Goal: Information Seeking & Learning: Learn about a topic

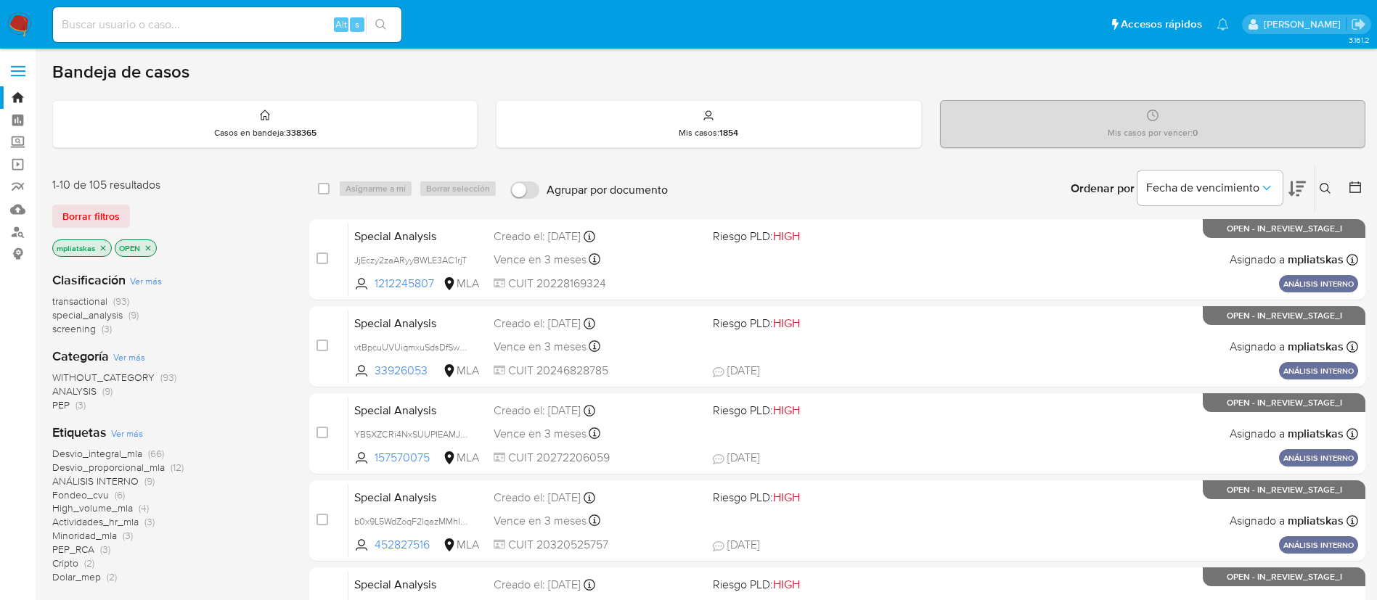
click at [279, 25] on input at bounding box center [227, 24] width 348 height 19
paste input "Ek1gFPV4TUuAX3NvcQflFmrj"
type input "Ek1gFPV4TUuAX3NvcQflFmrj"
click at [381, 28] on icon "search-icon" at bounding box center [381, 25] width 12 height 12
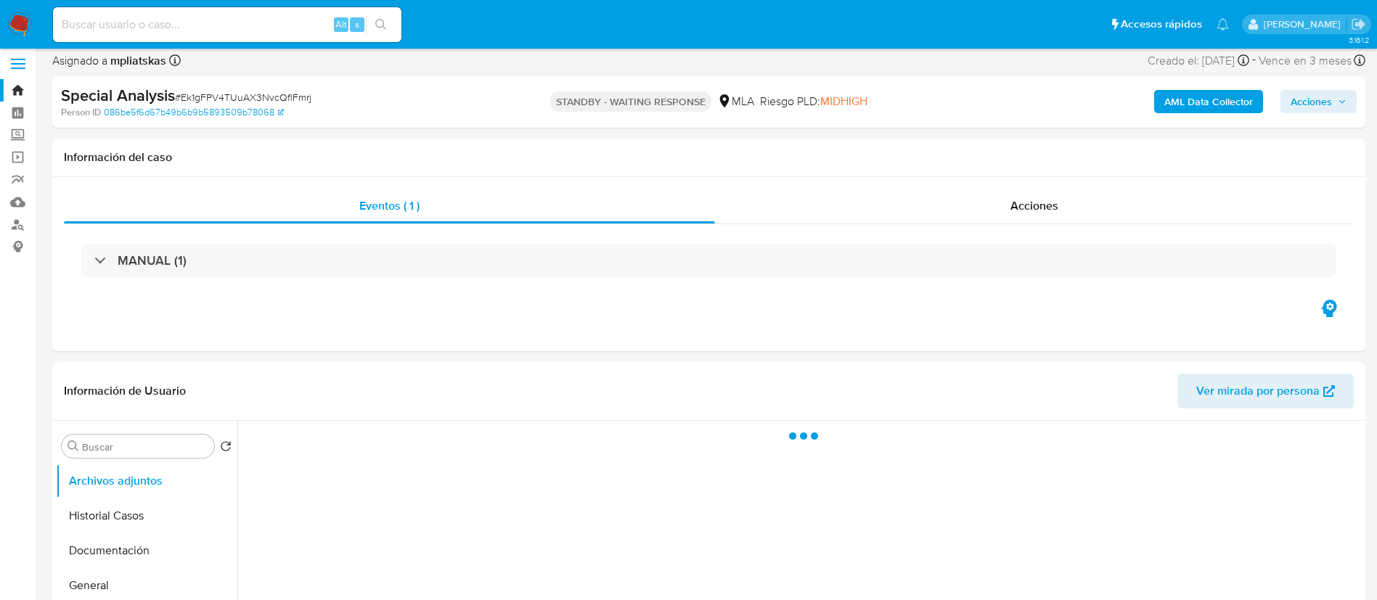
select select "10"
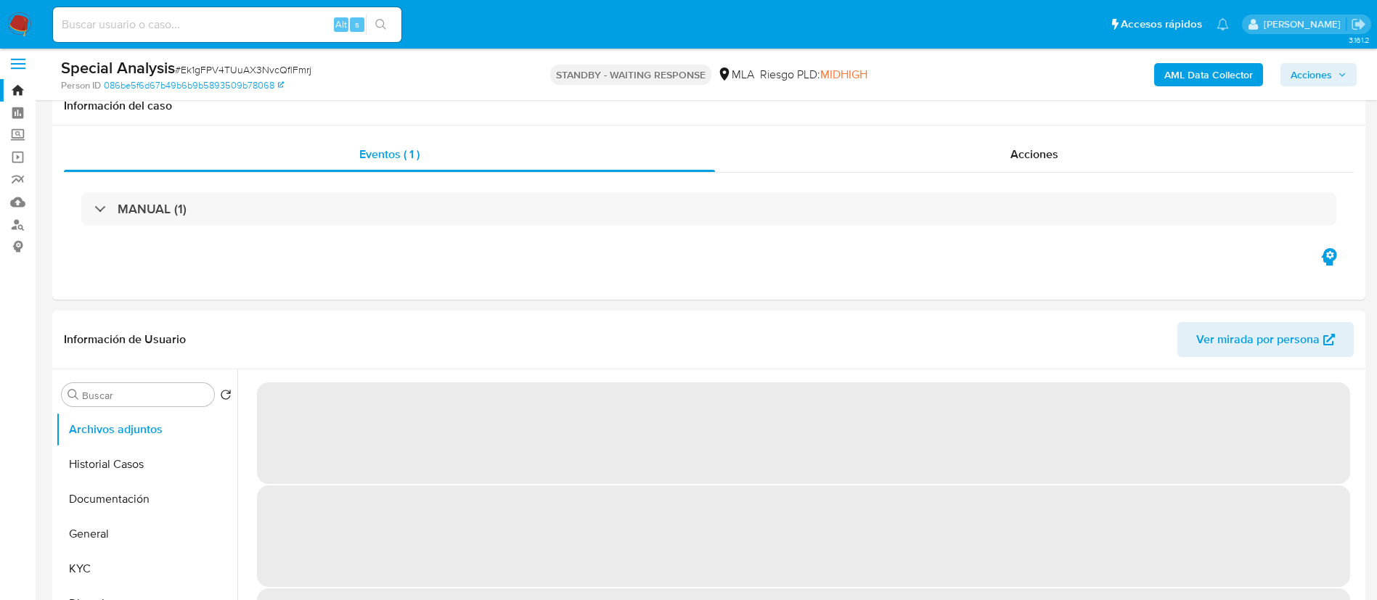
scroll to position [436, 0]
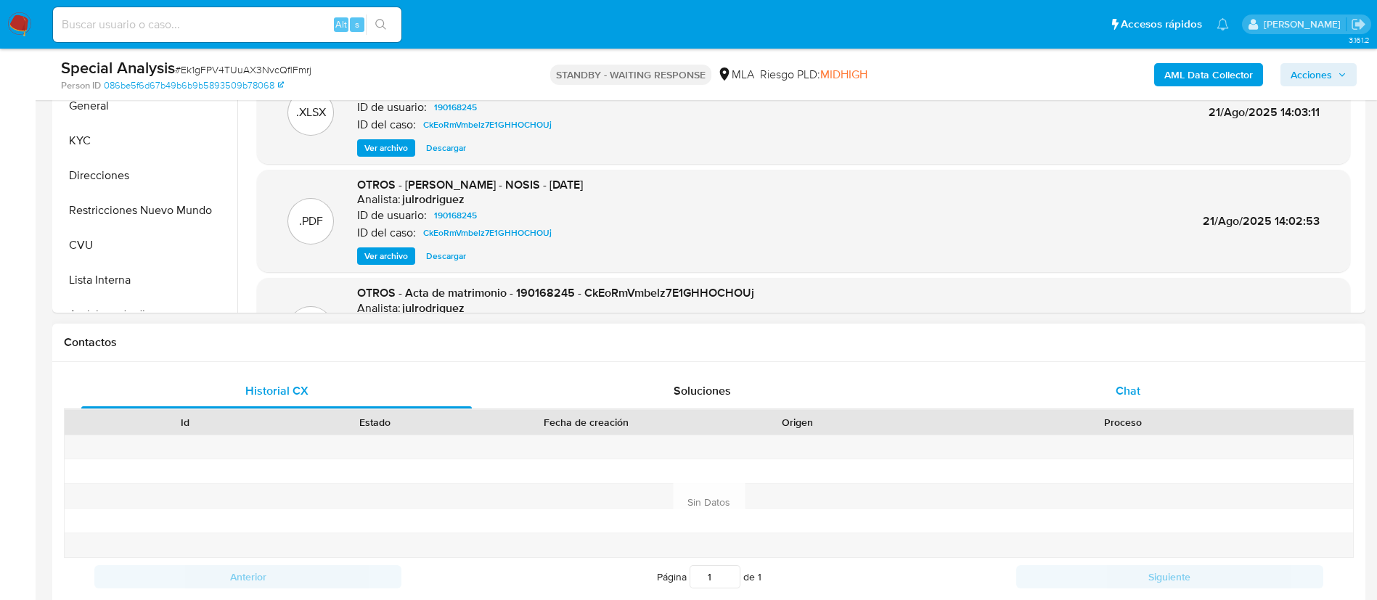
click at [1023, 387] on div "Chat" at bounding box center [1128, 391] width 391 height 35
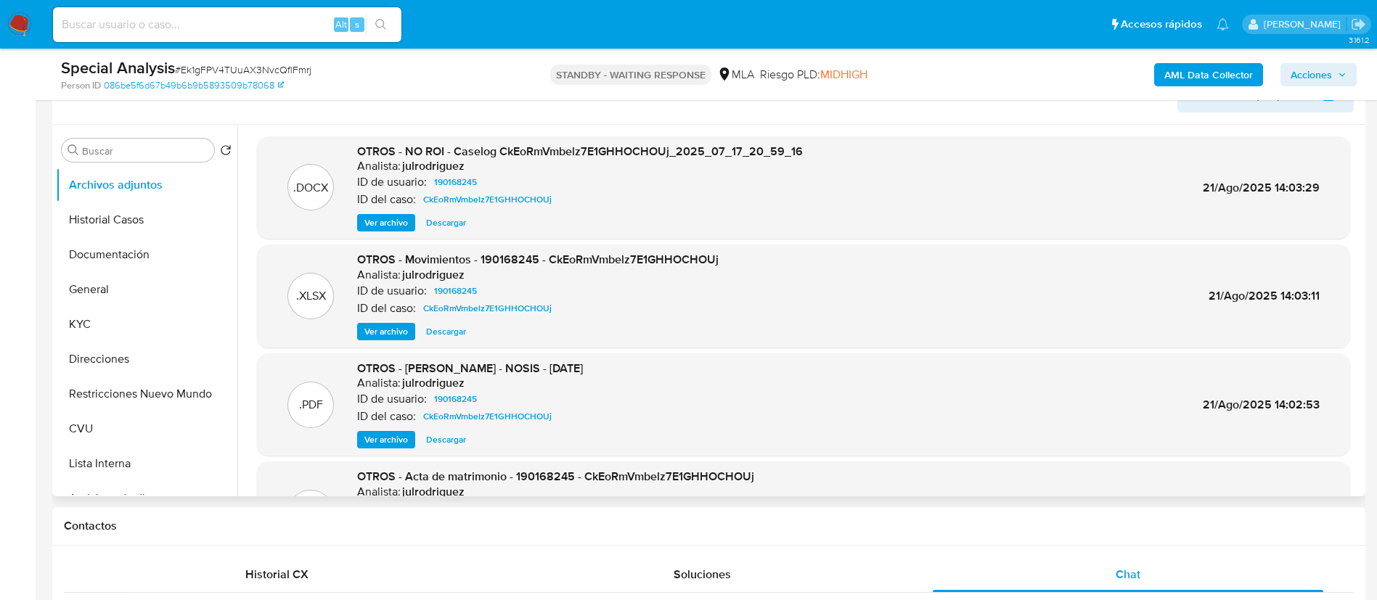
scroll to position [218, 0]
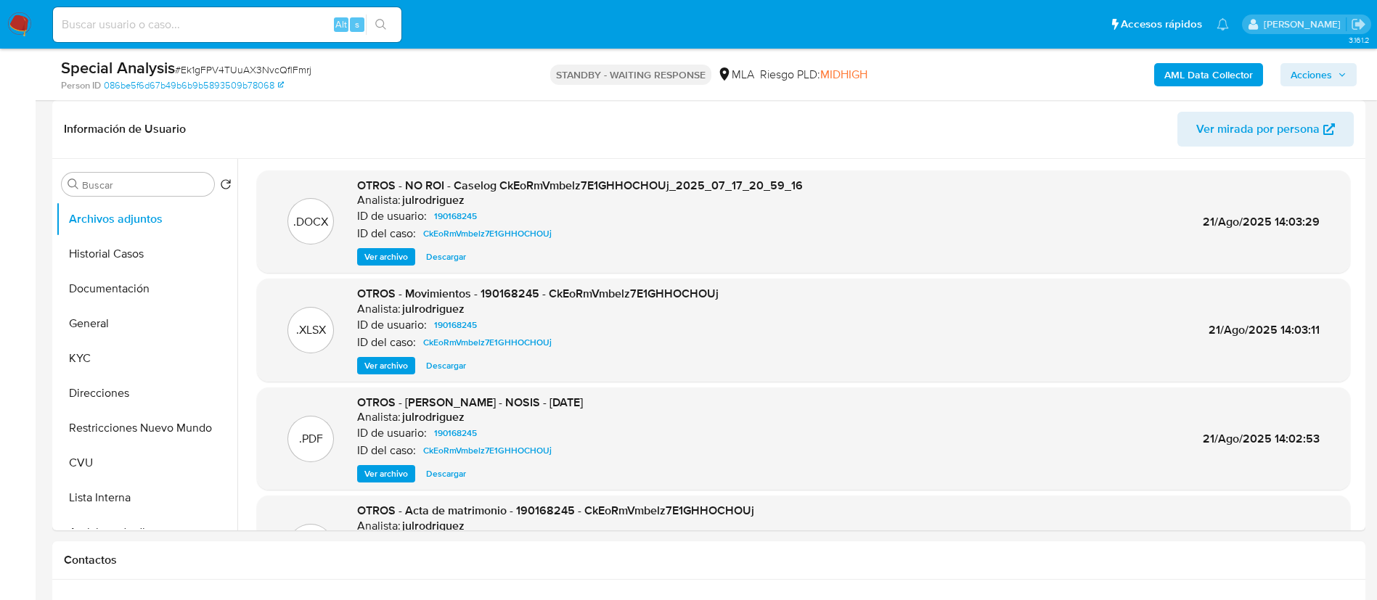
click at [248, 23] on input at bounding box center [227, 24] width 348 height 19
paste input "AeR62W2TITV5YSoprYWTKhL5"
type input "AeR62W2TITV5YSoprYWTKhL5"
click at [381, 16] on button "search-icon" at bounding box center [381, 25] width 30 height 20
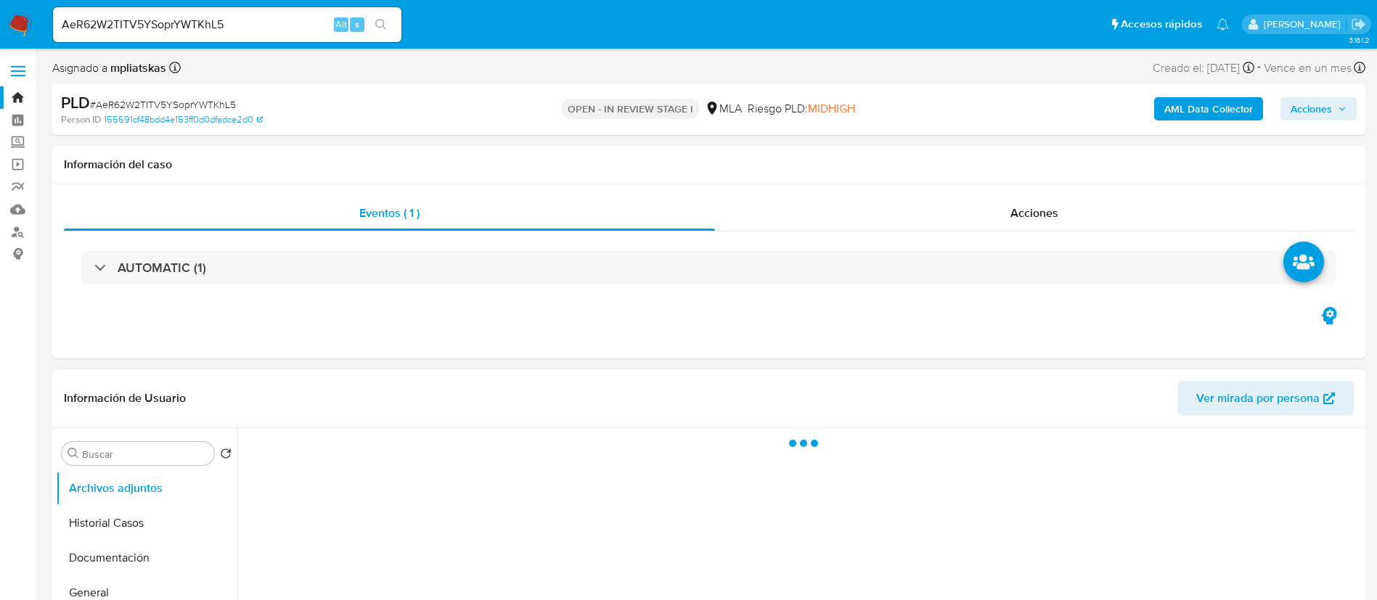
select select "10"
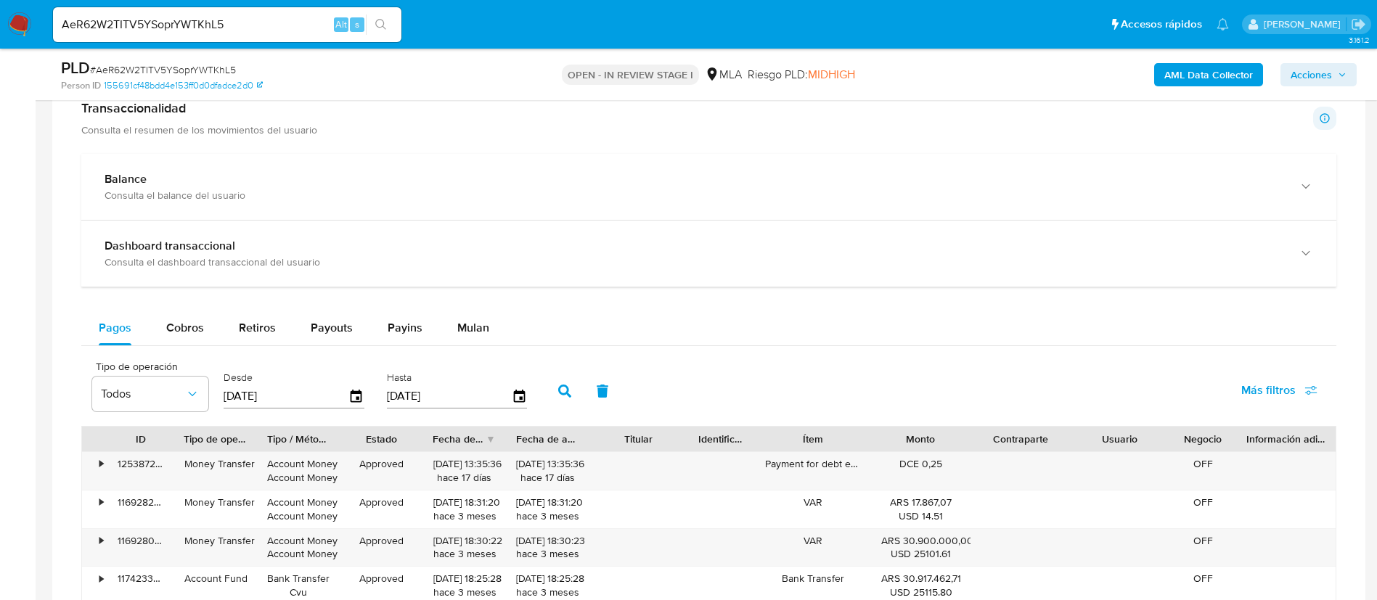
scroll to position [1089, 0]
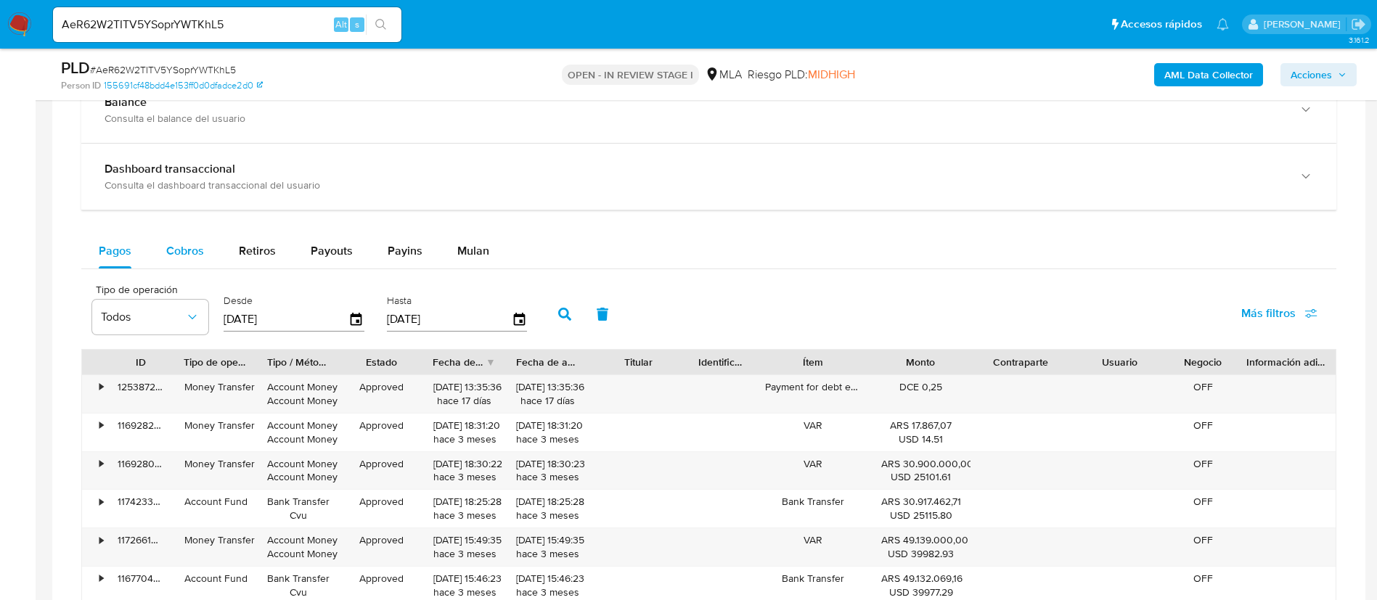
click at [179, 257] on span "Cobros" at bounding box center [185, 250] width 38 height 17
select select "10"
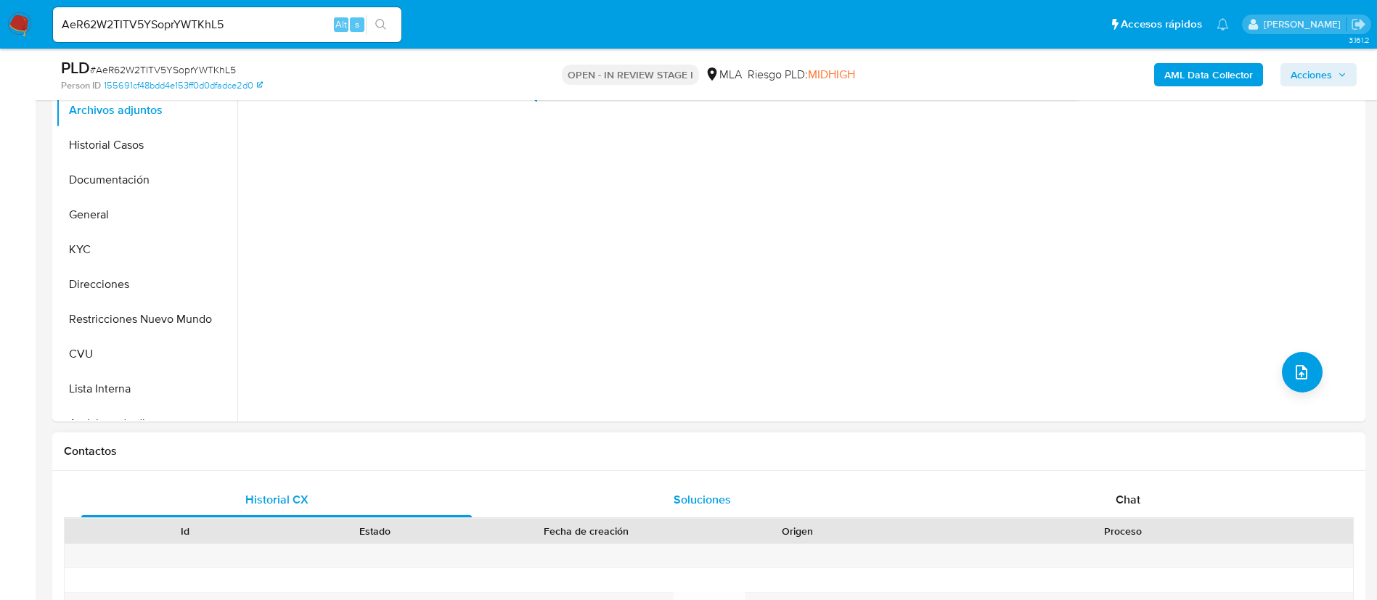
scroll to position [218, 0]
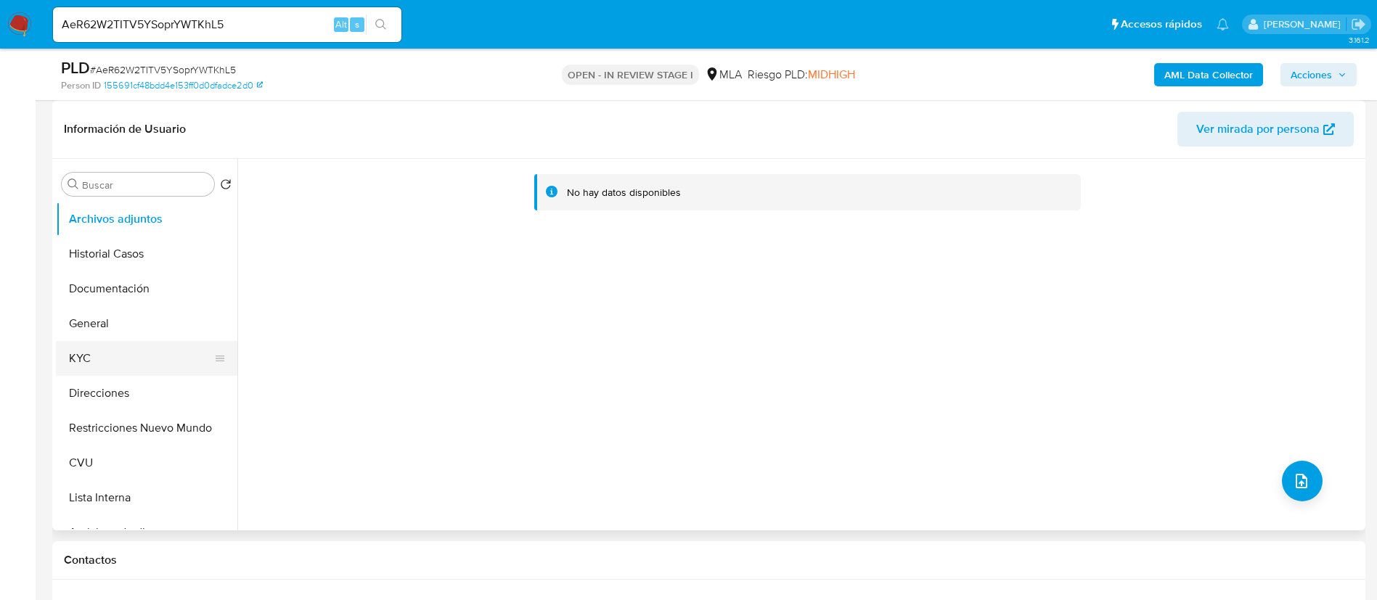
click at [145, 373] on button "KYC" at bounding box center [141, 358] width 170 height 35
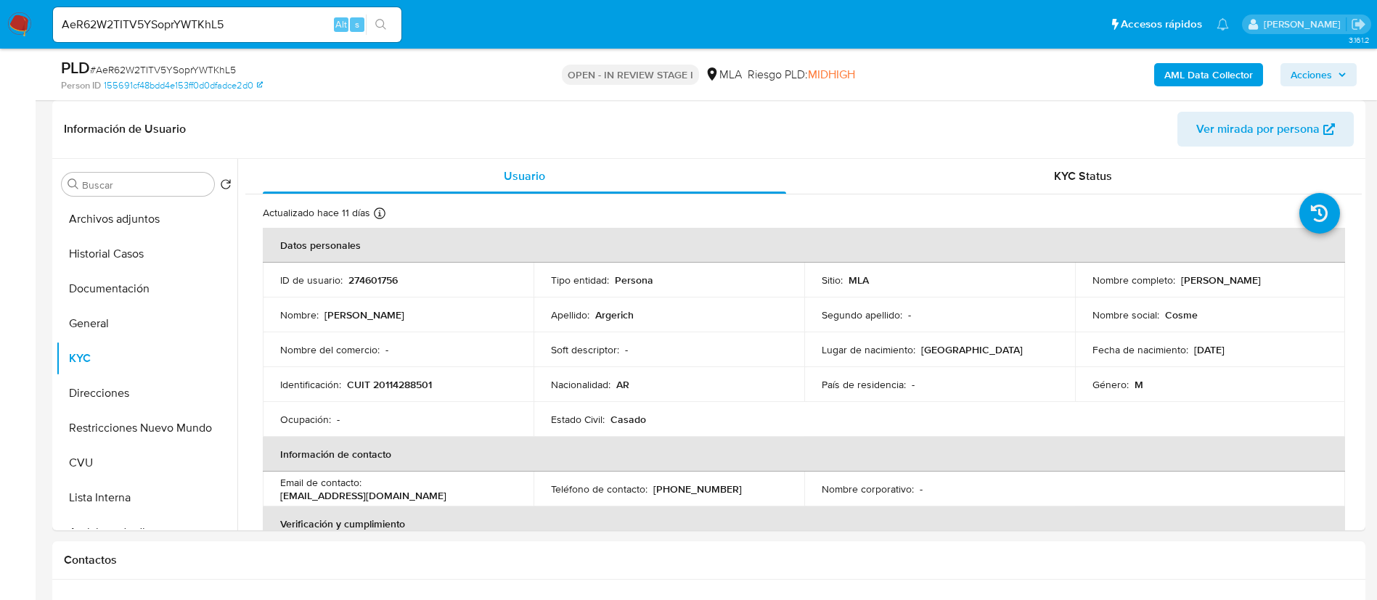
click at [249, 34] on div "AeR62W2TITV5YSoprYWTKhL5 Alt s" at bounding box center [227, 24] width 348 height 35
click at [244, 28] on input "AeR62W2TITV5YSoprYWTKhL5" at bounding box center [227, 24] width 348 height 19
paste input "Ek1gFPV4TUuAX3NvcQflFmrj"
type input "Ek1gFPV4TUuAX3NvcQflFmrj"
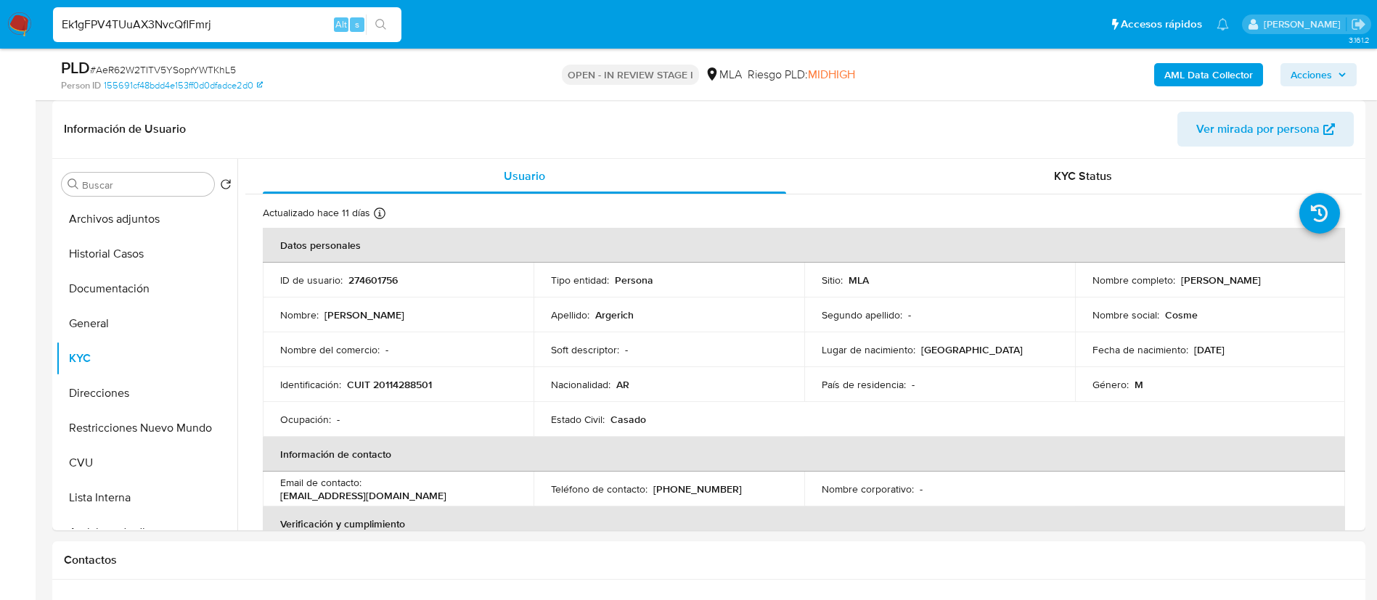
click at [378, 32] on button "search-icon" at bounding box center [381, 25] width 30 height 20
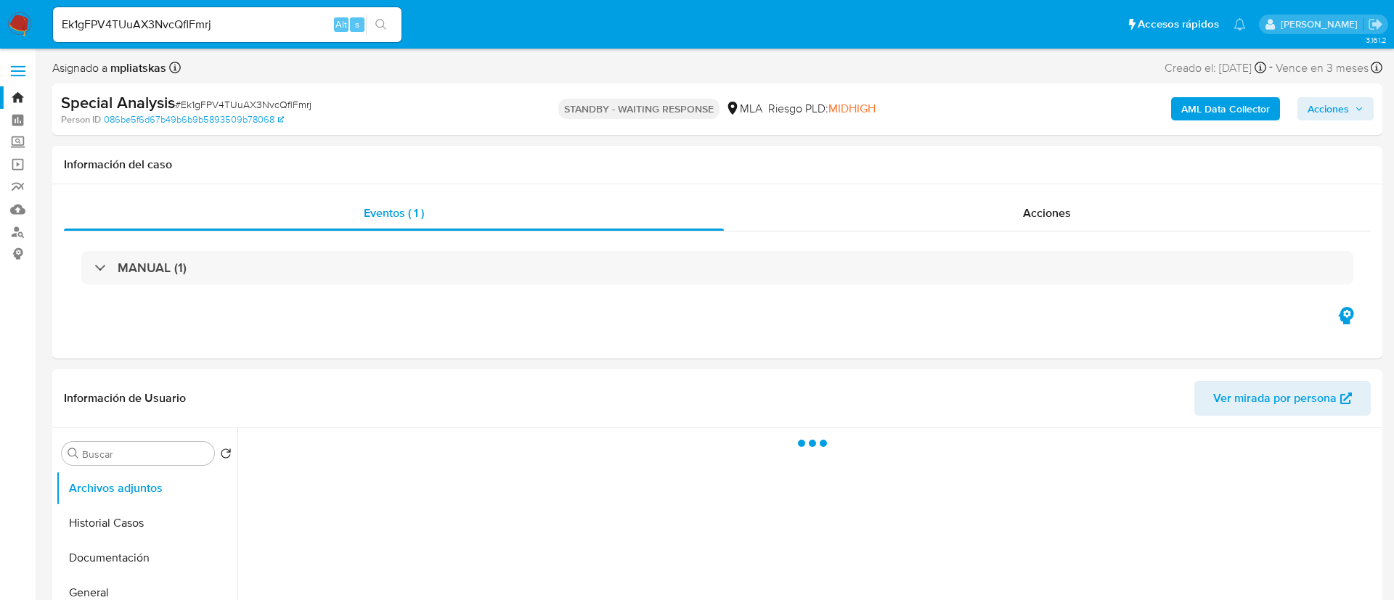
select select "10"
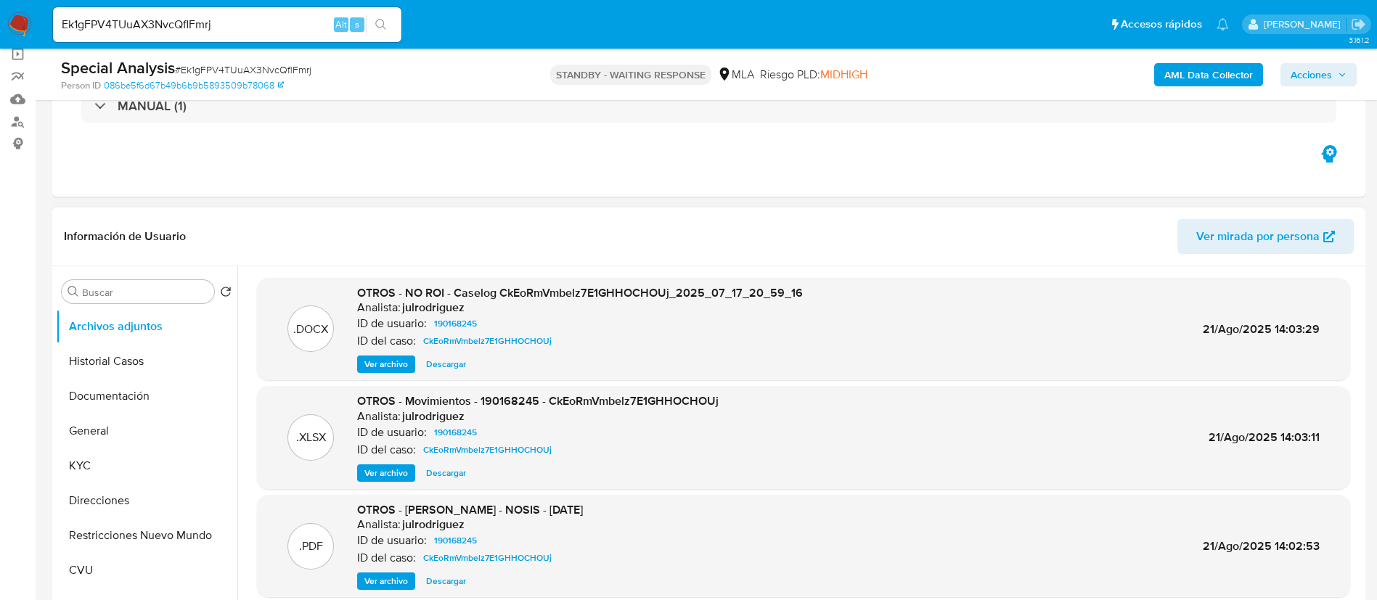
scroll to position [218, 0]
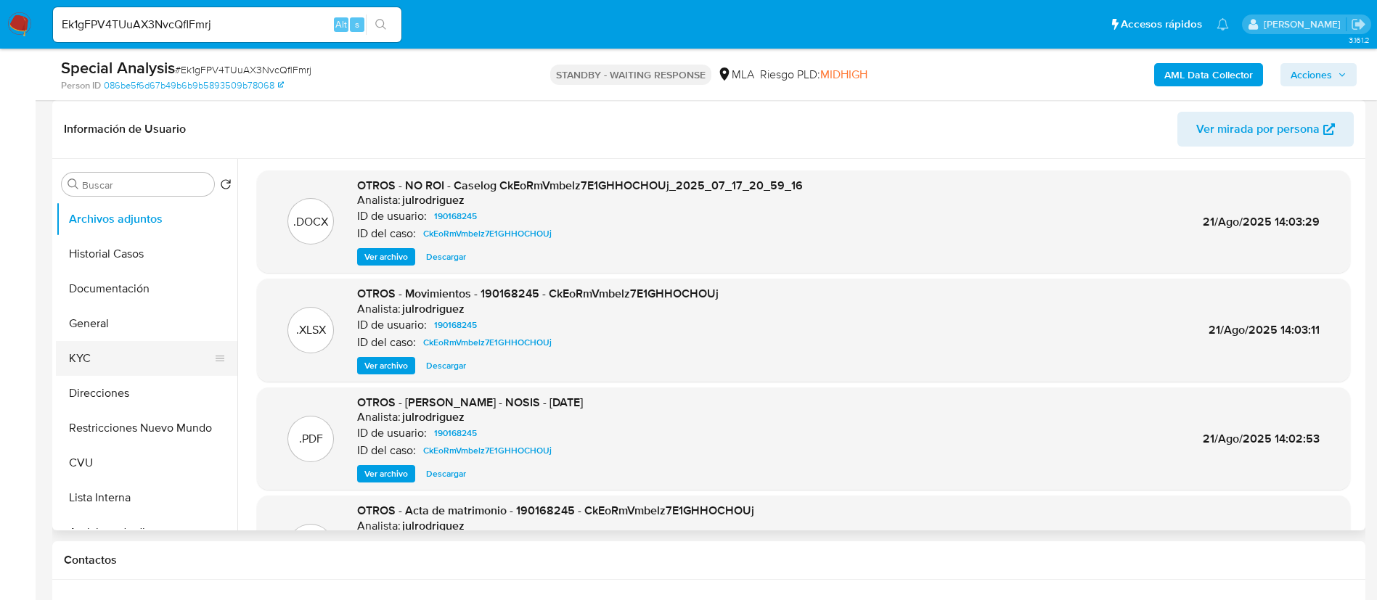
click at [146, 364] on button "KYC" at bounding box center [141, 358] width 170 height 35
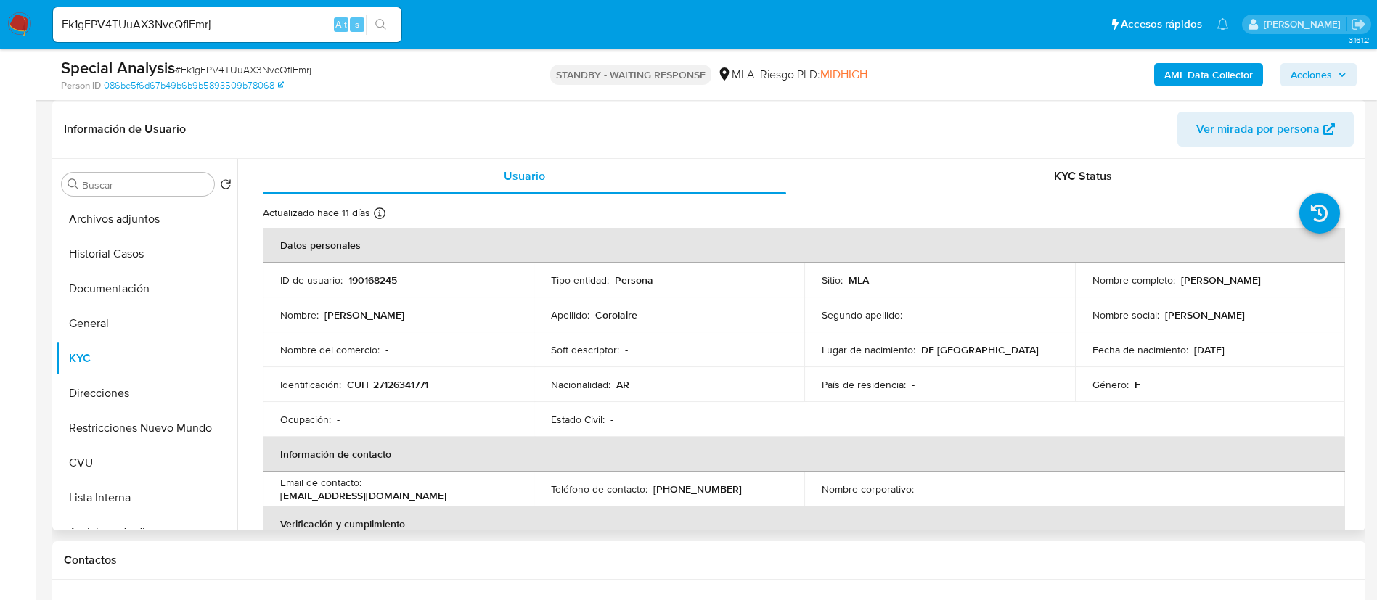
drag, startPoint x: 357, startPoint y: 292, endPoint x: 359, endPoint y: 283, distance: 9.0
click at [356, 288] on td "ID de usuario : 190168245" at bounding box center [398, 280] width 271 height 35
click at [359, 283] on p "190168245" at bounding box center [372, 280] width 49 height 13
copy p "190168245"
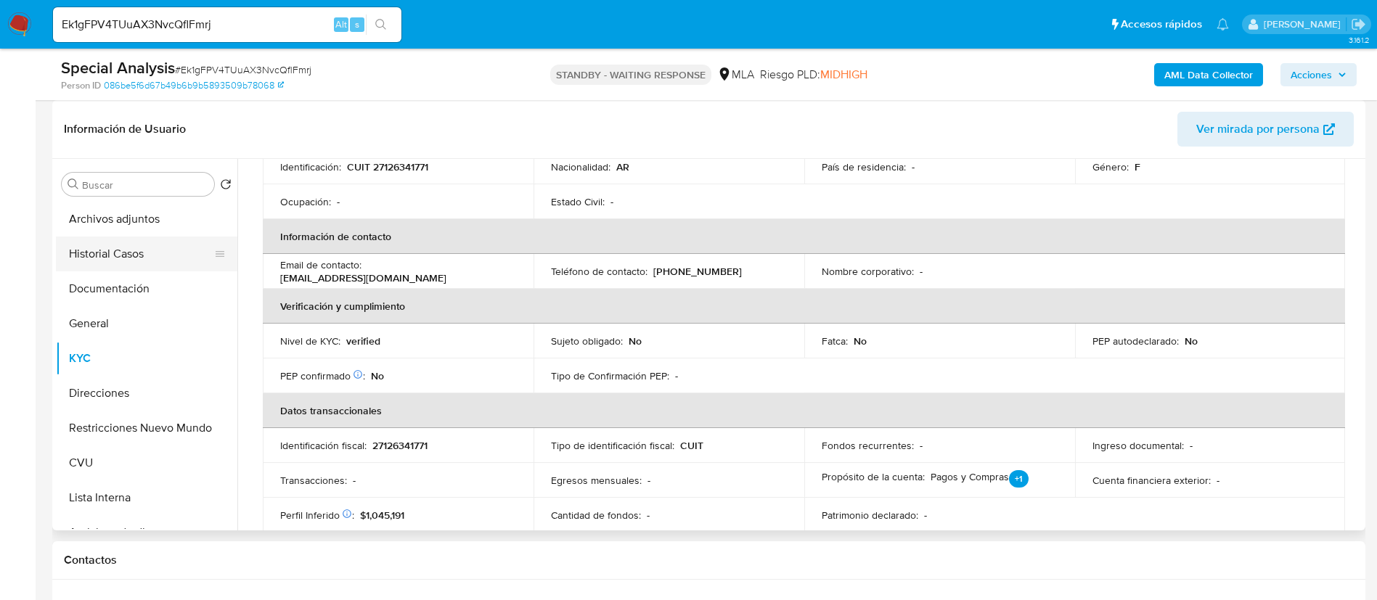
click at [169, 248] on button "Historial Casos" at bounding box center [141, 254] width 170 height 35
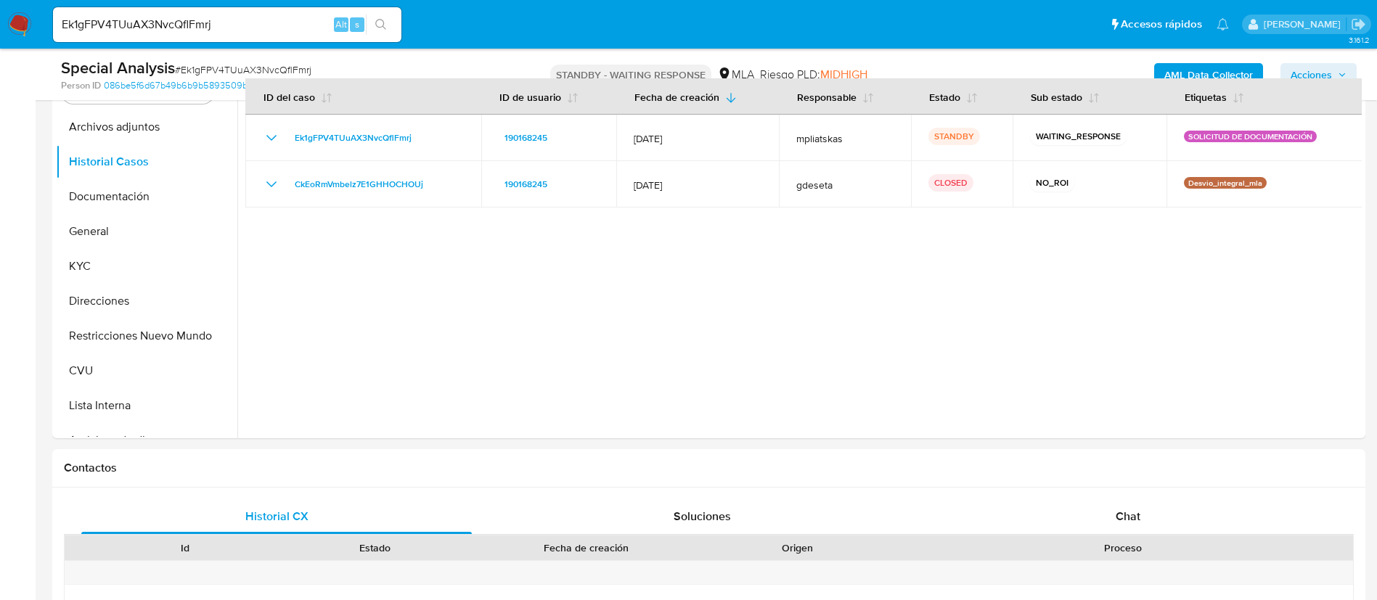
scroll to position [112, 0]
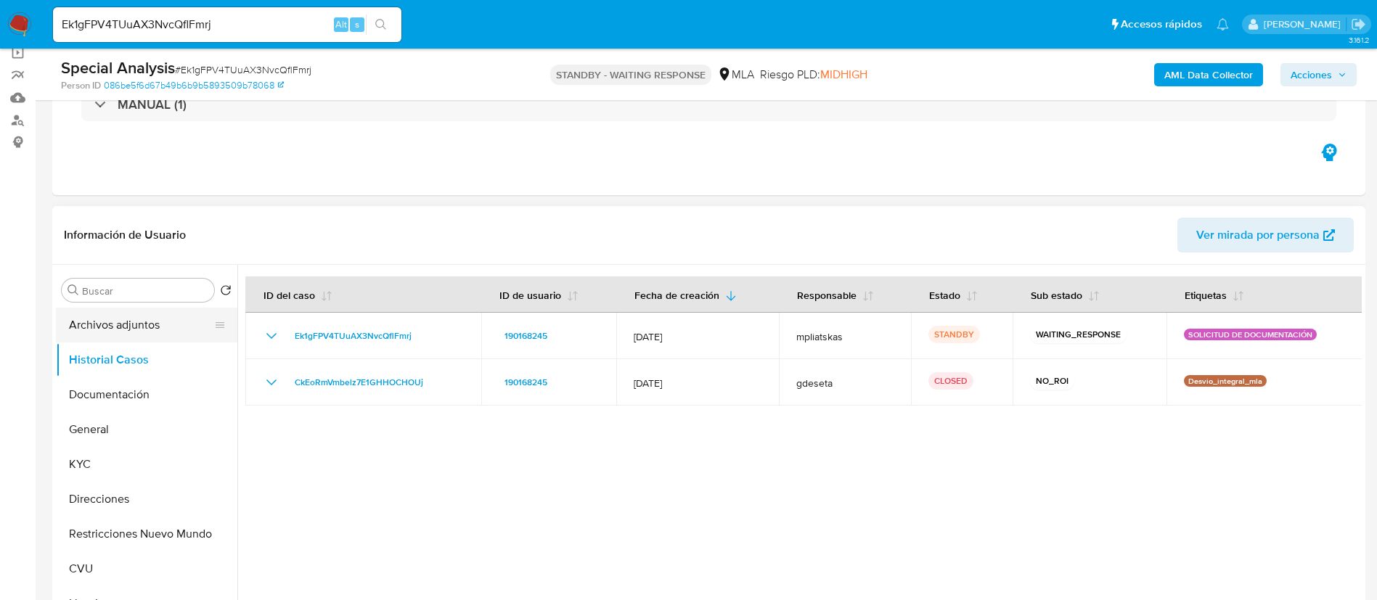
click at [153, 333] on button "Archivos adjuntos" at bounding box center [141, 325] width 170 height 35
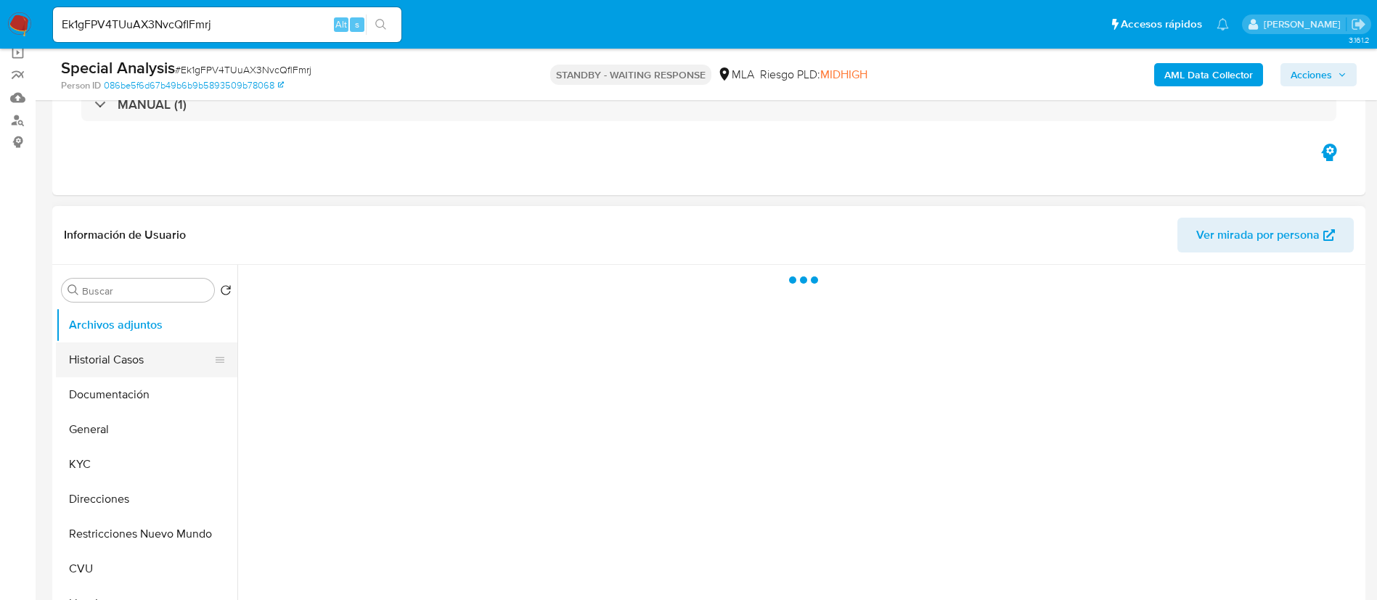
click at [147, 359] on button "Historial Casos" at bounding box center [141, 360] width 170 height 35
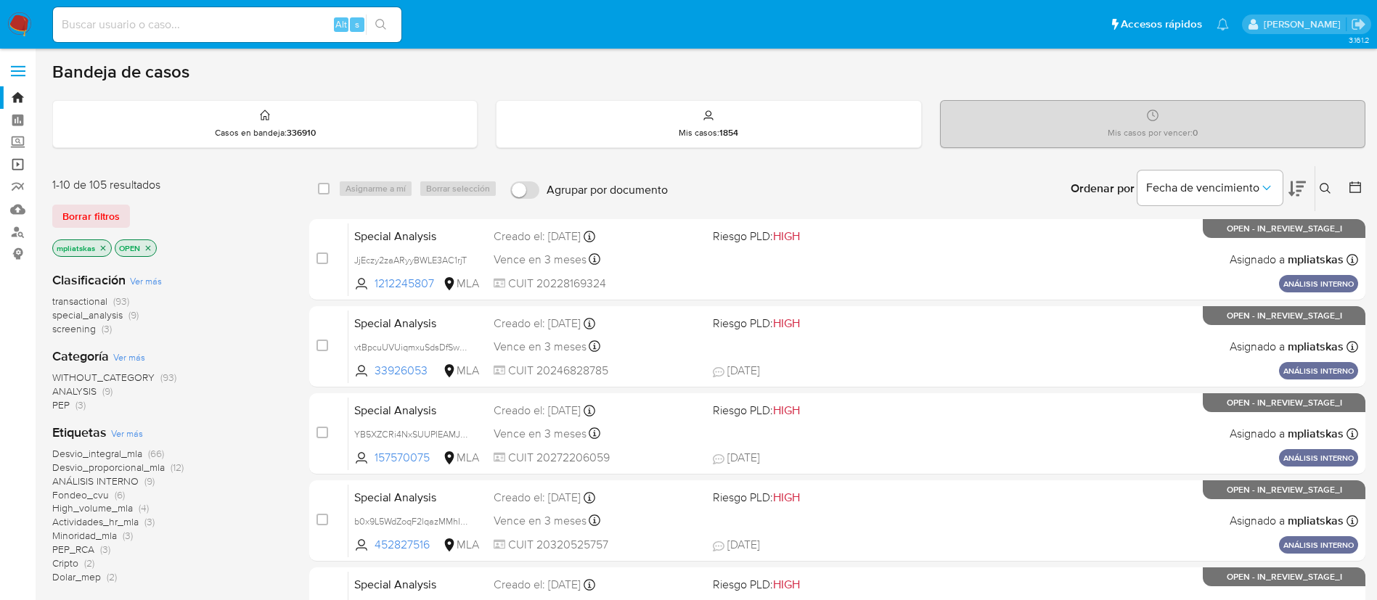
click at [20, 160] on link "Operaciones masivas" at bounding box center [86, 164] width 173 height 23
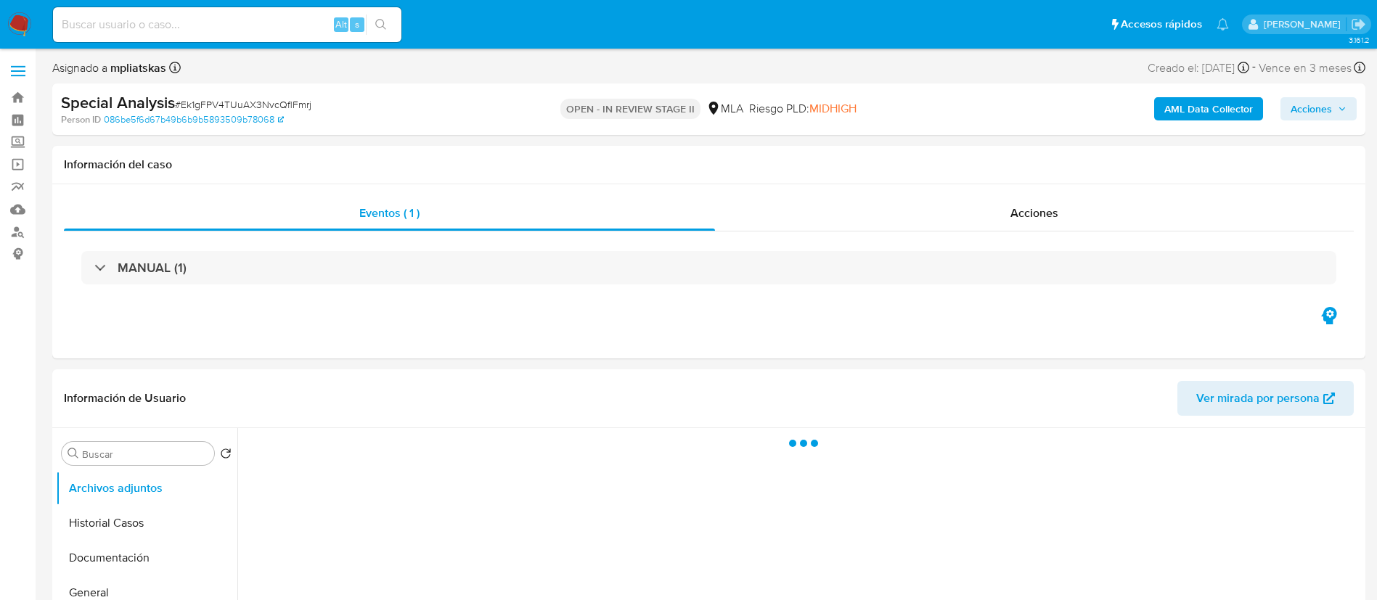
select select "10"
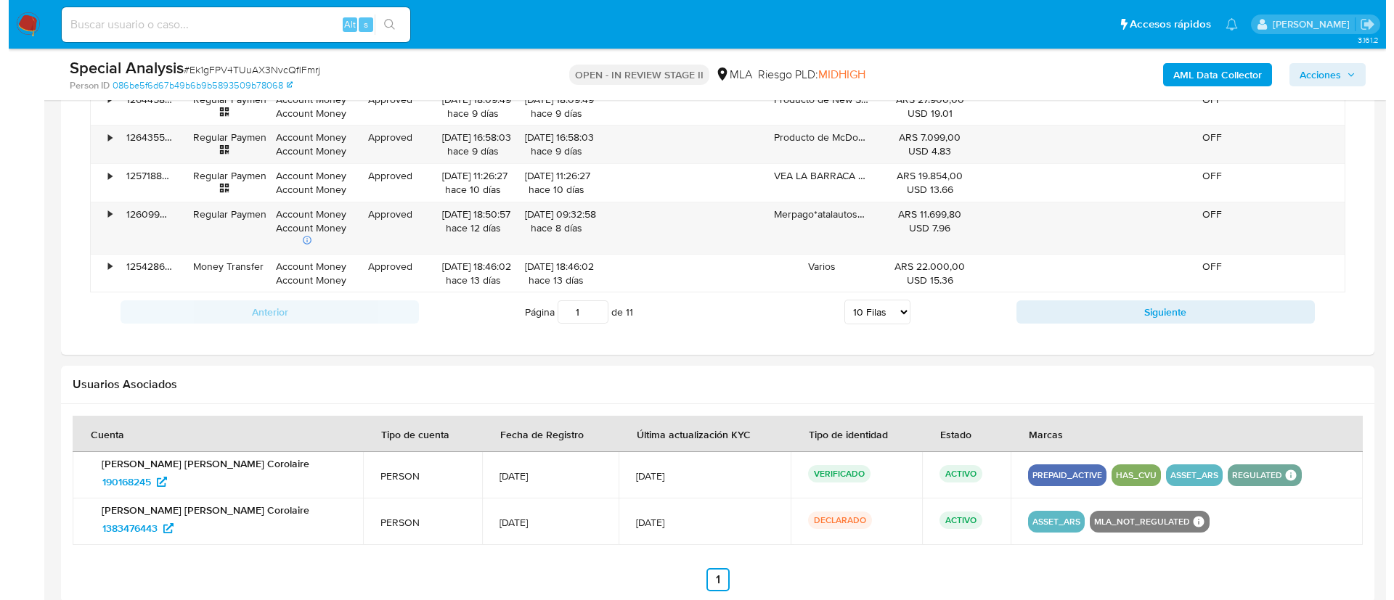
scroll to position [2041, 0]
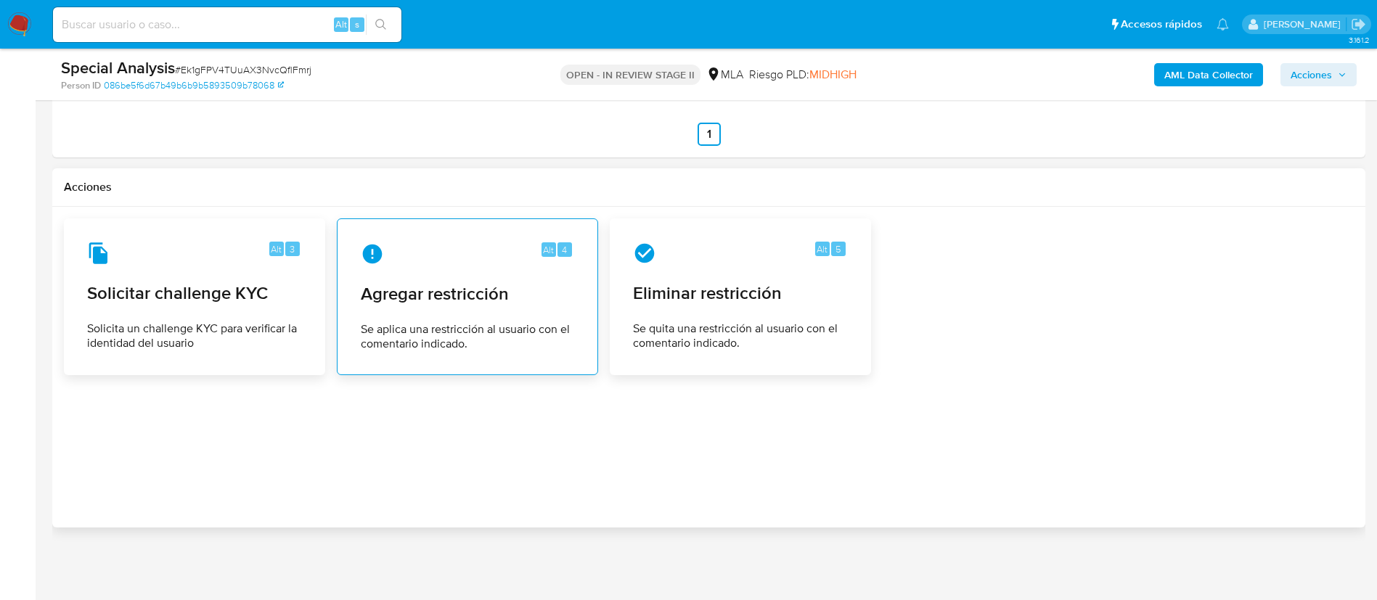
click at [431, 294] on span "Agregar restricción" at bounding box center [467, 294] width 213 height 22
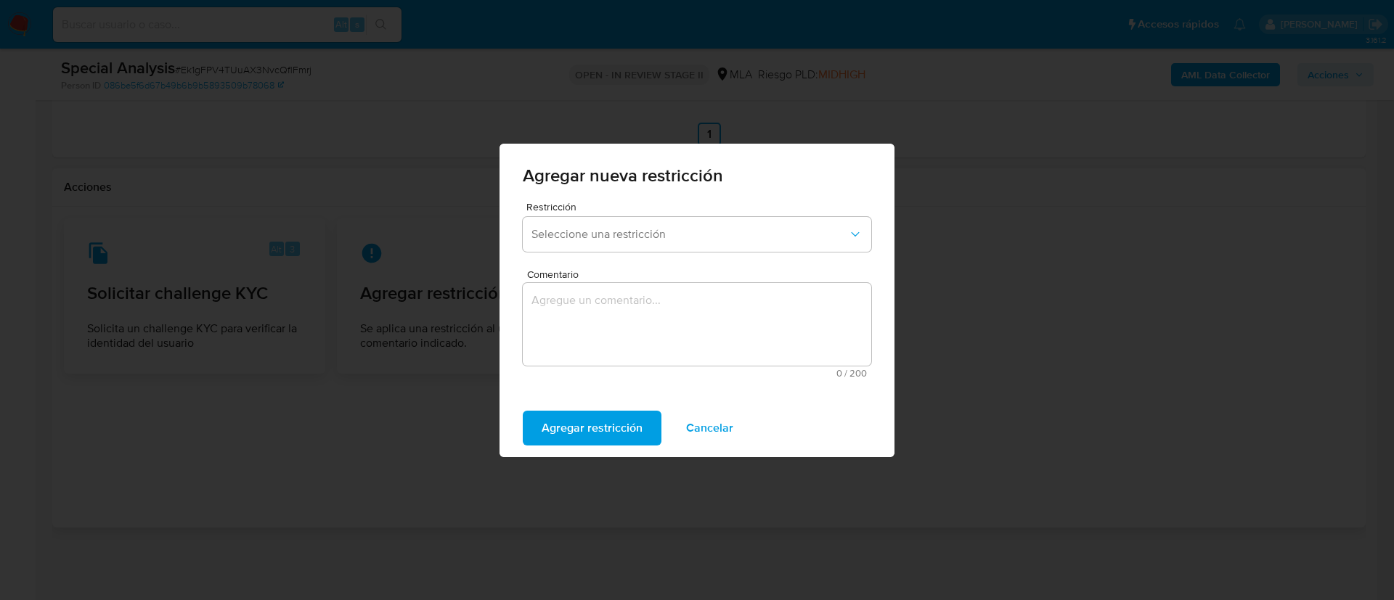
click at [584, 258] on form "Restricción Seleccione una restricción Comentario 0 / 200 200 caracteres restan…" at bounding box center [697, 295] width 348 height 186
click at [581, 240] on span "Seleccione una restricción" at bounding box center [689, 234] width 317 height 15
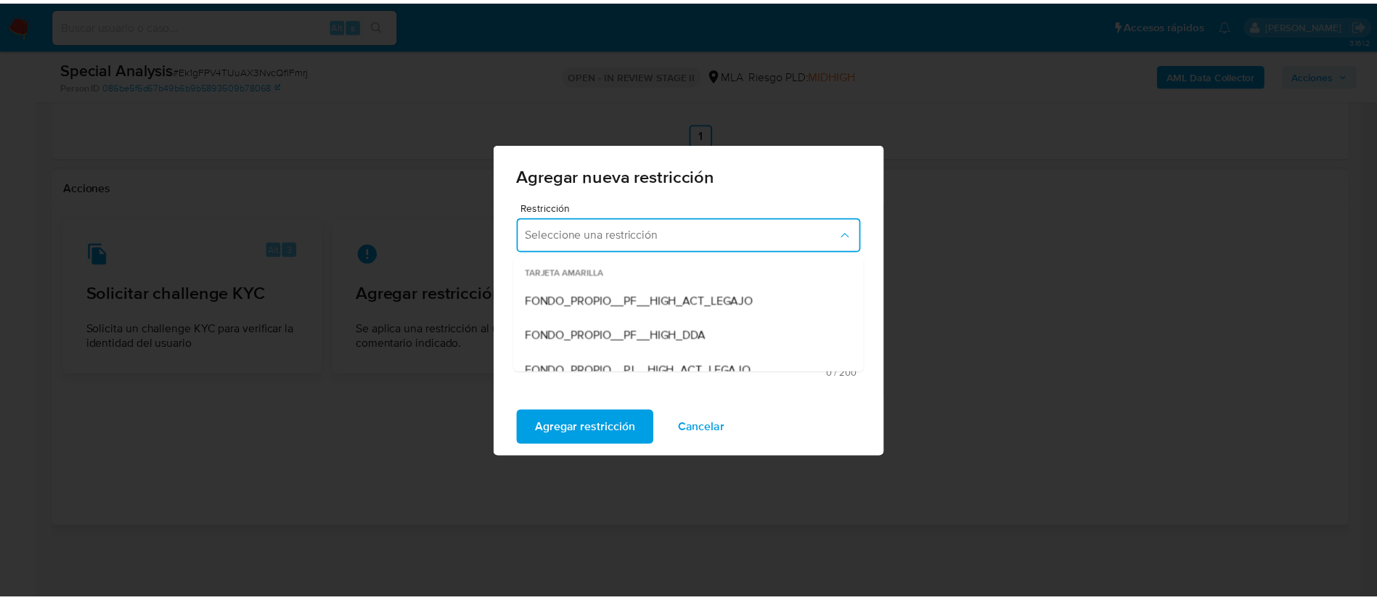
scroll to position [218, 0]
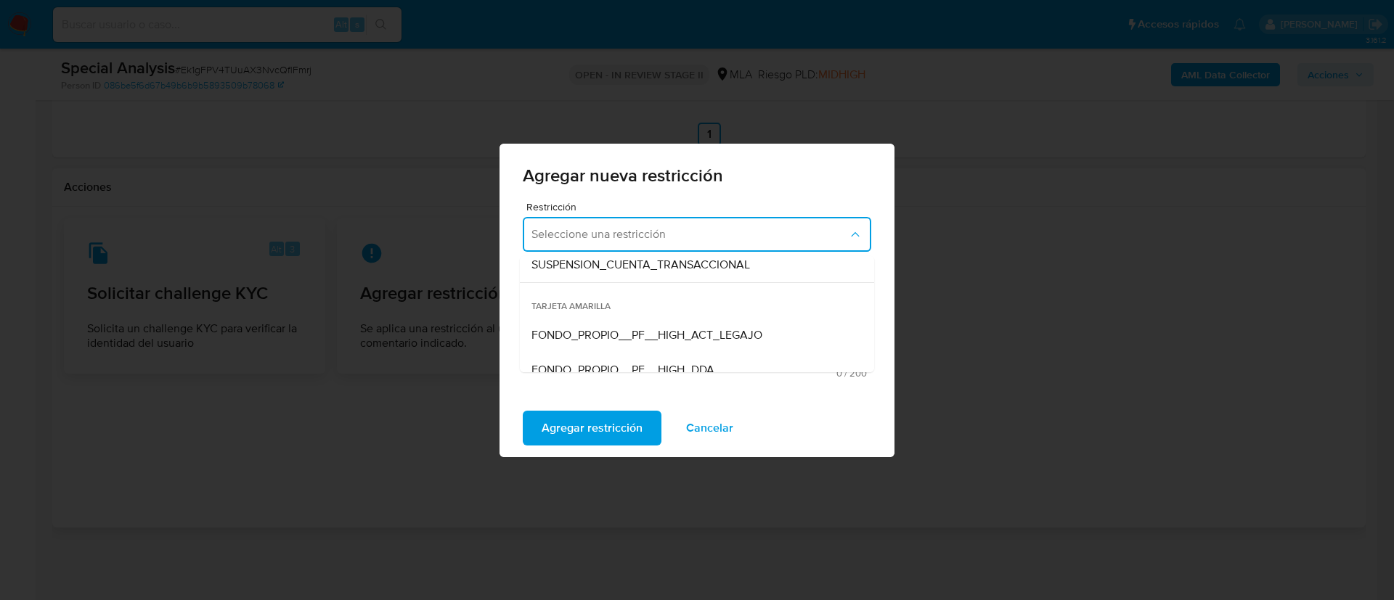
drag, startPoint x: 632, startPoint y: 269, endPoint x: 637, endPoint y: 332, distance: 63.4
click at [632, 270] on span "SUSPENSION_CUENTA_TRANSACCIONAL" at bounding box center [640, 265] width 219 height 15
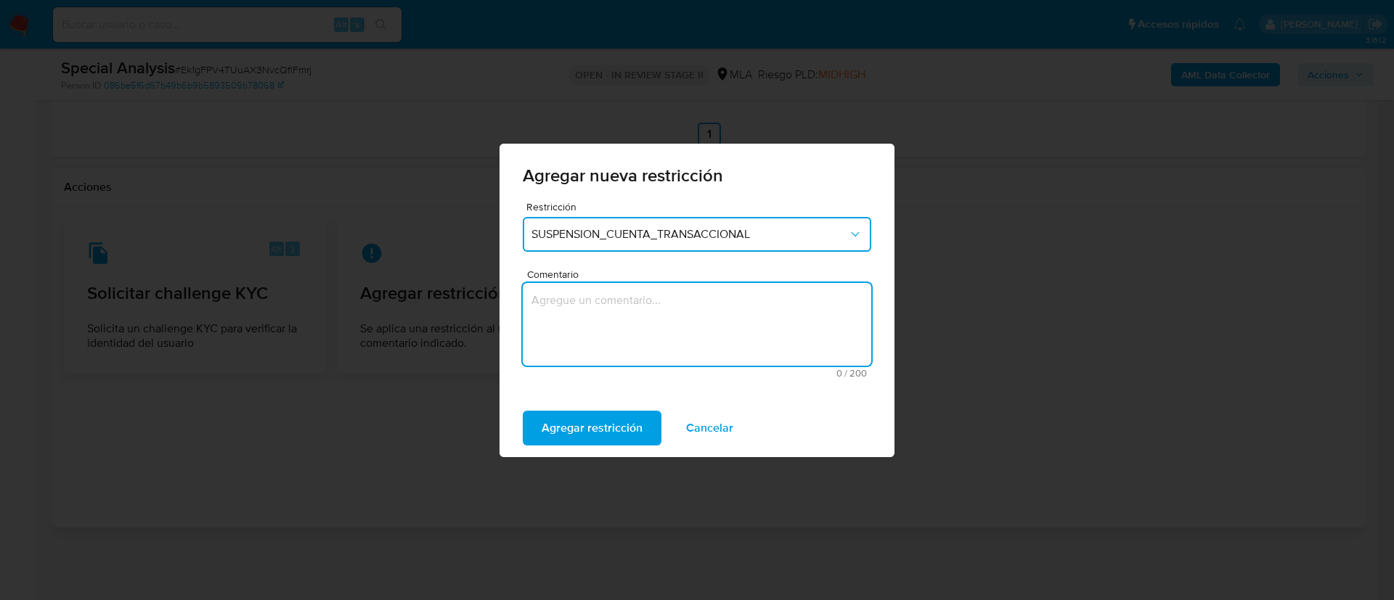
click at [637, 332] on textarea "Comentario" at bounding box center [697, 324] width 348 height 83
type textarea "AML"
click at [634, 420] on span "Agregar restricción" at bounding box center [592, 428] width 101 height 32
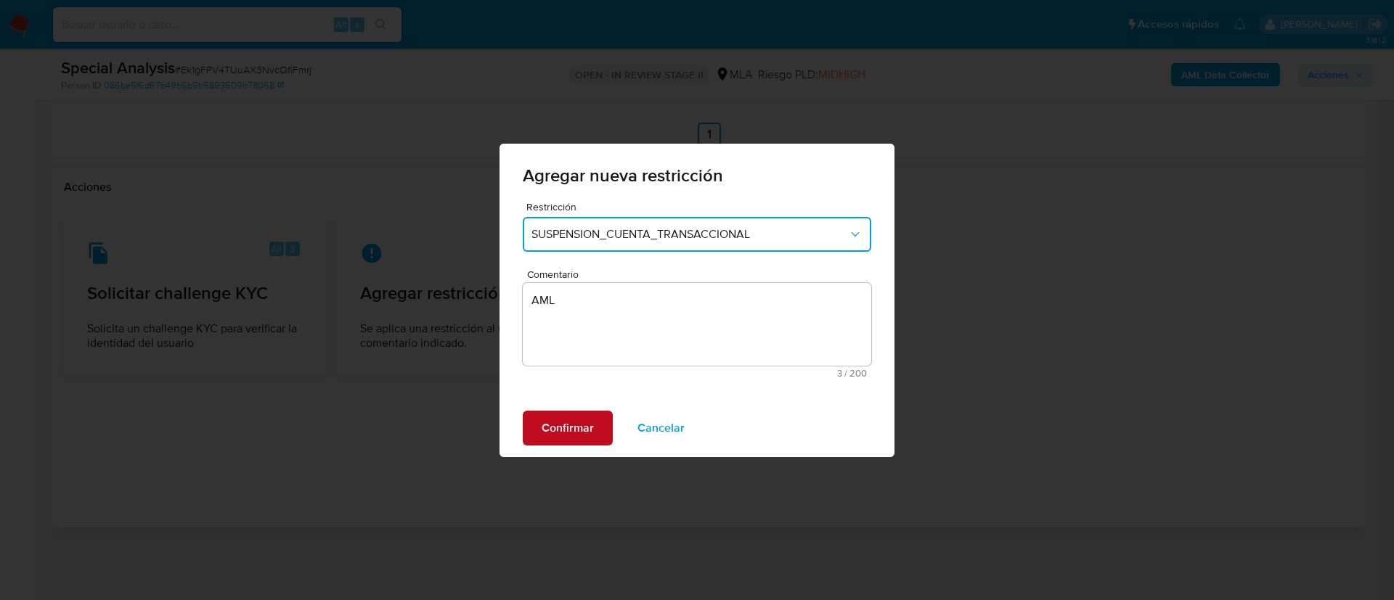
click at [592, 418] on span "Confirmar" at bounding box center [568, 428] width 52 height 32
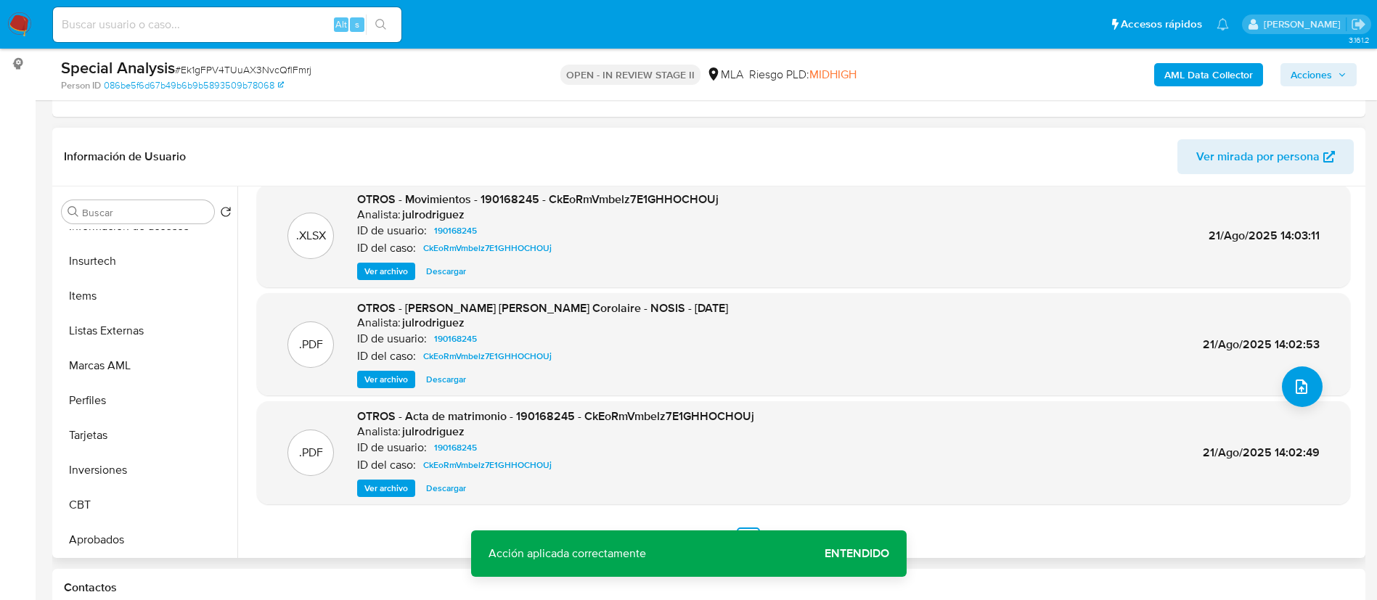
scroll to position [753, 0]
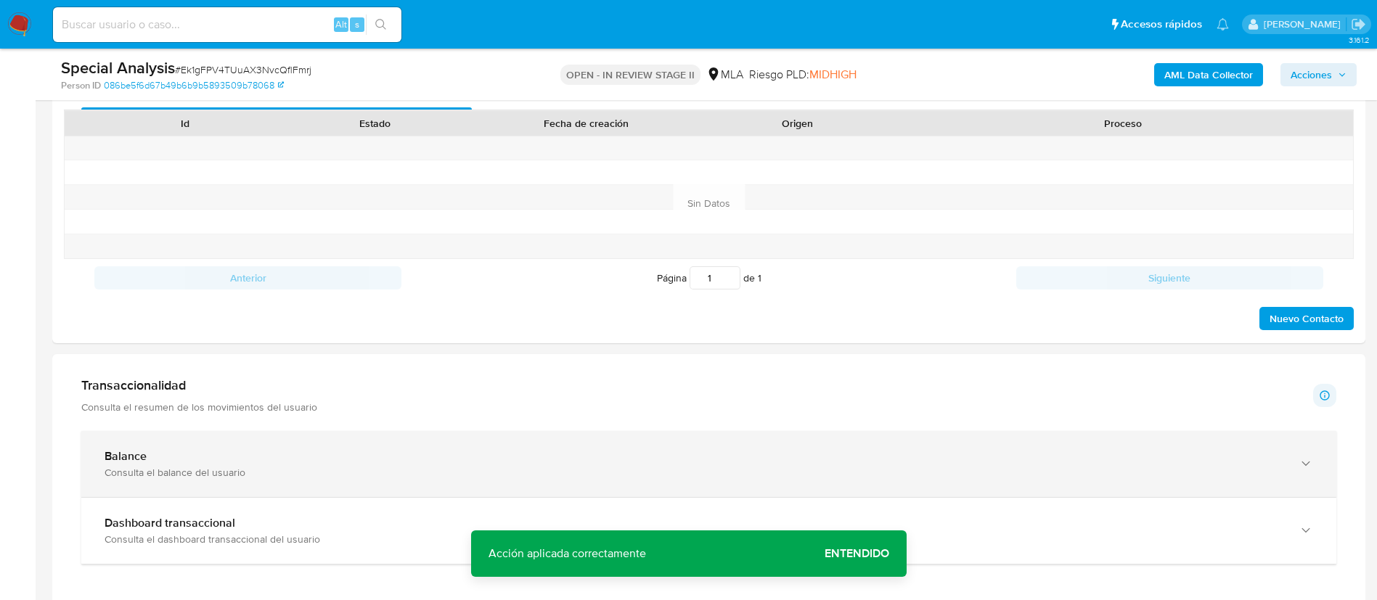
click at [449, 457] on div "Balance" at bounding box center [695, 456] width 1180 height 15
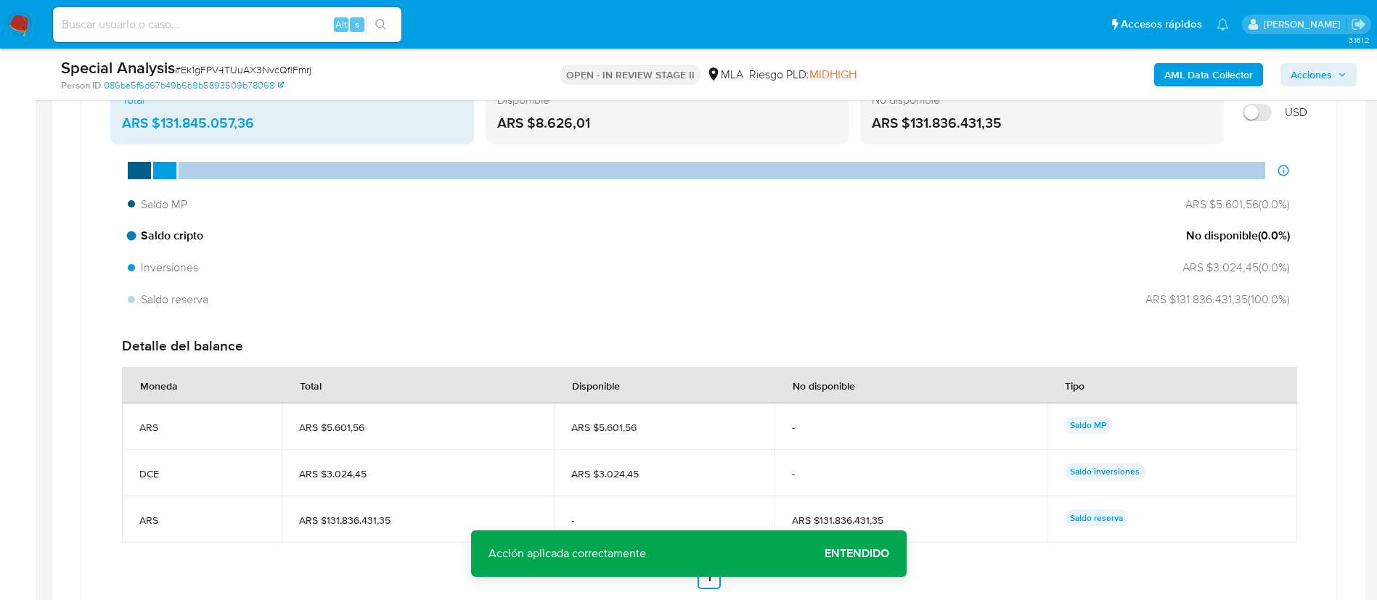
scroll to position [1170, 0]
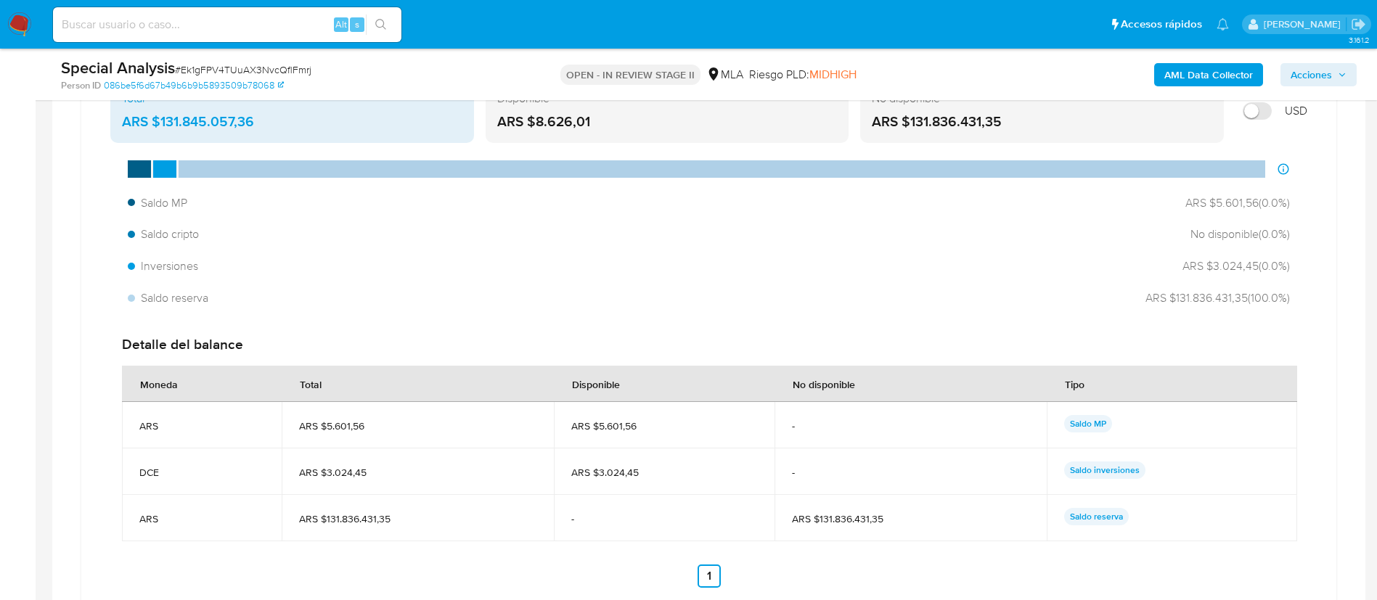
click at [281, 31] on input at bounding box center [227, 24] width 348 height 19
paste input "2427511003"
type input "2427511003"
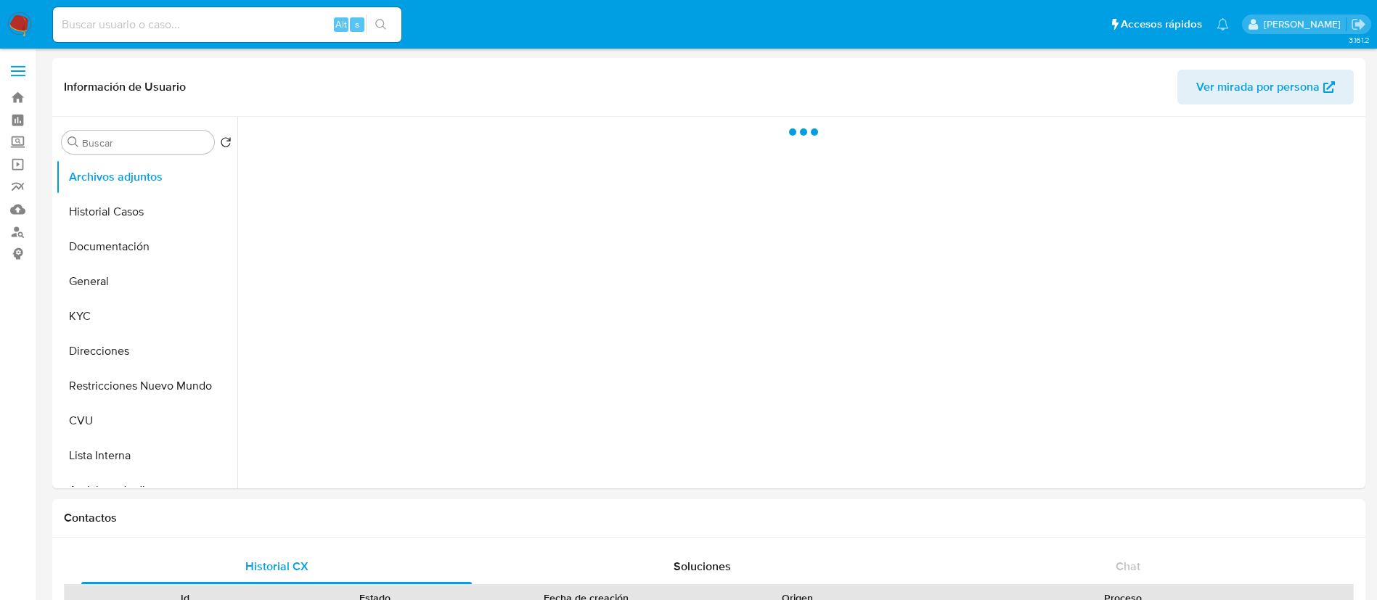
select select "10"
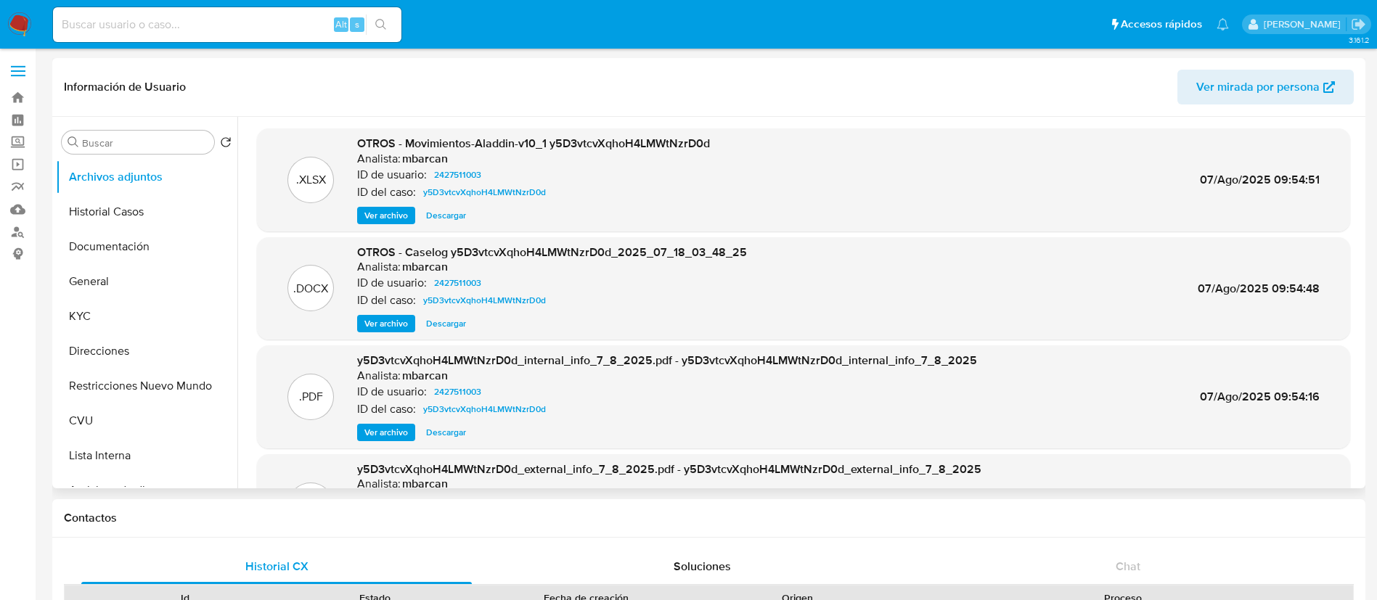
click at [398, 321] on span "Ver archivo" at bounding box center [386, 324] width 44 height 15
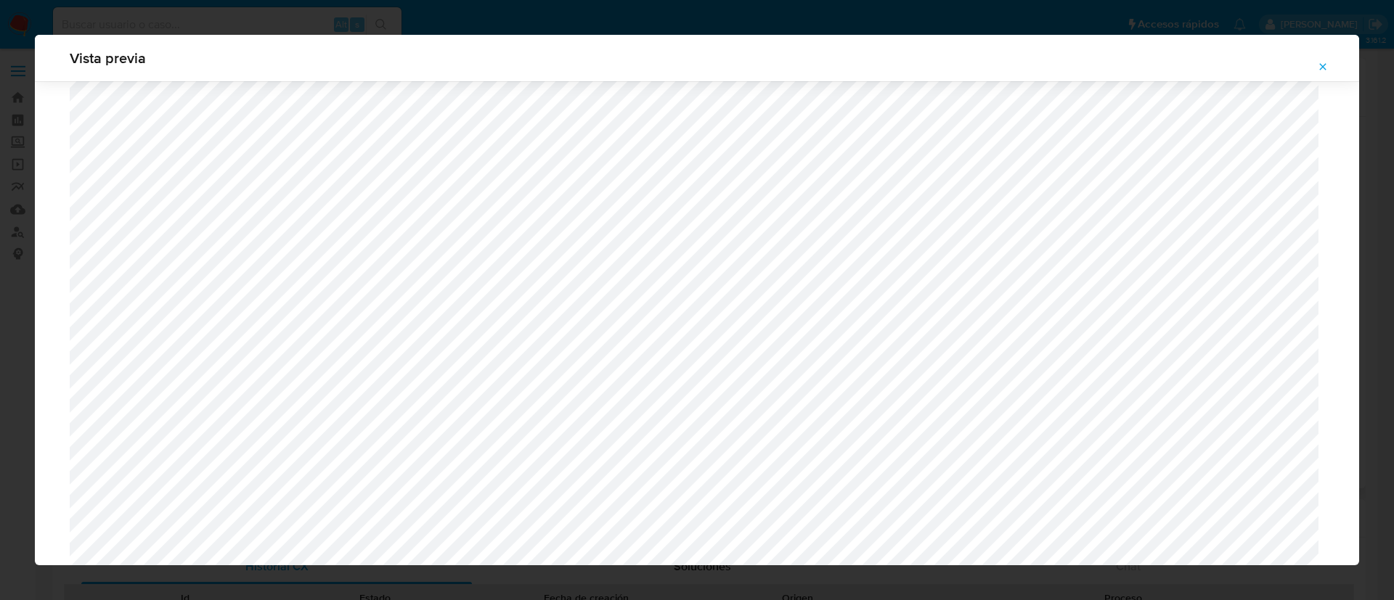
scroll to position [951, 0]
click at [17, 171] on div "Vista previa" at bounding box center [697, 300] width 1394 height 600
click at [1308, 65] on button "Attachment preview" at bounding box center [1323, 66] width 32 height 23
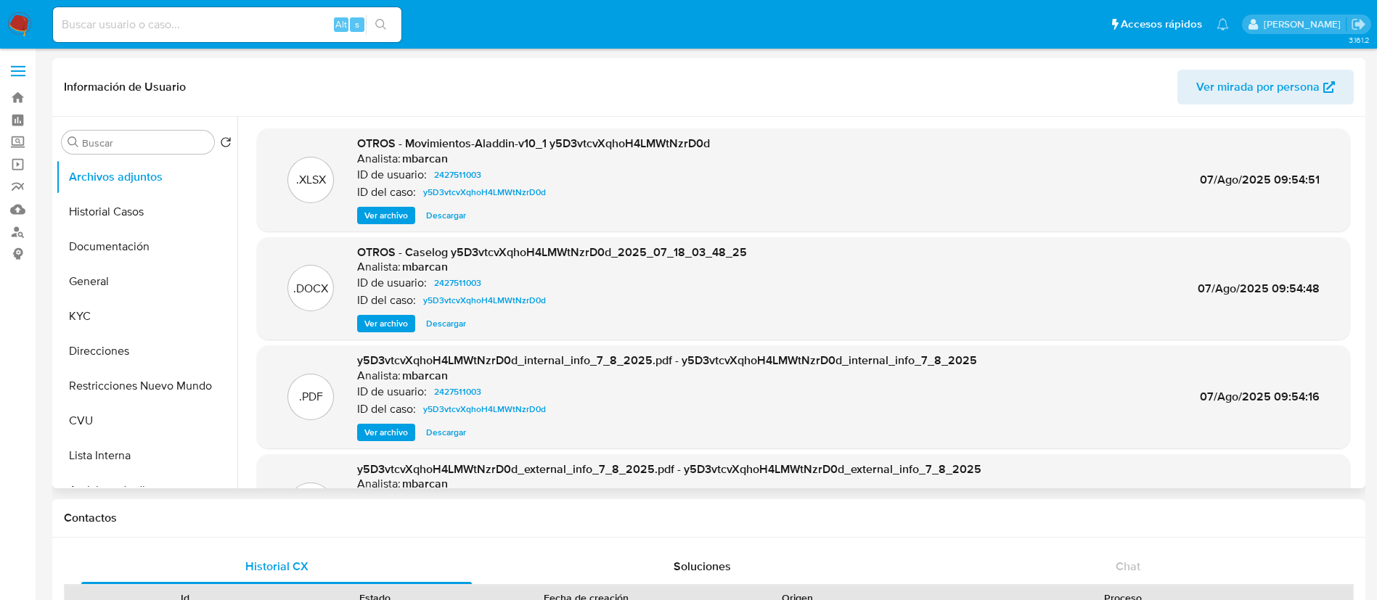
click at [392, 220] on span "Ver archivo" at bounding box center [386, 215] width 44 height 15
click at [379, 319] on span "Ver archivo" at bounding box center [386, 324] width 44 height 15
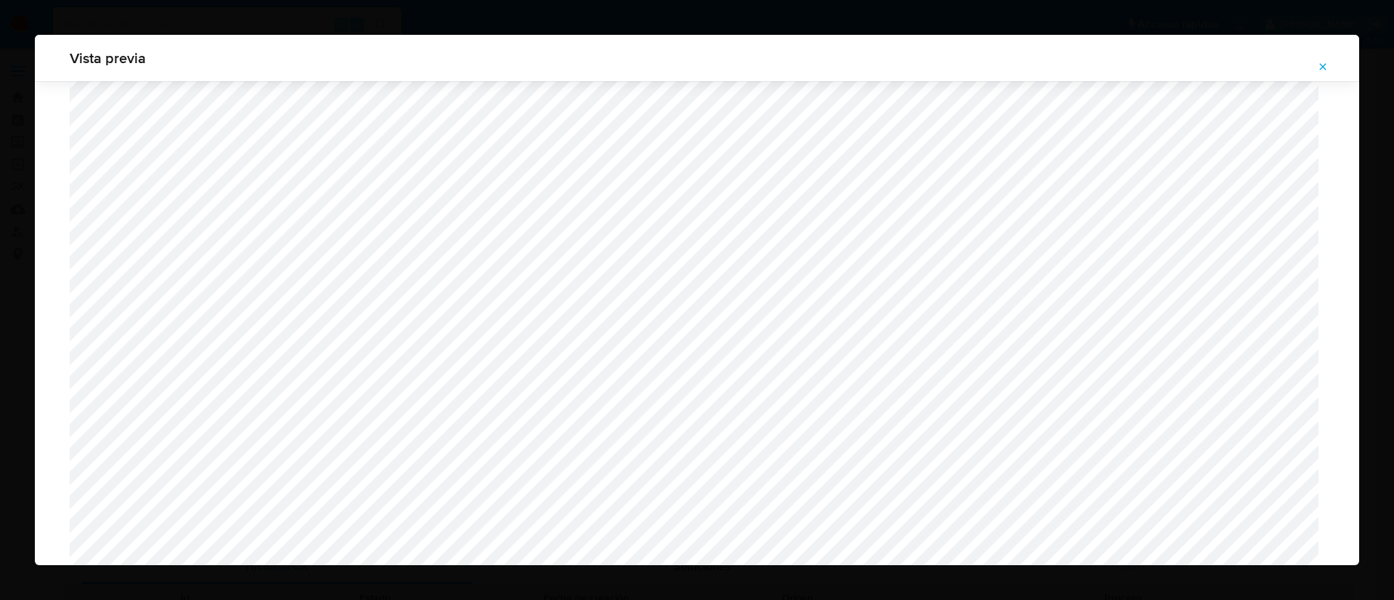
scroll to position [1060, 0]
click at [1323, 65] on icon "Attachment preview" at bounding box center [1323, 67] width 12 height 12
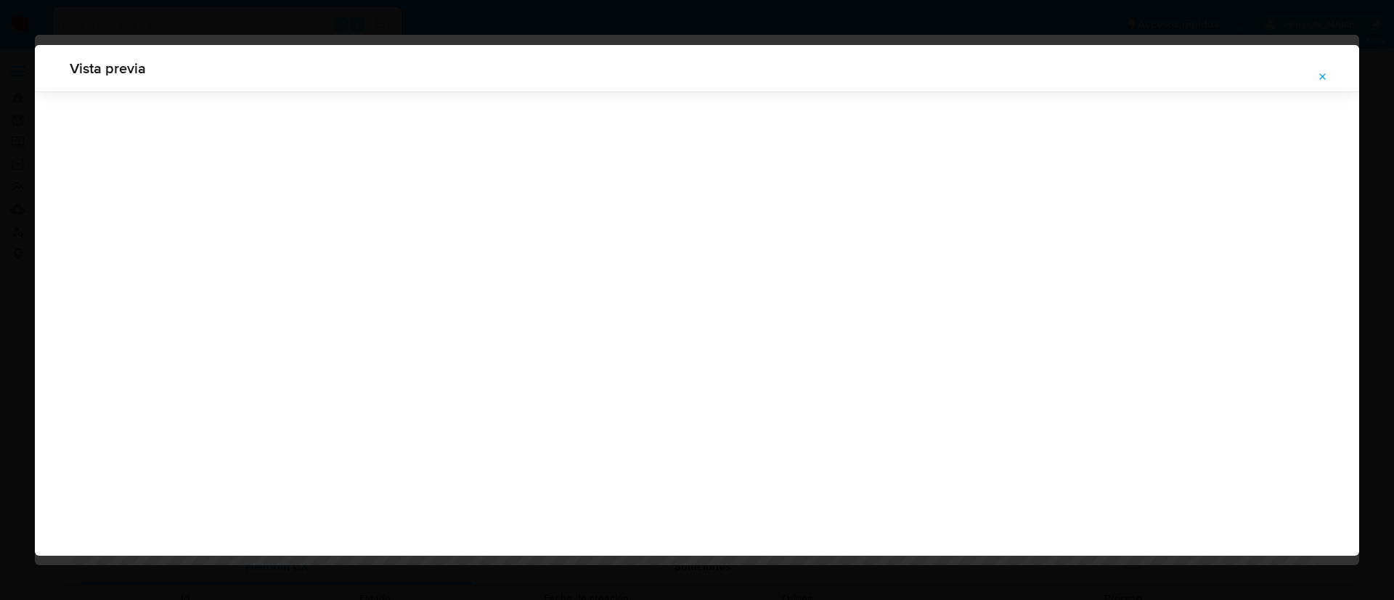
scroll to position [0, 0]
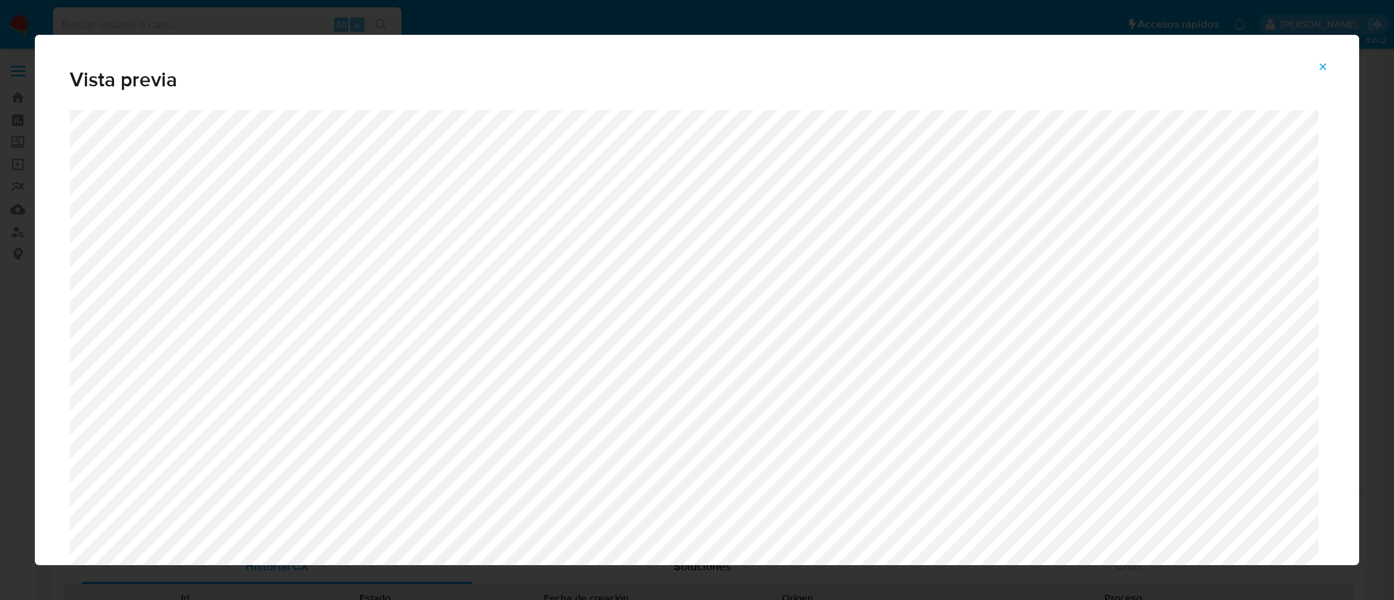
click at [1323, 72] on icon "Attachment preview" at bounding box center [1323, 67] width 12 height 12
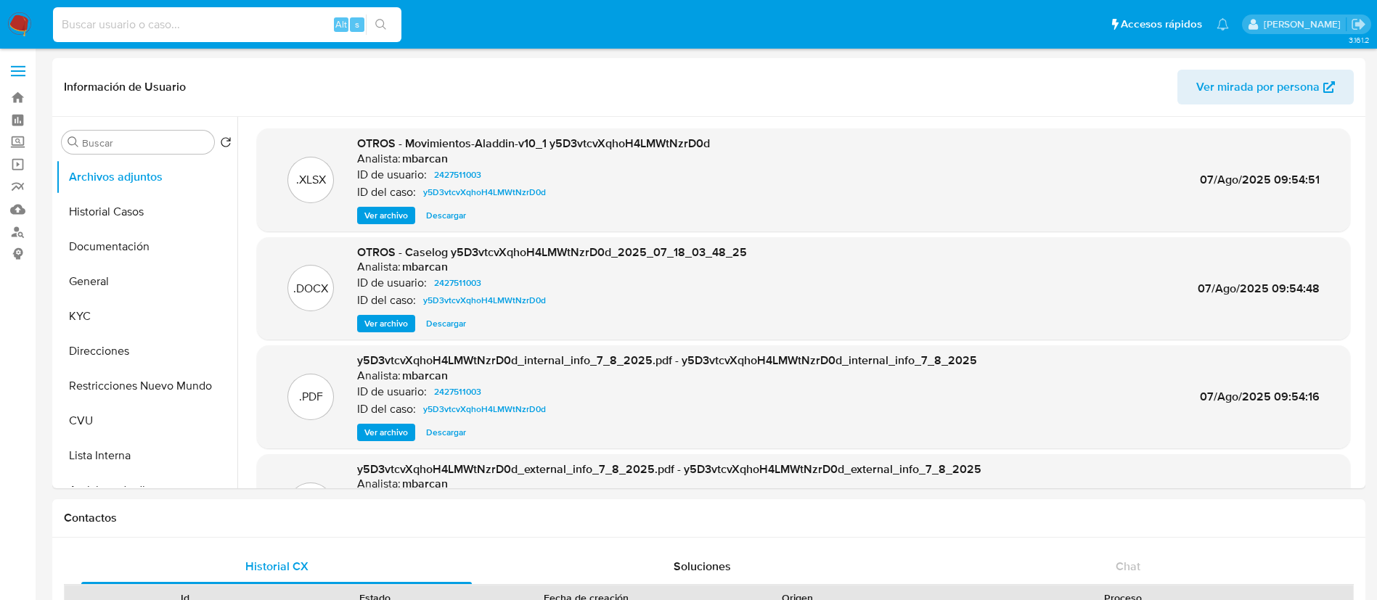
click at [262, 17] on input at bounding box center [227, 24] width 348 height 19
paste input "134784276"
type input "134784276"
click at [387, 28] on icon "search-icon" at bounding box center [381, 25] width 12 height 12
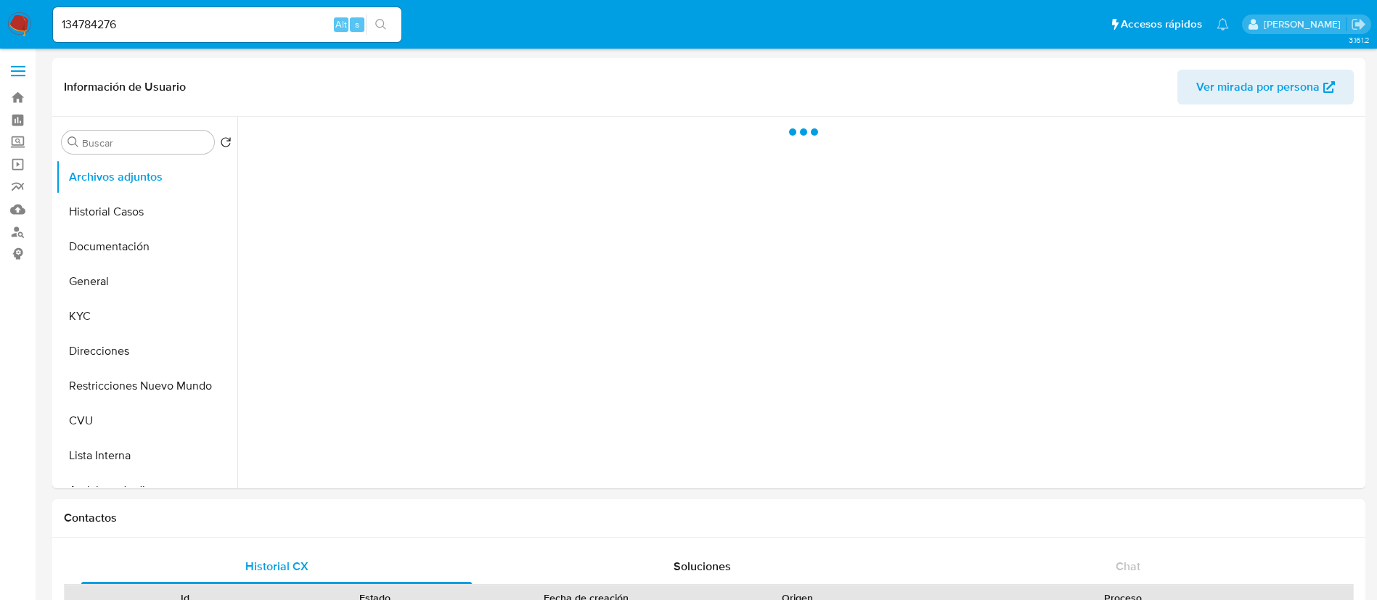
select select "10"
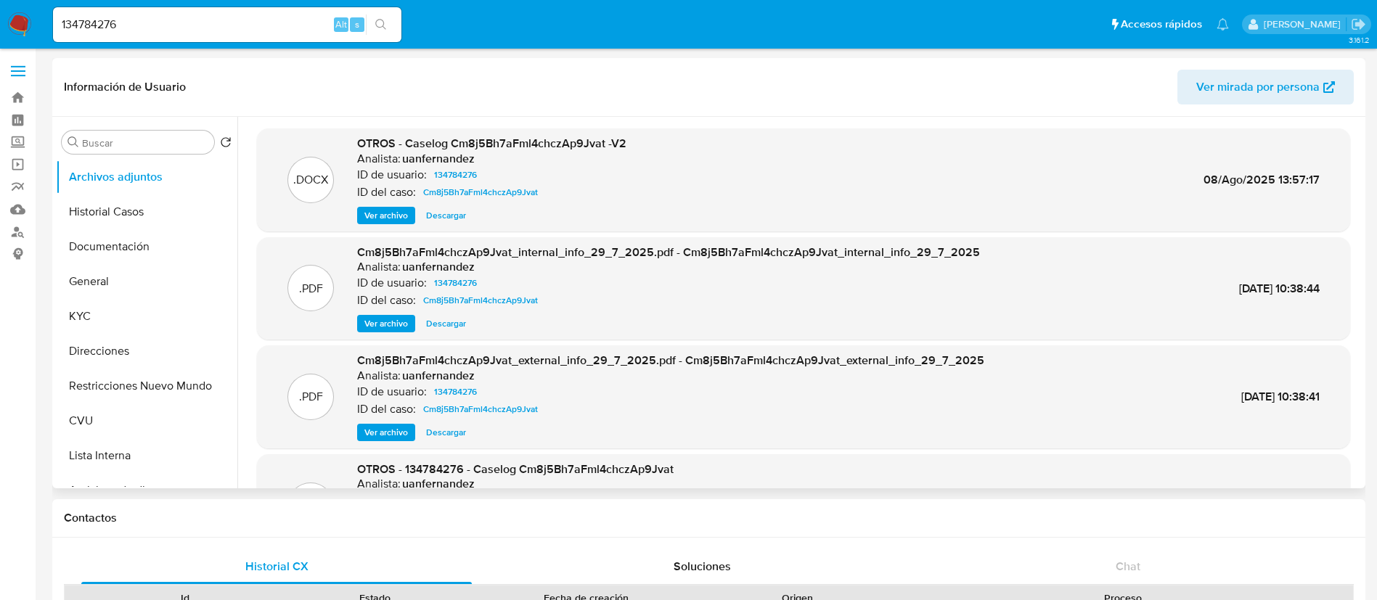
click at [393, 213] on span "Ver archivo" at bounding box center [386, 215] width 44 height 15
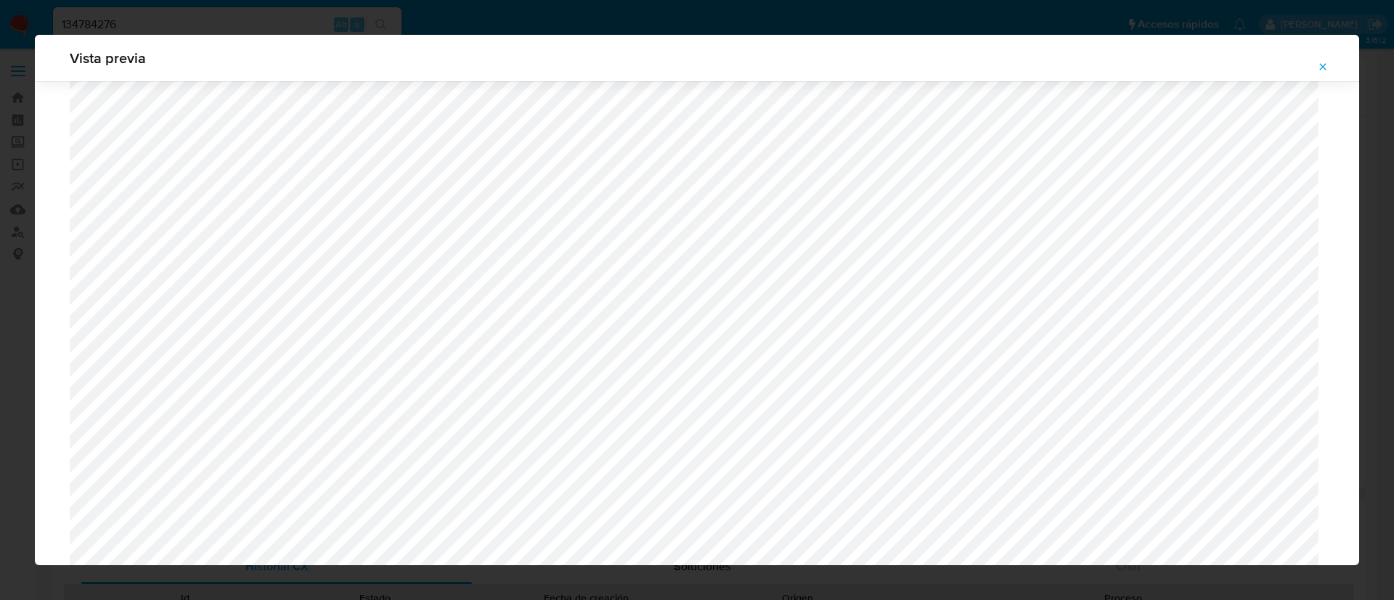
scroll to position [1060, 0]
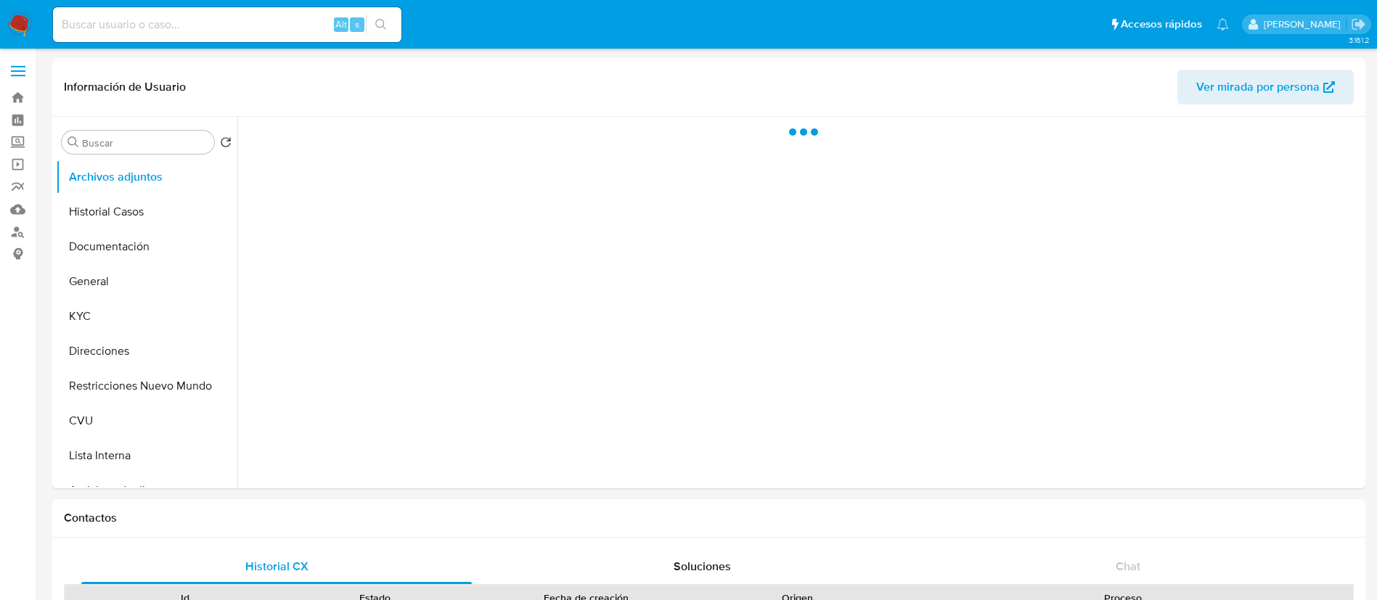
select select "10"
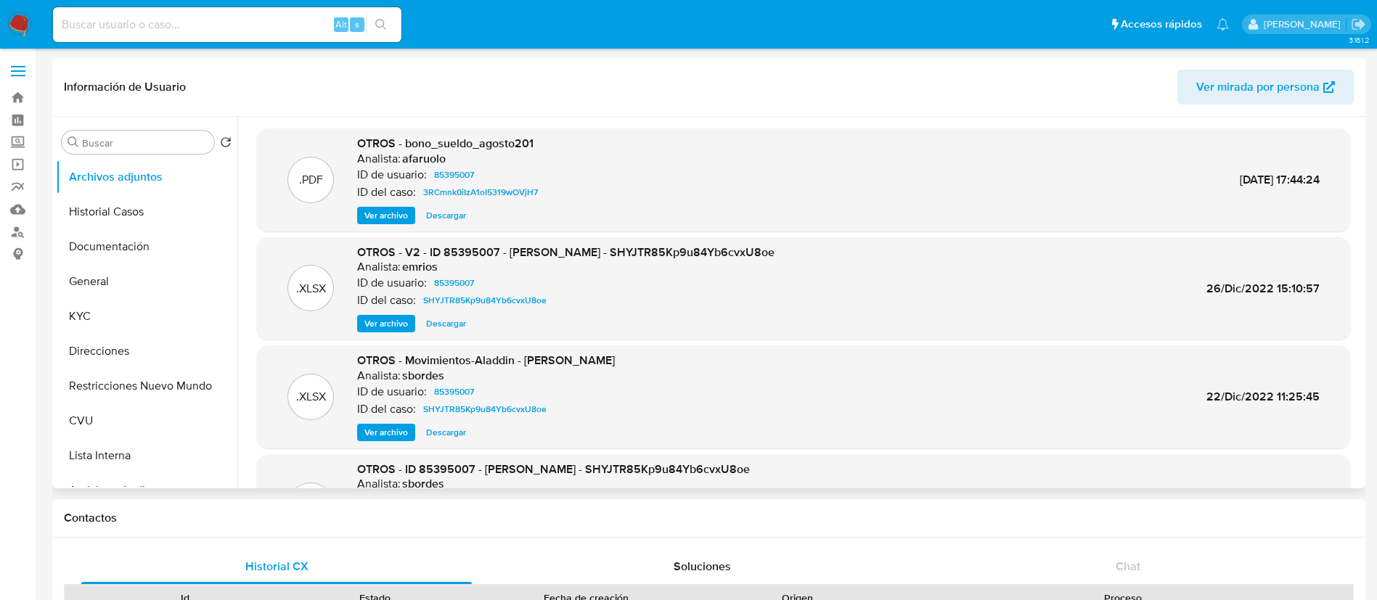
click at [385, 322] on span "Ver archivo" at bounding box center [386, 324] width 44 height 15
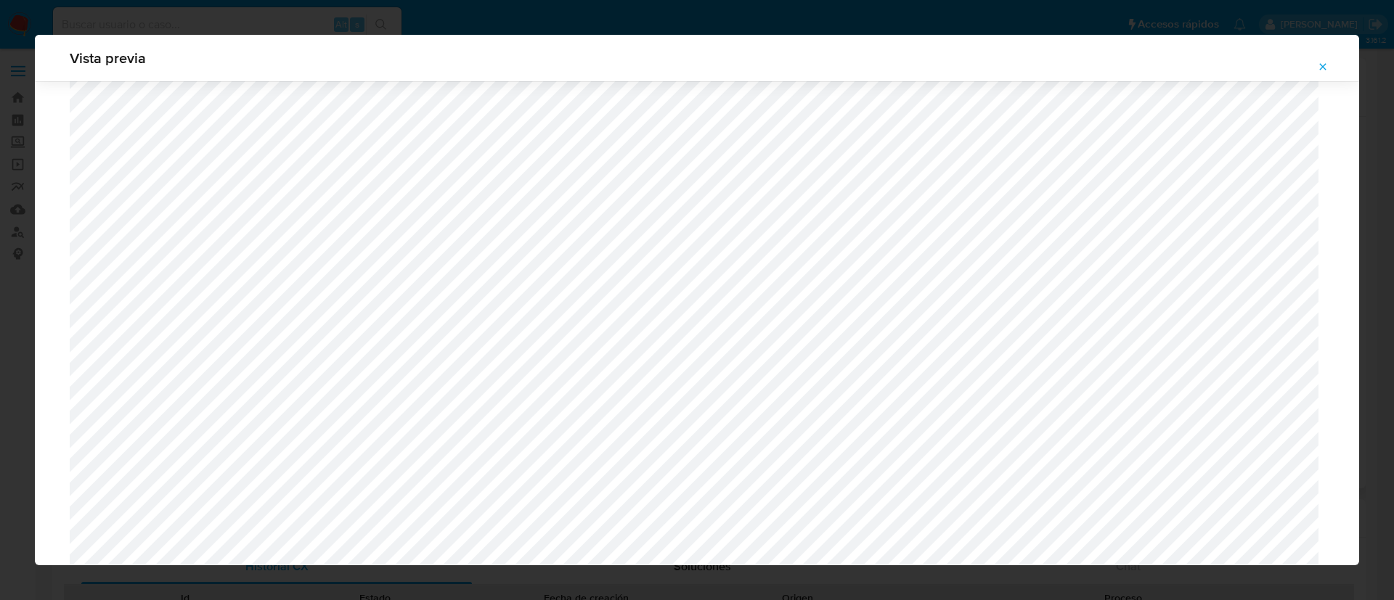
scroll to position [842, 0]
click at [1324, 68] on icon "Attachment preview" at bounding box center [1323, 66] width 7 height 7
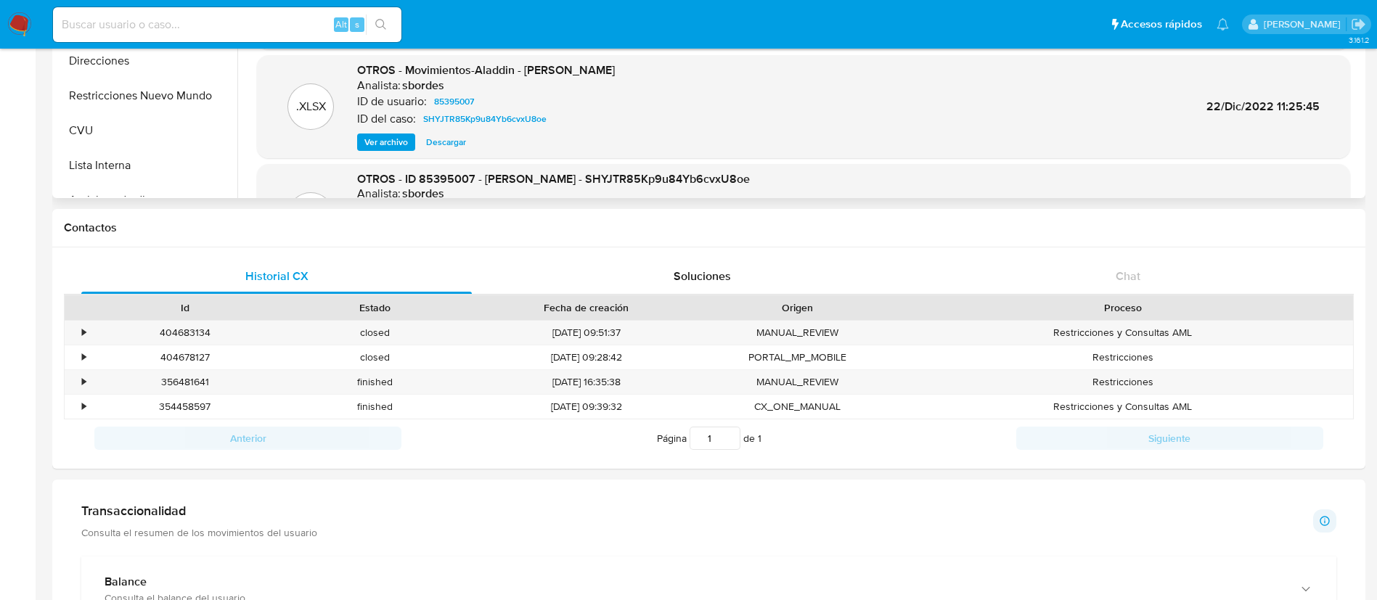
scroll to position [327, 0]
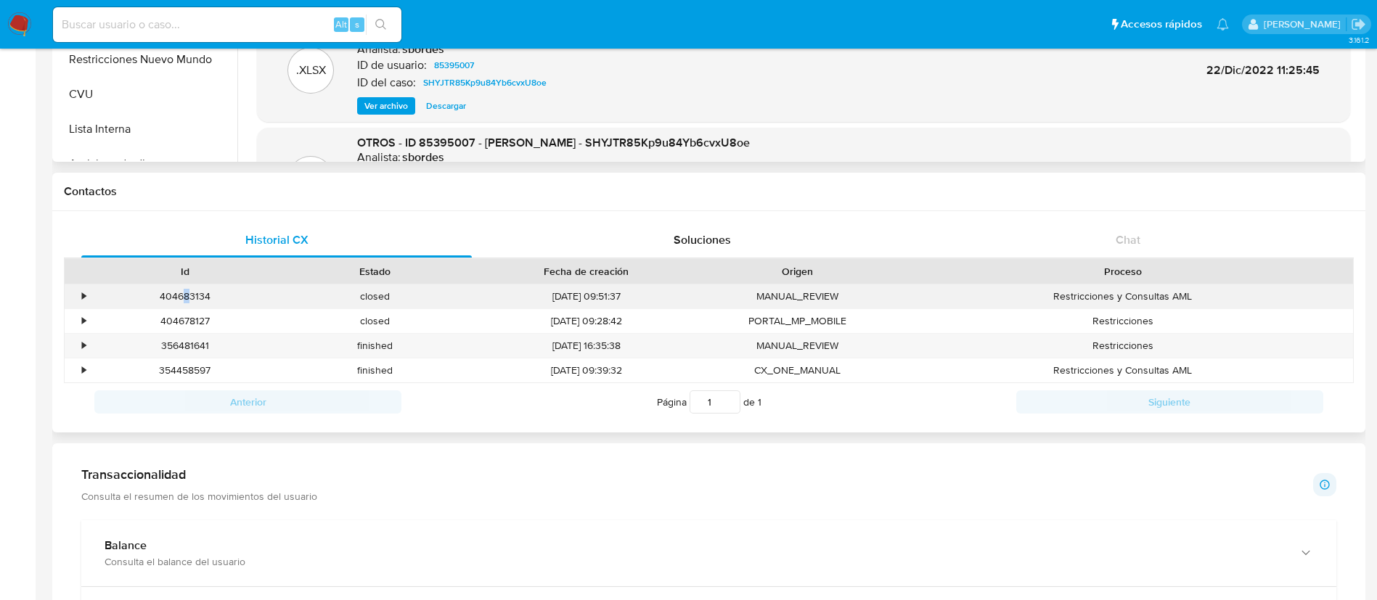
click at [187, 293] on div "404683134" at bounding box center [185, 297] width 190 height 24
click at [202, 293] on div "404683134" at bounding box center [185, 297] width 190 height 24
copy div "404683134"
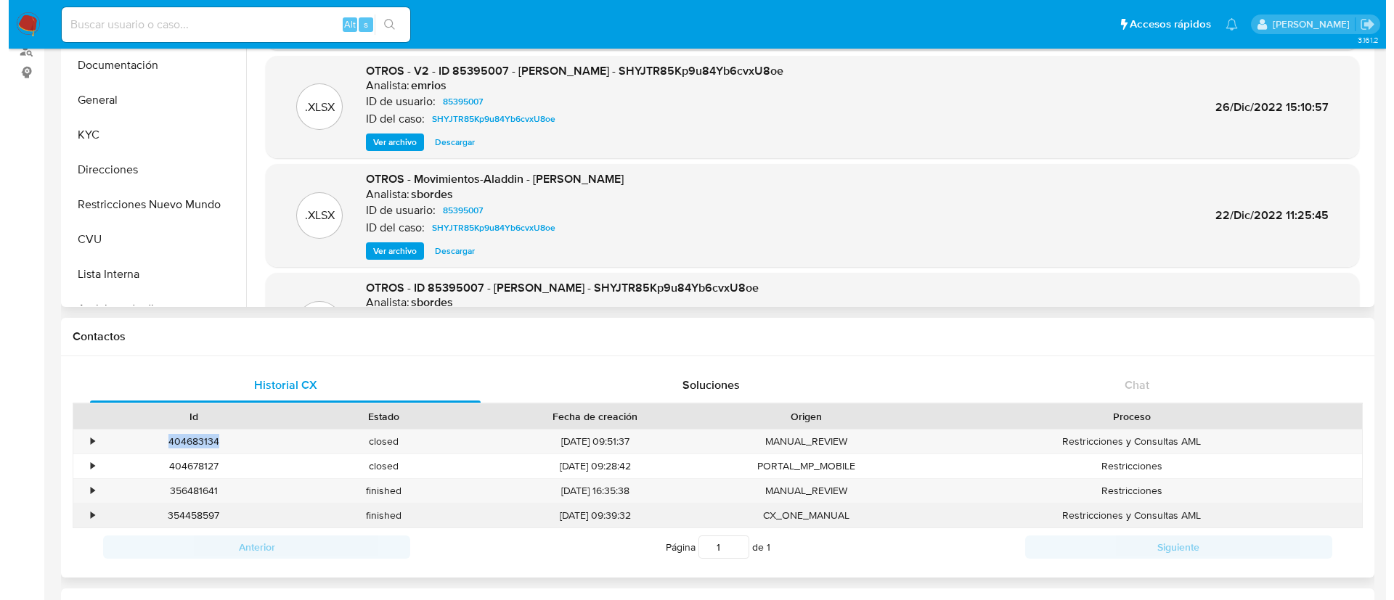
scroll to position [0, 0]
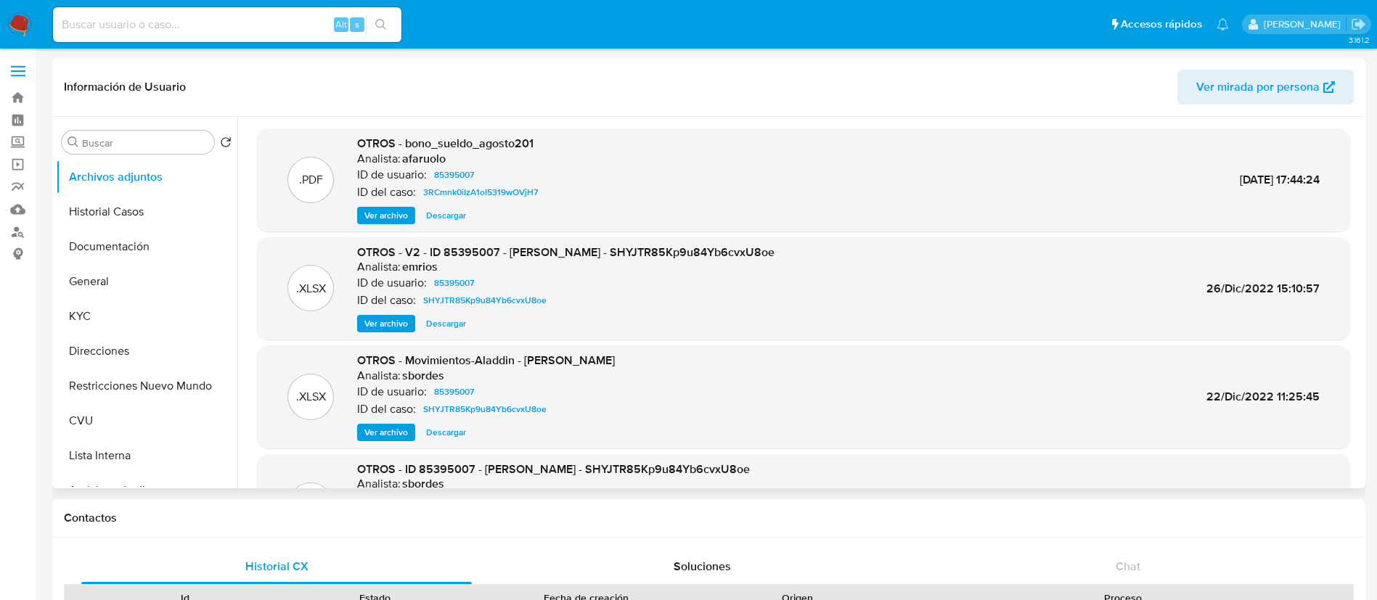
click at [399, 318] on span "Ver archivo" at bounding box center [386, 324] width 44 height 15
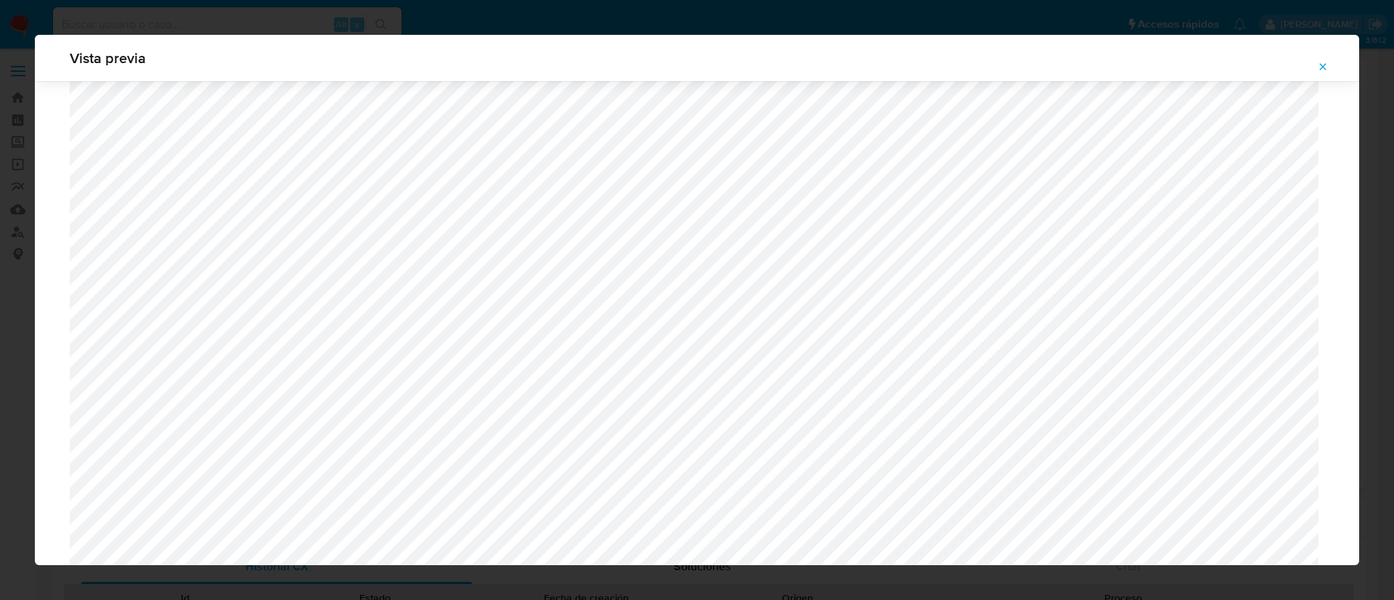
scroll to position [733, 0]
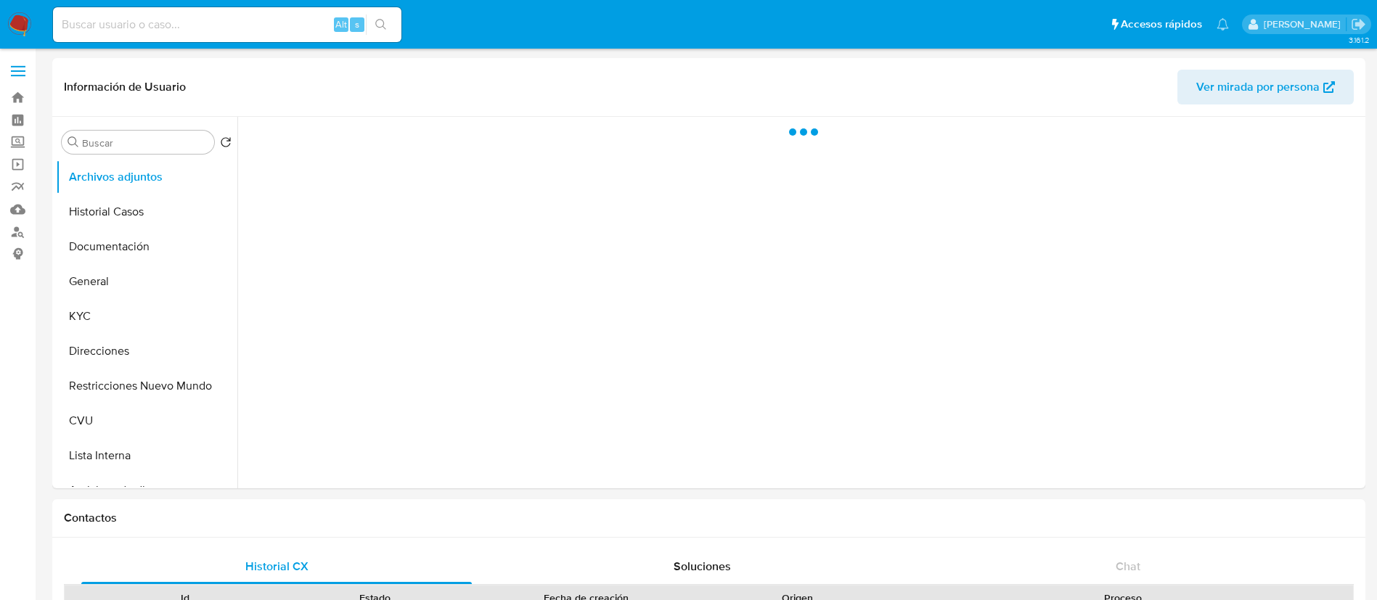
select select "10"
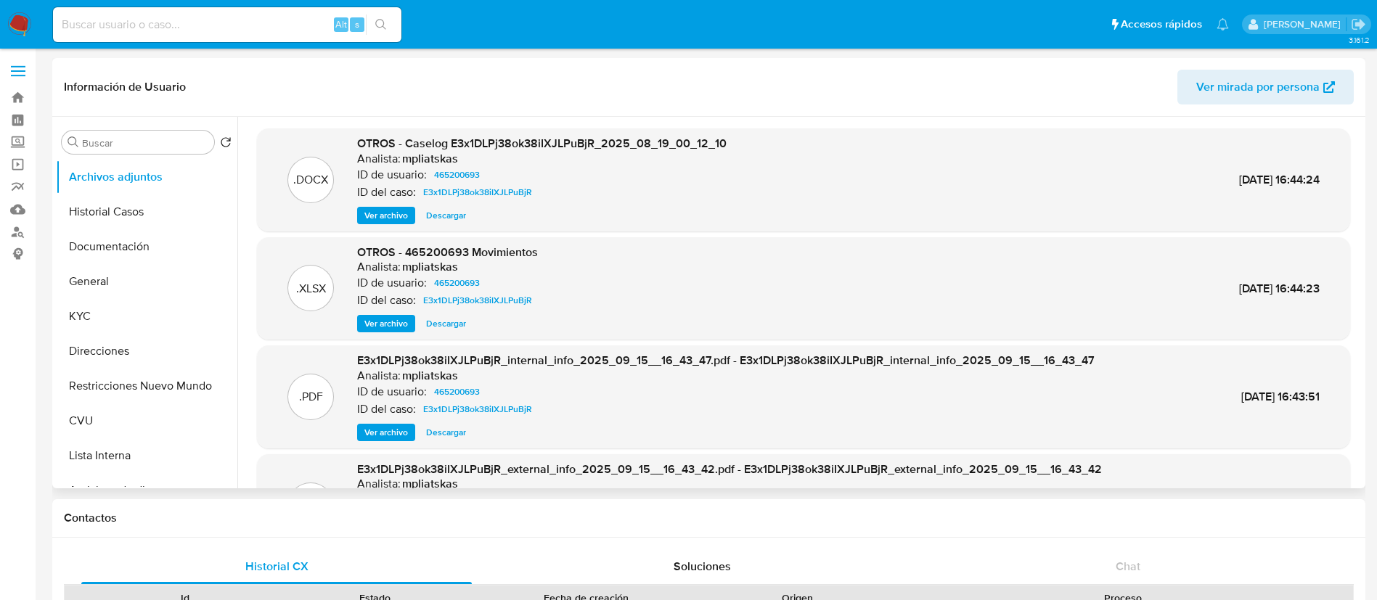
click at [391, 211] on span "Ver archivo" at bounding box center [386, 215] width 44 height 15
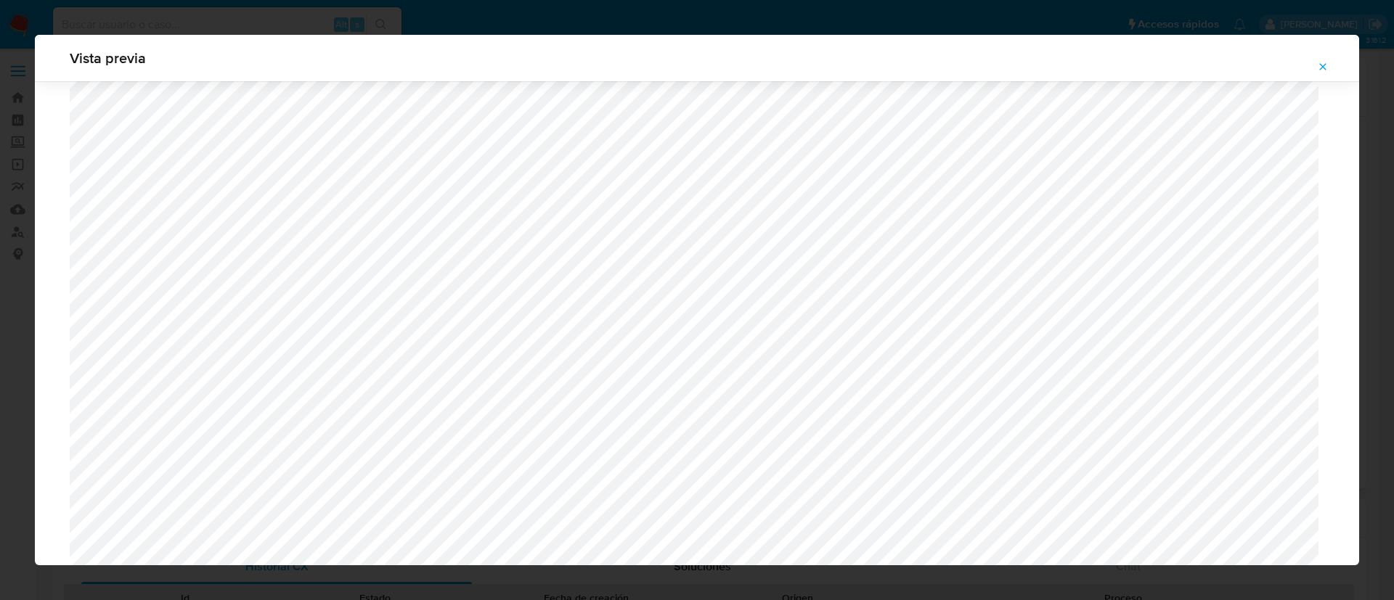
scroll to position [842, 0]
click at [1325, 63] on icon "Attachment preview" at bounding box center [1323, 67] width 12 height 12
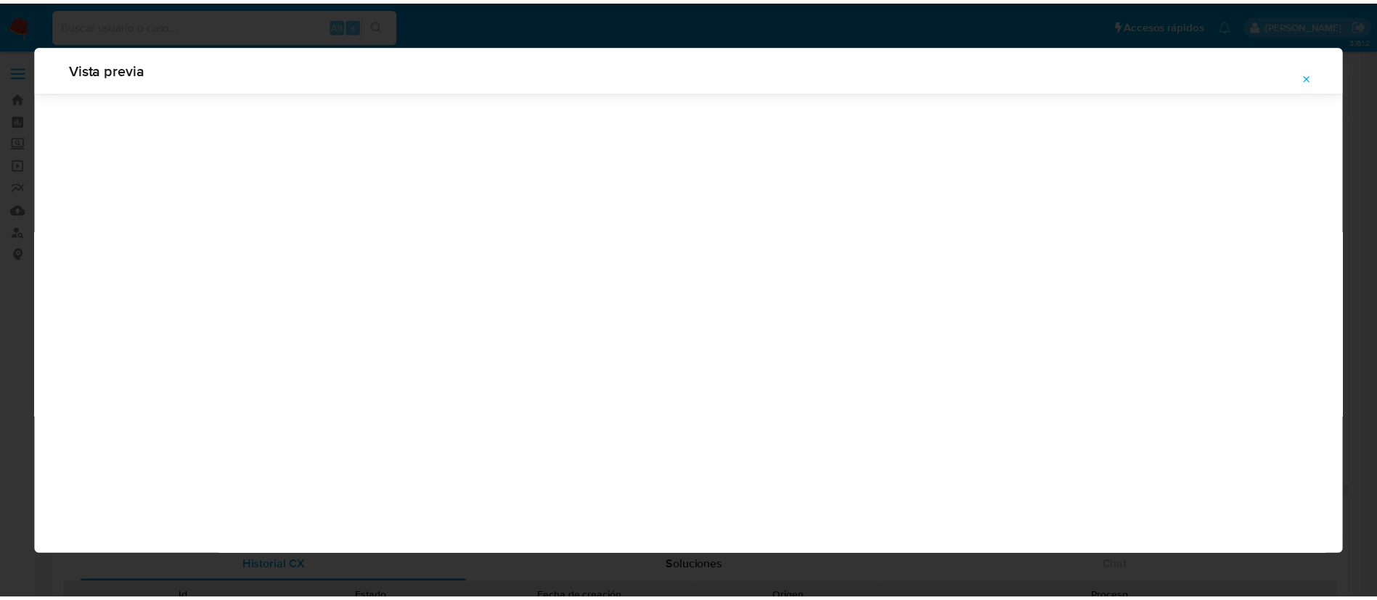
scroll to position [0, 0]
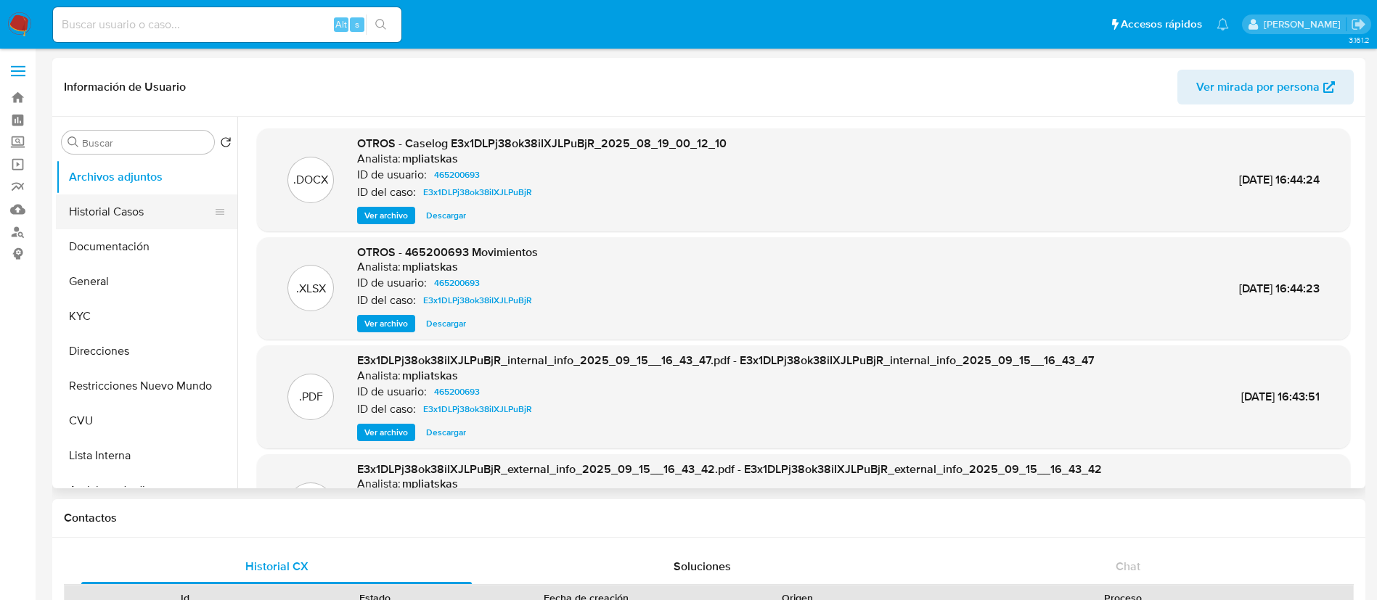
click at [113, 223] on button "Historial Casos" at bounding box center [141, 212] width 170 height 35
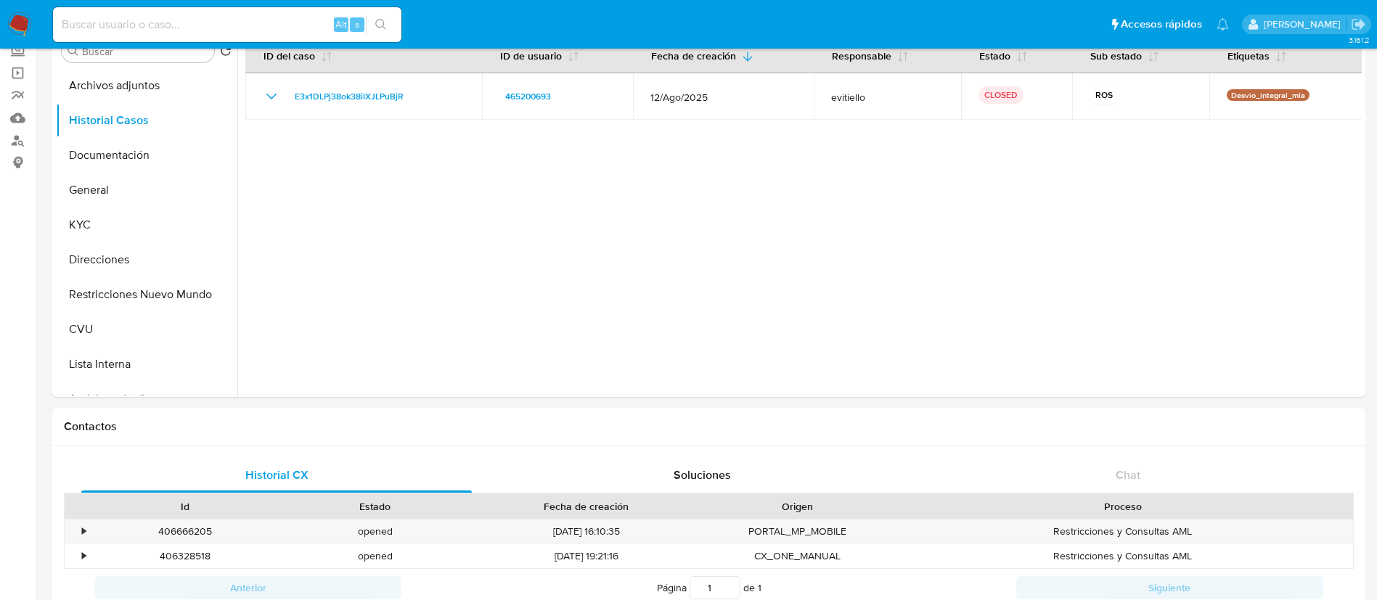
scroll to position [218, 0]
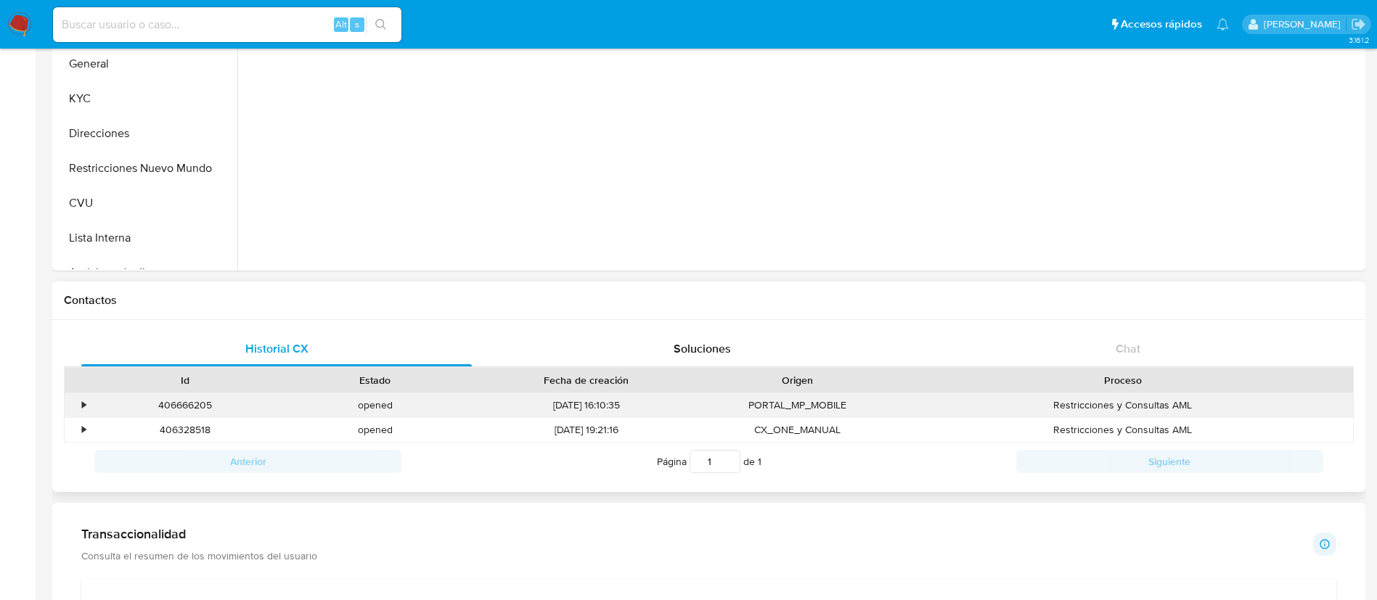
click at [192, 399] on div "406666205" at bounding box center [185, 405] width 190 height 24
copy div "406666205"
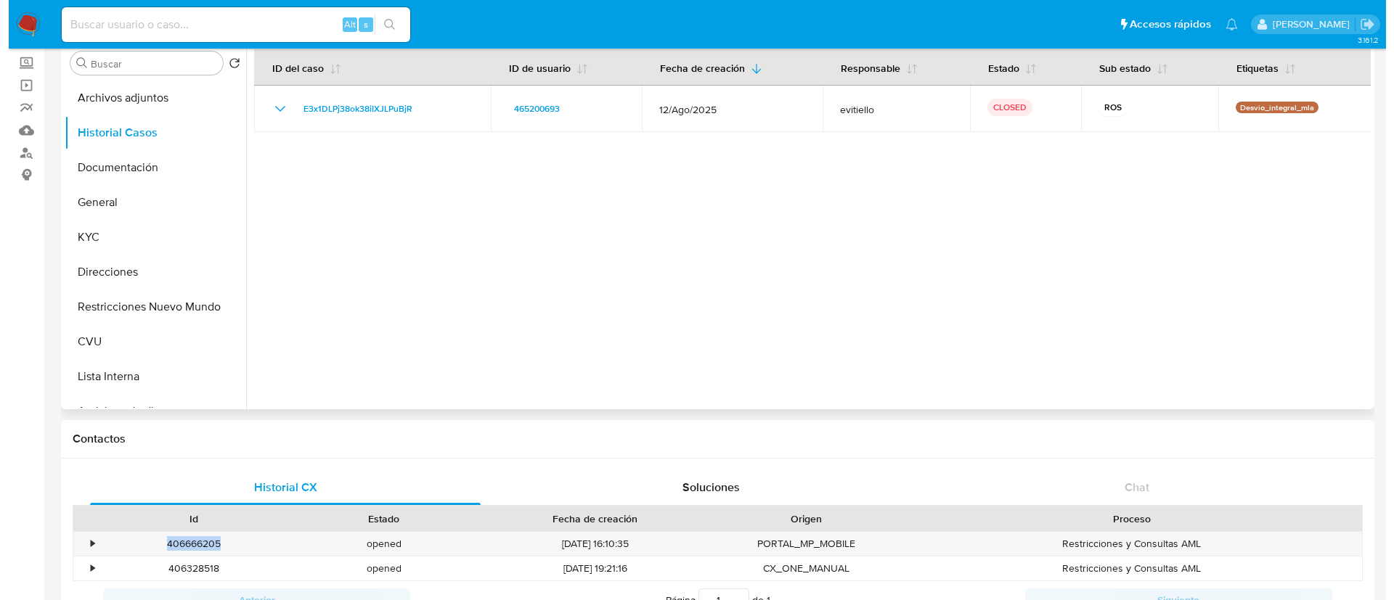
scroll to position [0, 0]
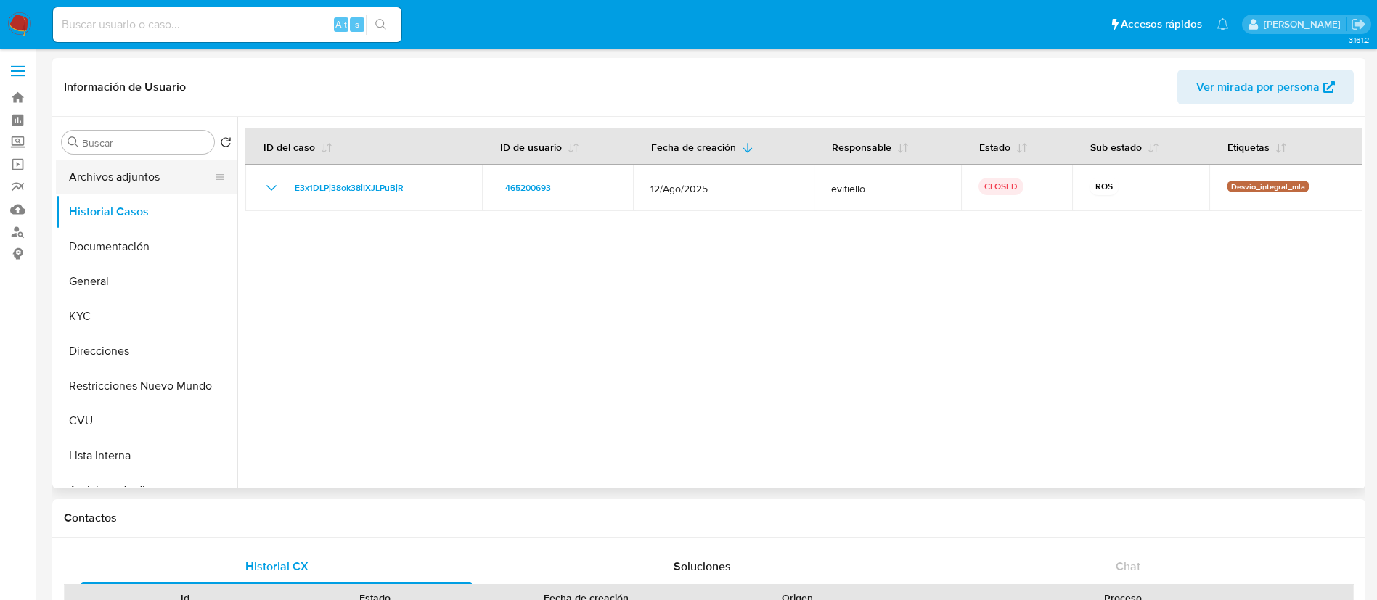
click at [137, 174] on button "Archivos adjuntos" at bounding box center [141, 177] width 170 height 35
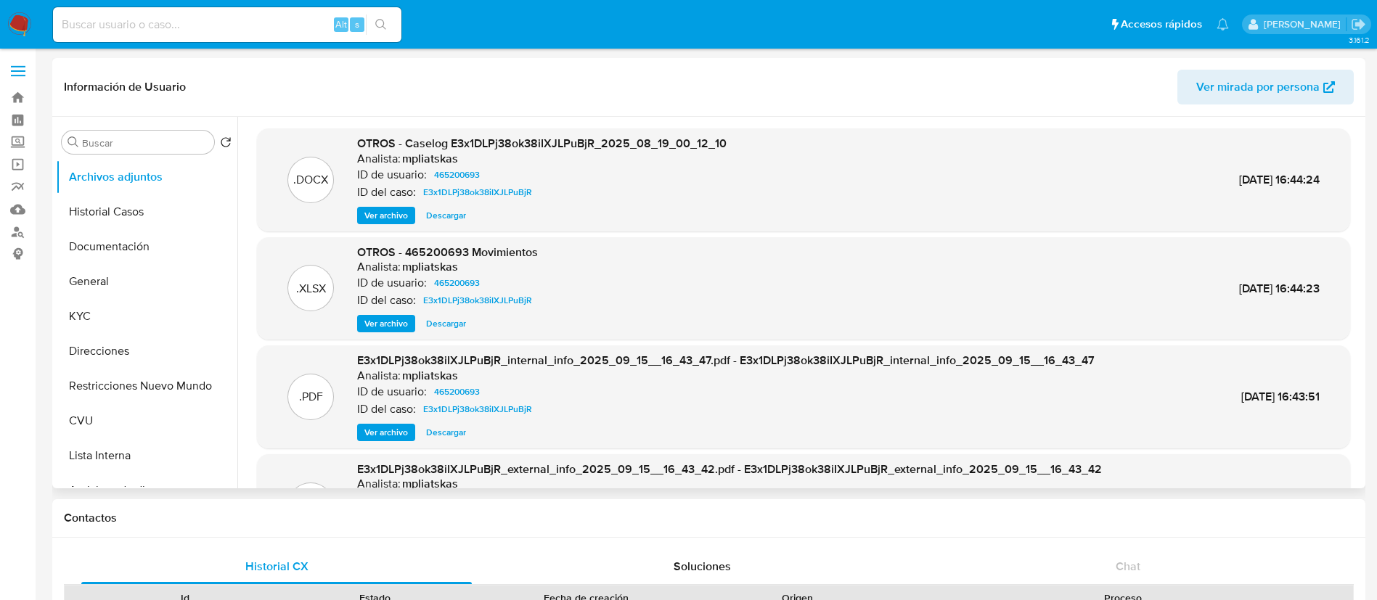
click at [393, 214] on span "Ver archivo" at bounding box center [386, 215] width 44 height 15
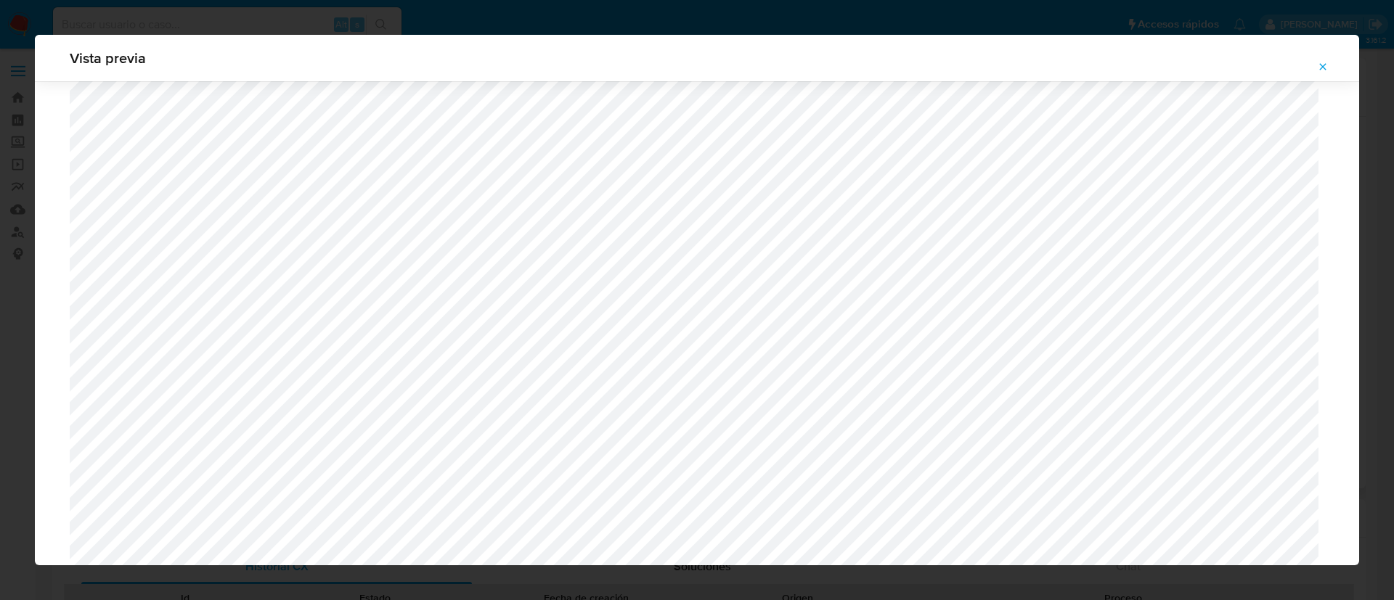
scroll to position [951, 0]
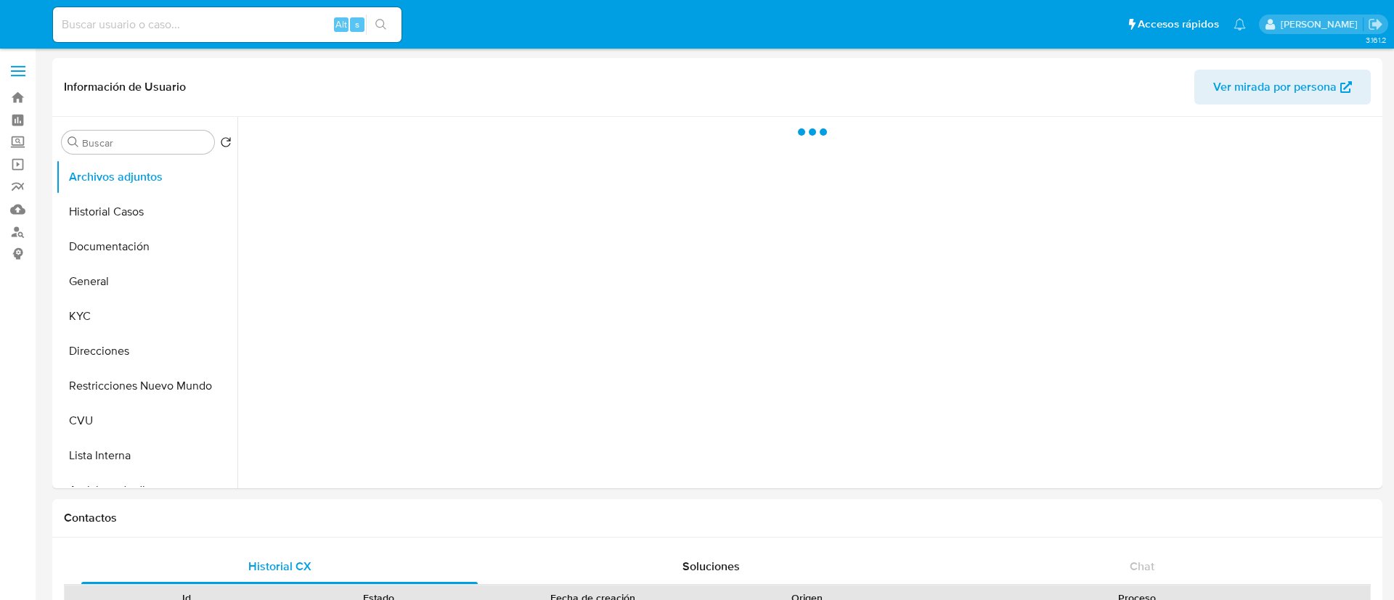
select select "10"
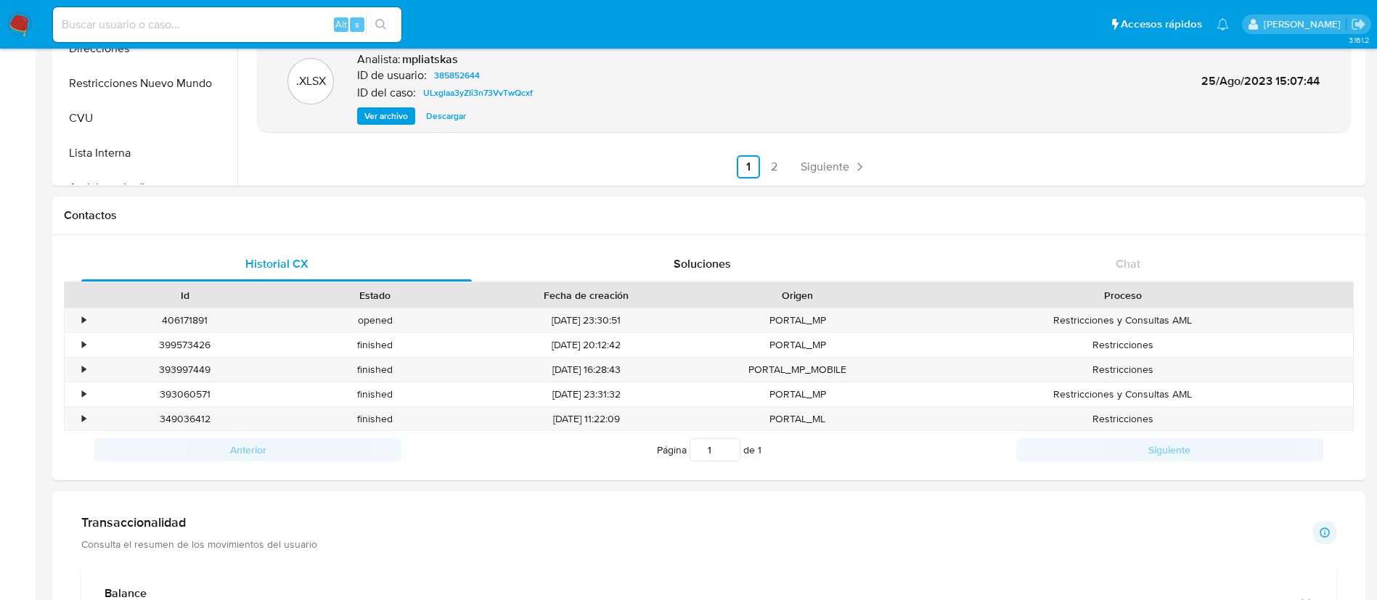
scroll to position [327, 0]
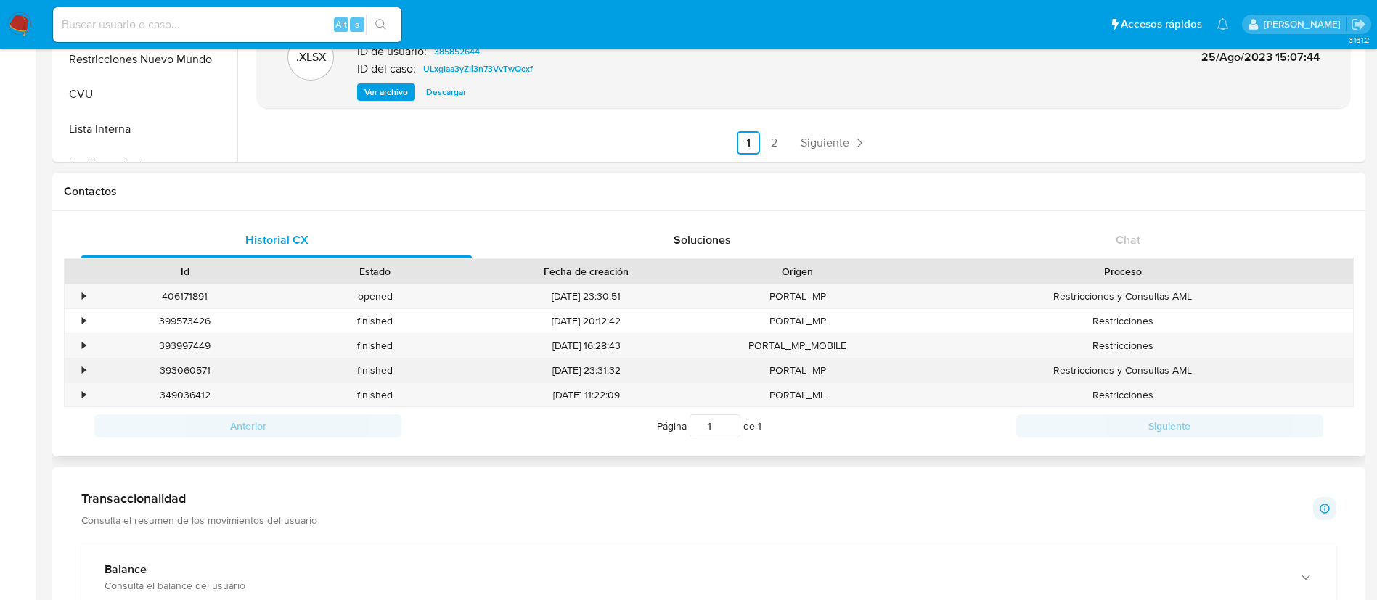
click at [200, 369] on div "393060571" at bounding box center [185, 371] width 190 height 24
copy div "393060571"
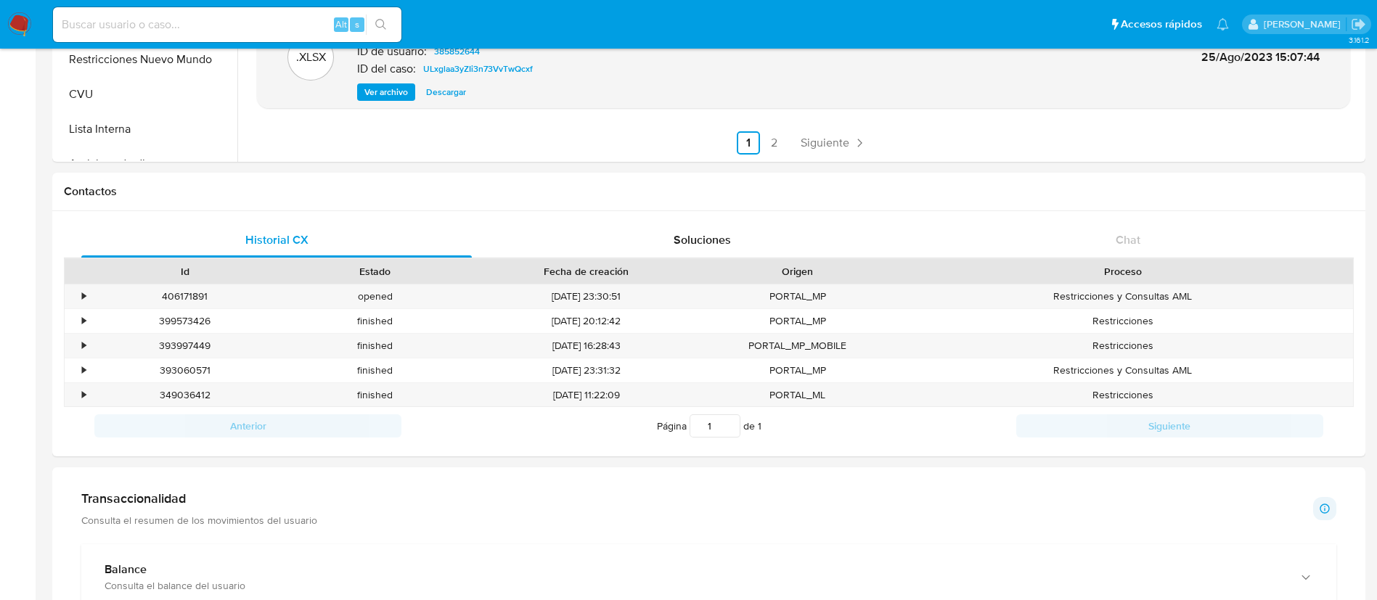
click at [282, 25] on input at bounding box center [227, 24] width 348 height 19
paste input "84959094"
type input "84959094"
click at [375, 30] on icon "search-icon" at bounding box center [381, 25] width 12 height 12
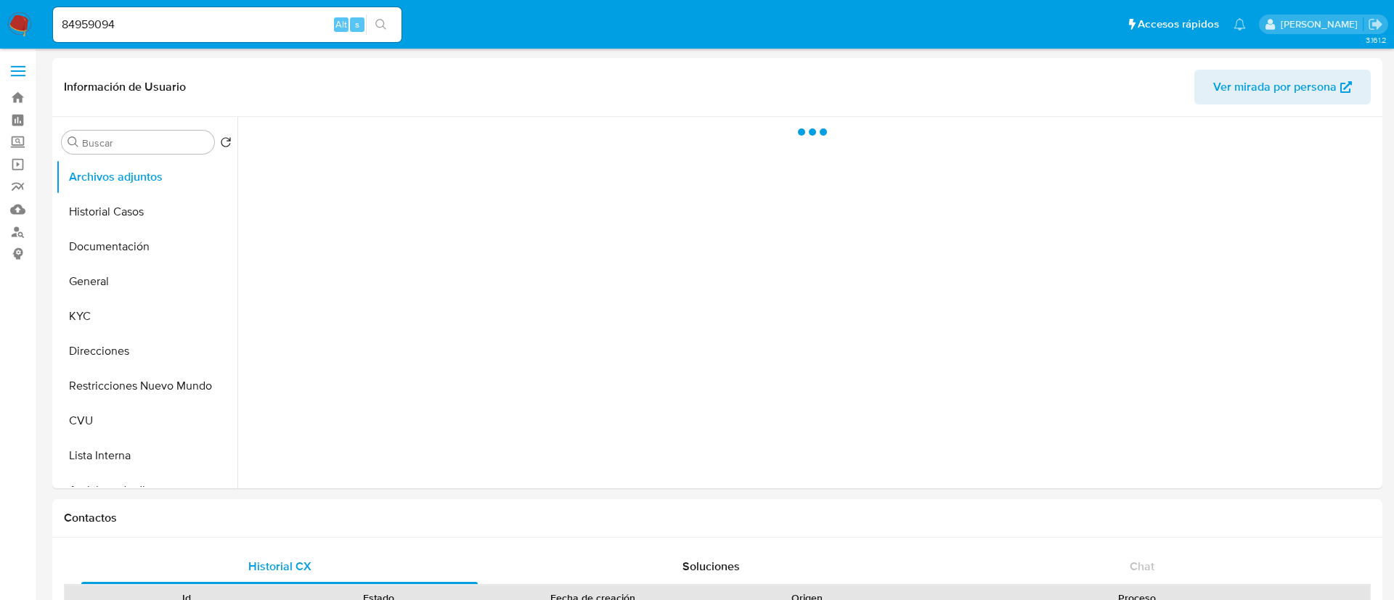
select select "10"
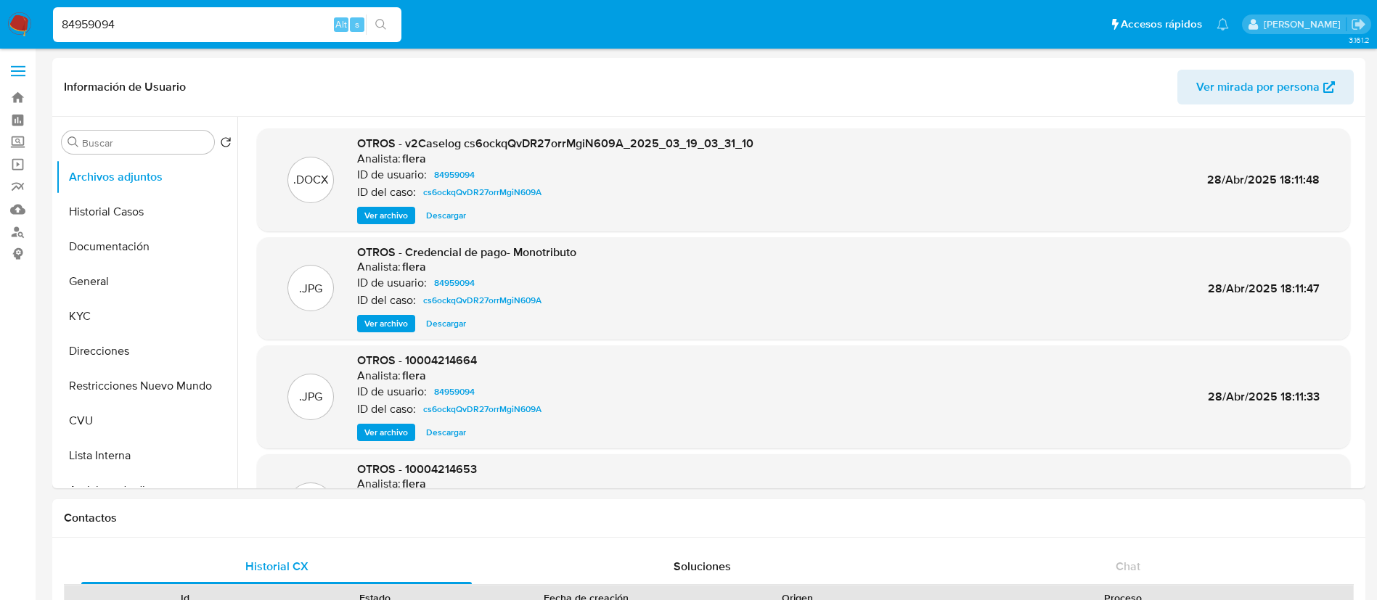
click at [242, 19] on input "84959094" at bounding box center [227, 24] width 348 height 19
click at [242, 20] on input "84959094" at bounding box center [227, 24] width 348 height 19
paste input "72426525"
type input "72426525"
click at [374, 22] on button "search-icon" at bounding box center [381, 25] width 30 height 20
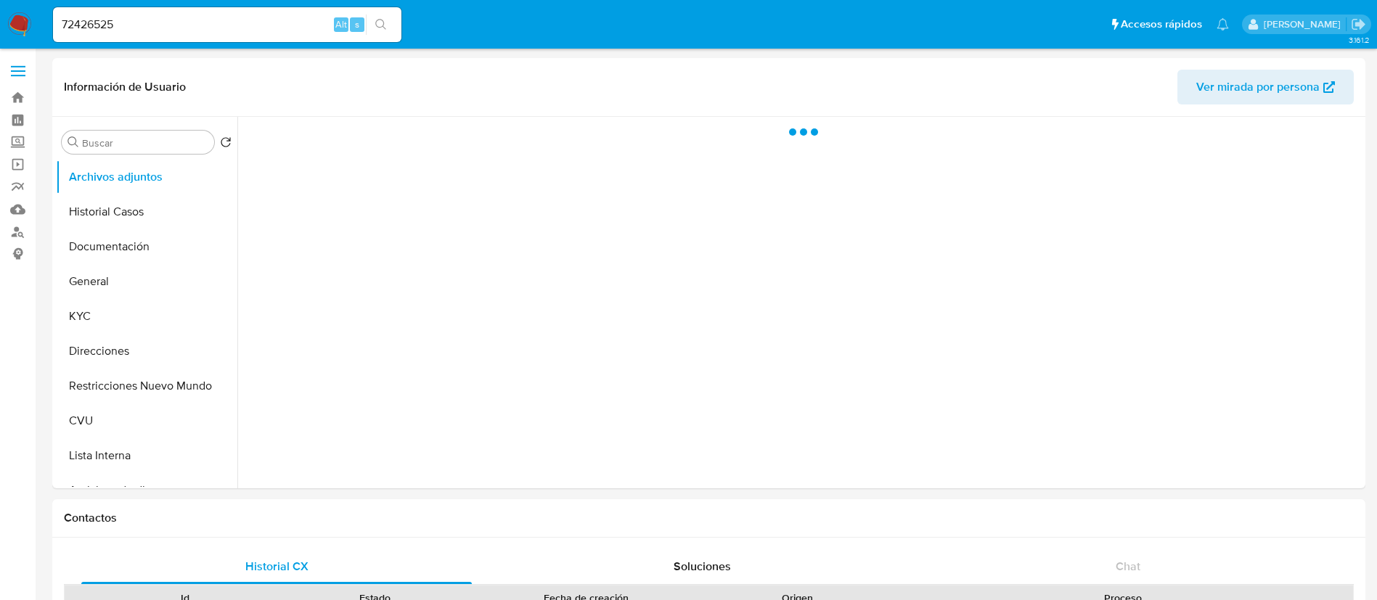
select select "10"
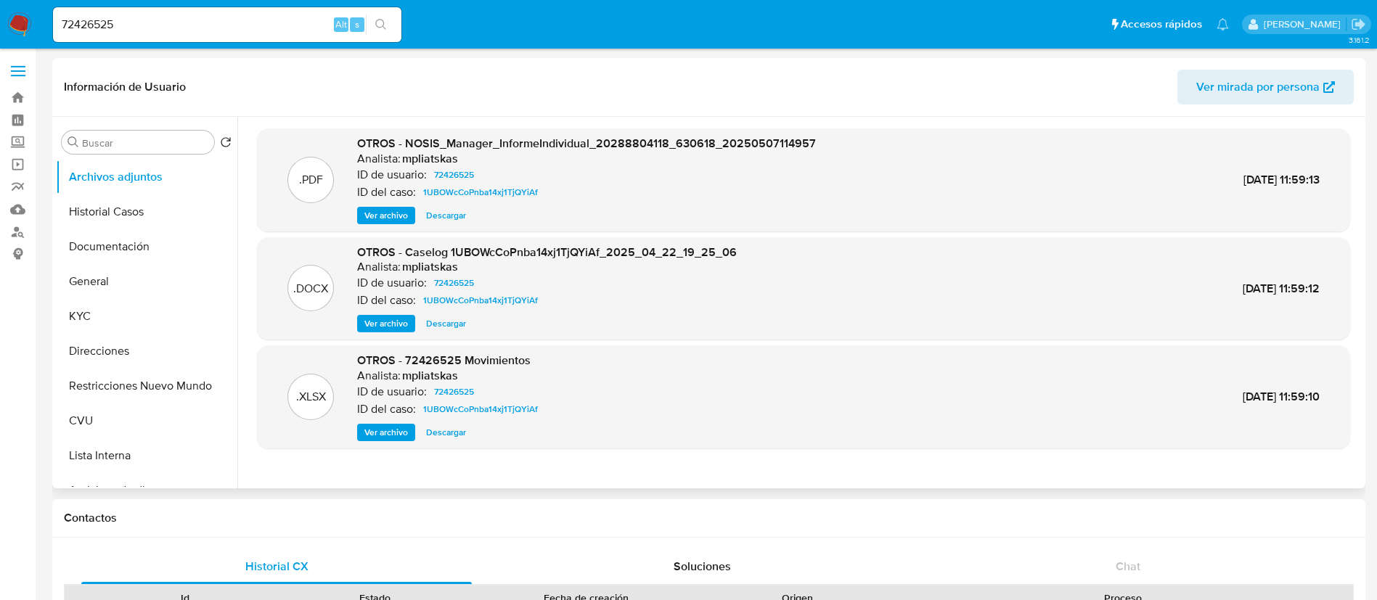
click at [381, 327] on span "Ver archivo" at bounding box center [386, 324] width 44 height 15
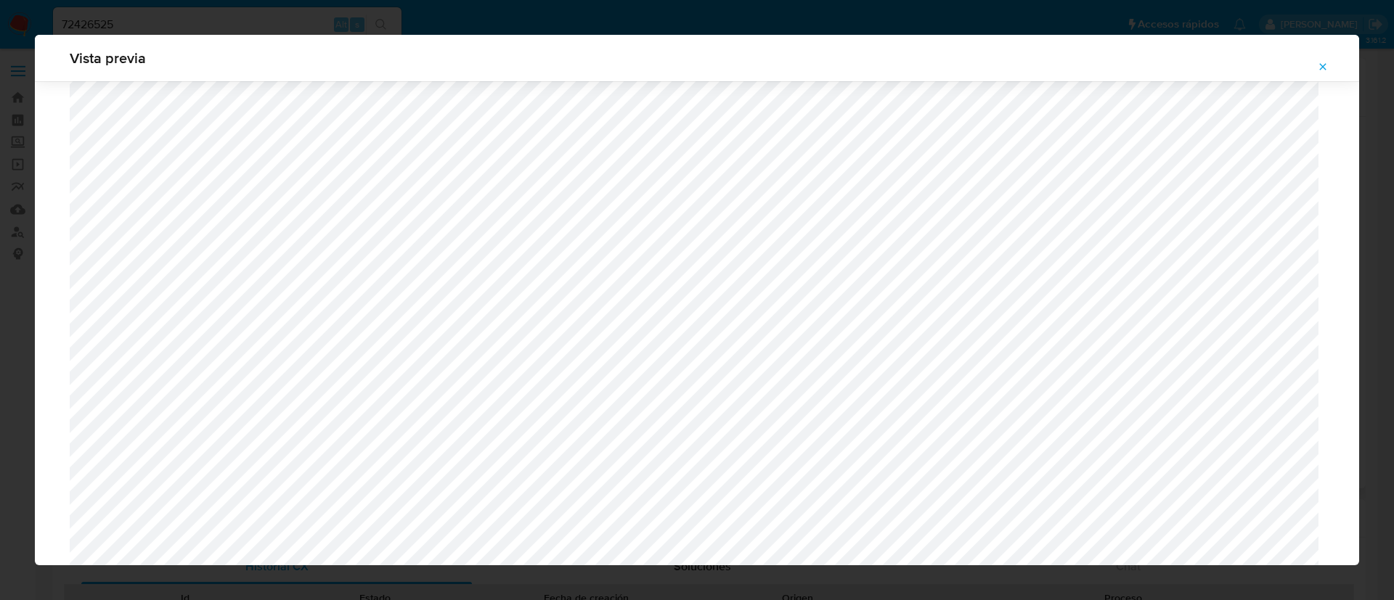
scroll to position [189, 0]
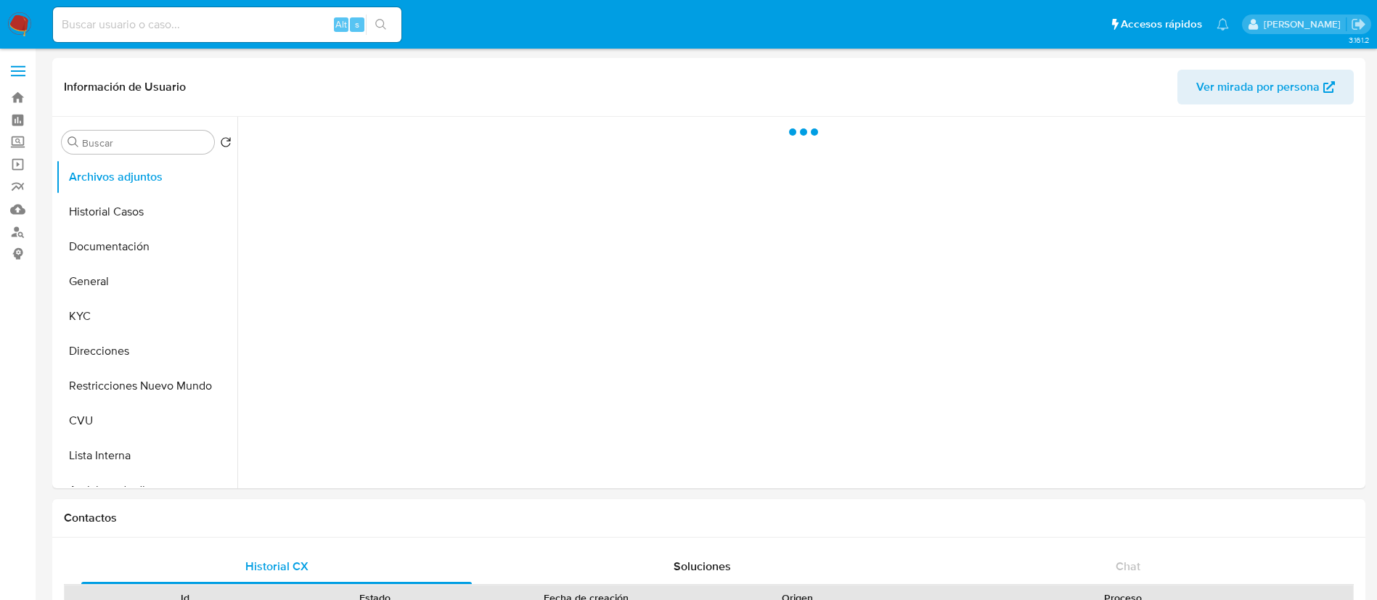
select select "10"
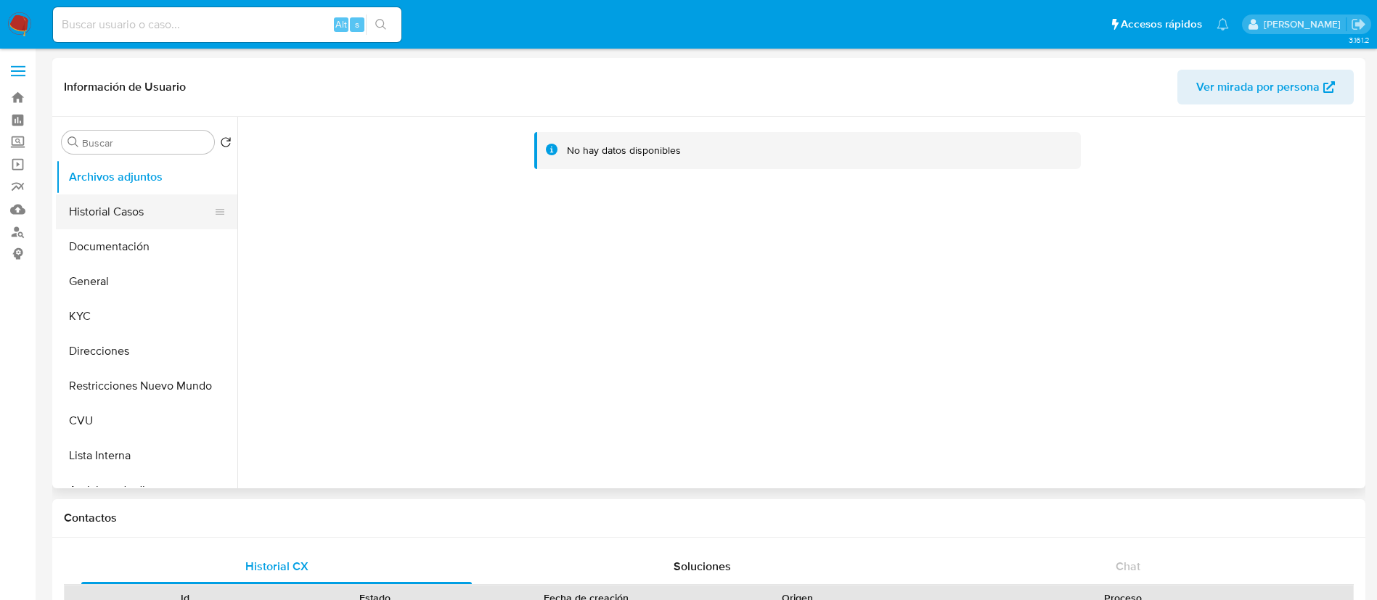
click at [137, 206] on button "Historial Casos" at bounding box center [141, 212] width 170 height 35
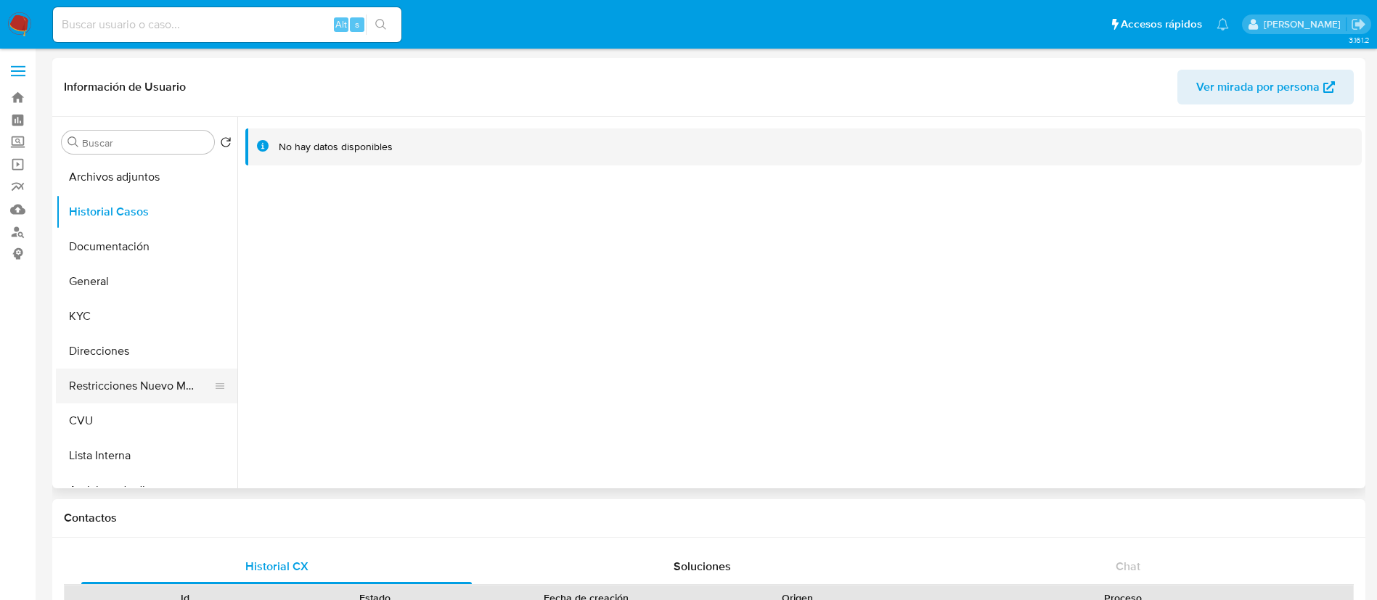
click at [133, 401] on button "Restricciones Nuevo Mundo" at bounding box center [141, 386] width 170 height 35
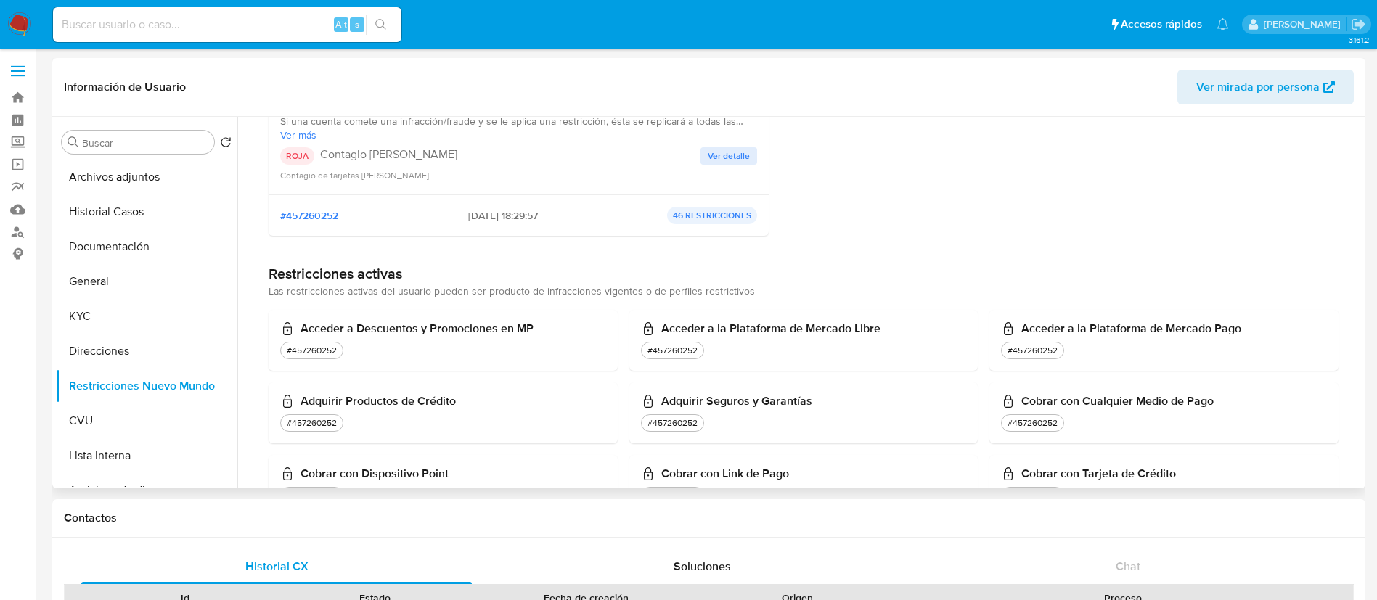
scroll to position [218, 0]
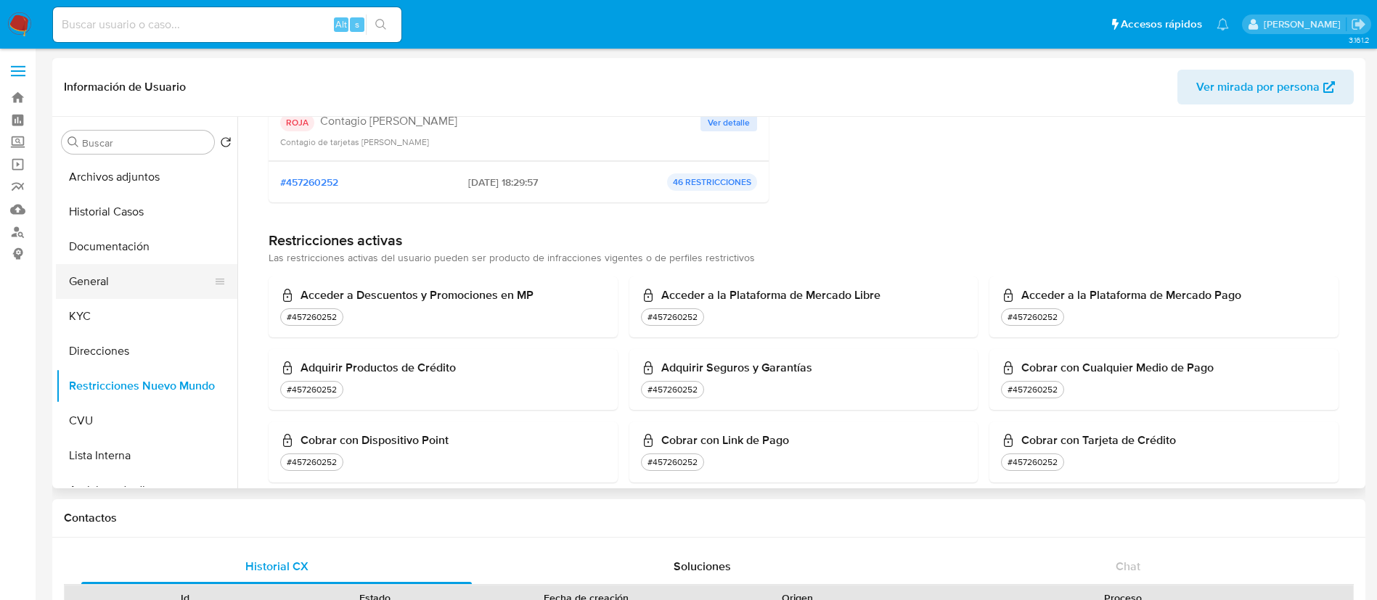
click at [131, 273] on button "General" at bounding box center [141, 281] width 170 height 35
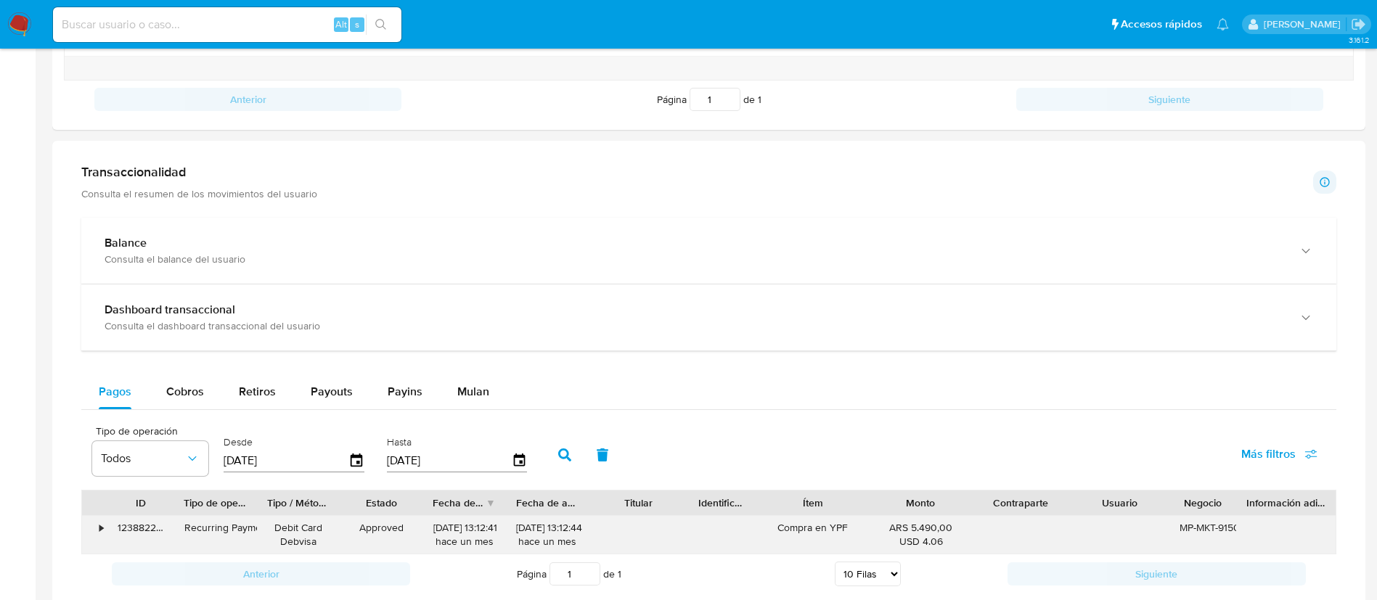
scroll to position [991, 0]
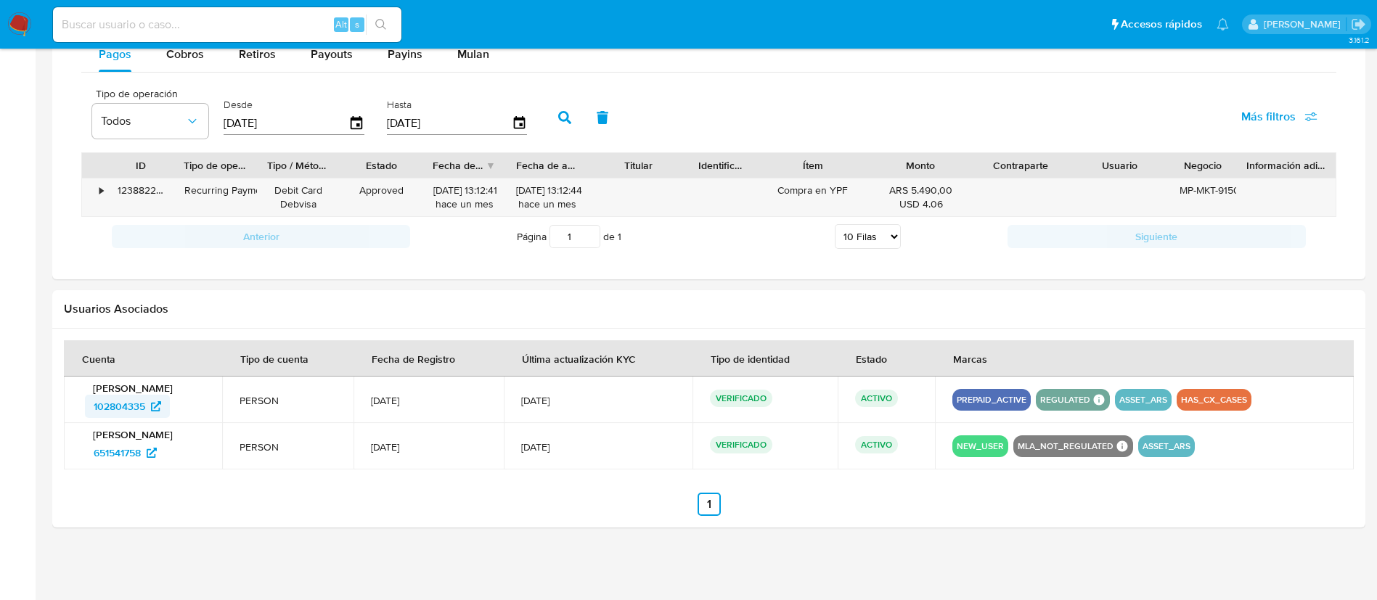
click at [128, 404] on span "102804335" at bounding box center [120, 406] width 52 height 23
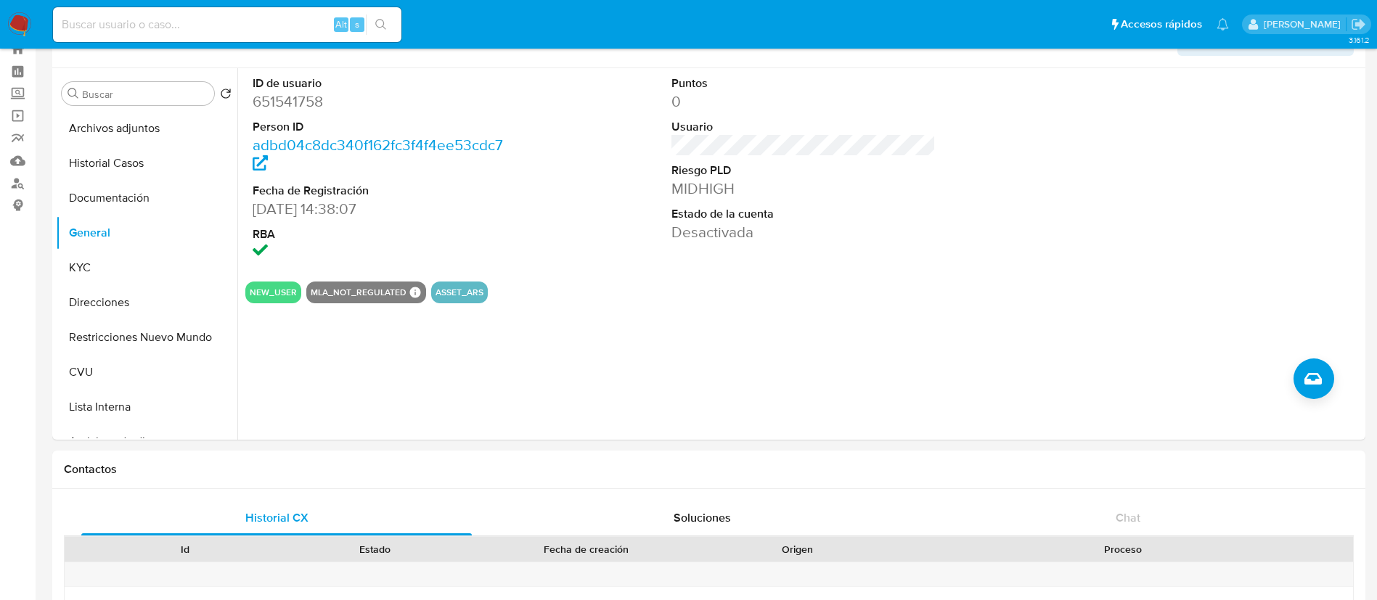
scroll to position [11, 0]
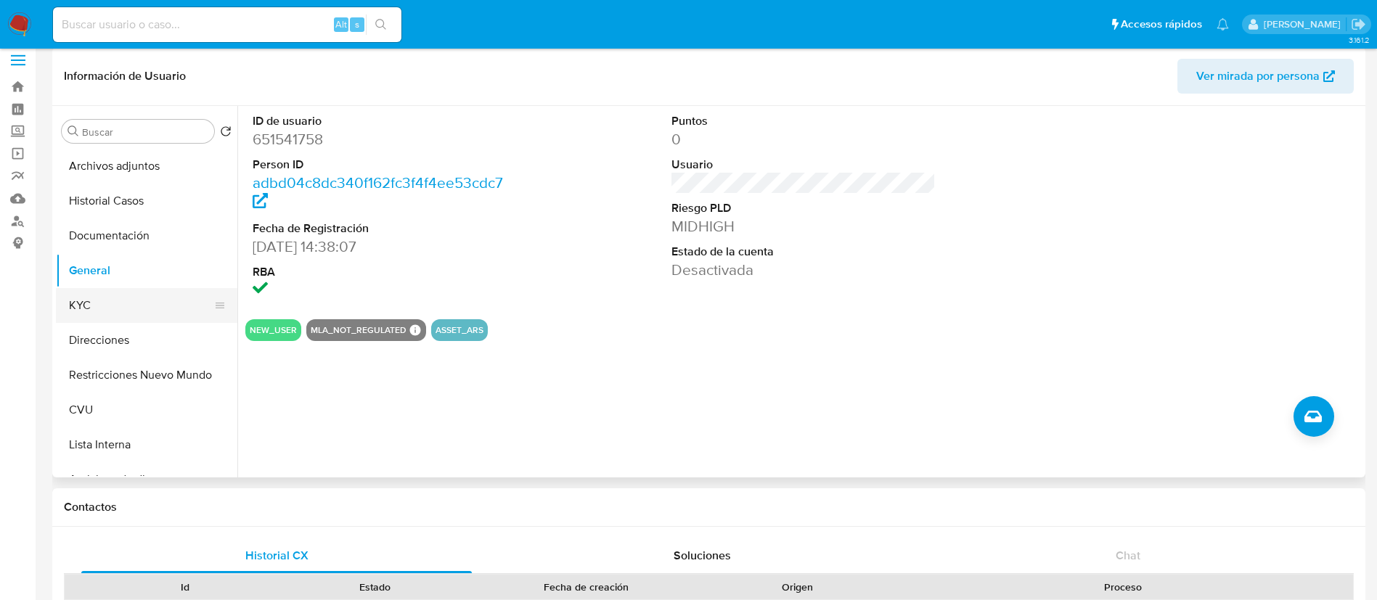
click at [118, 294] on button "KYC" at bounding box center [141, 305] width 170 height 35
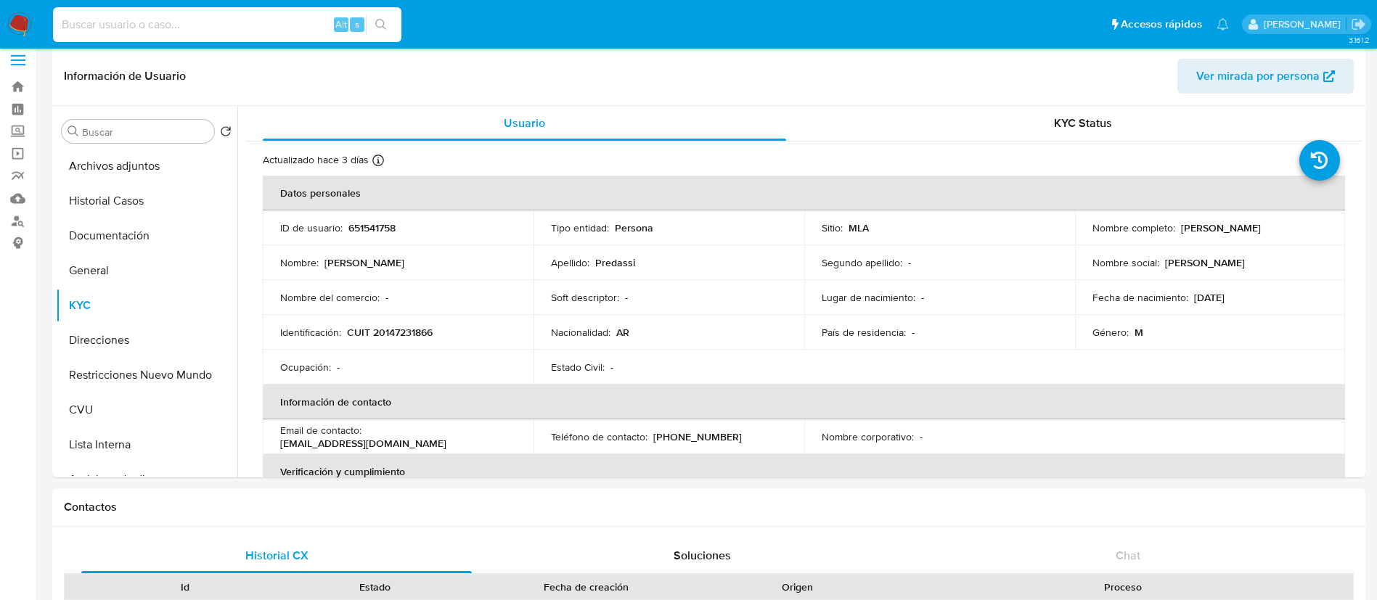
click at [283, 30] on input at bounding box center [227, 24] width 348 height 19
paste input "830520494"
type input "830520494"
click at [388, 25] on button "search-icon" at bounding box center [381, 25] width 30 height 20
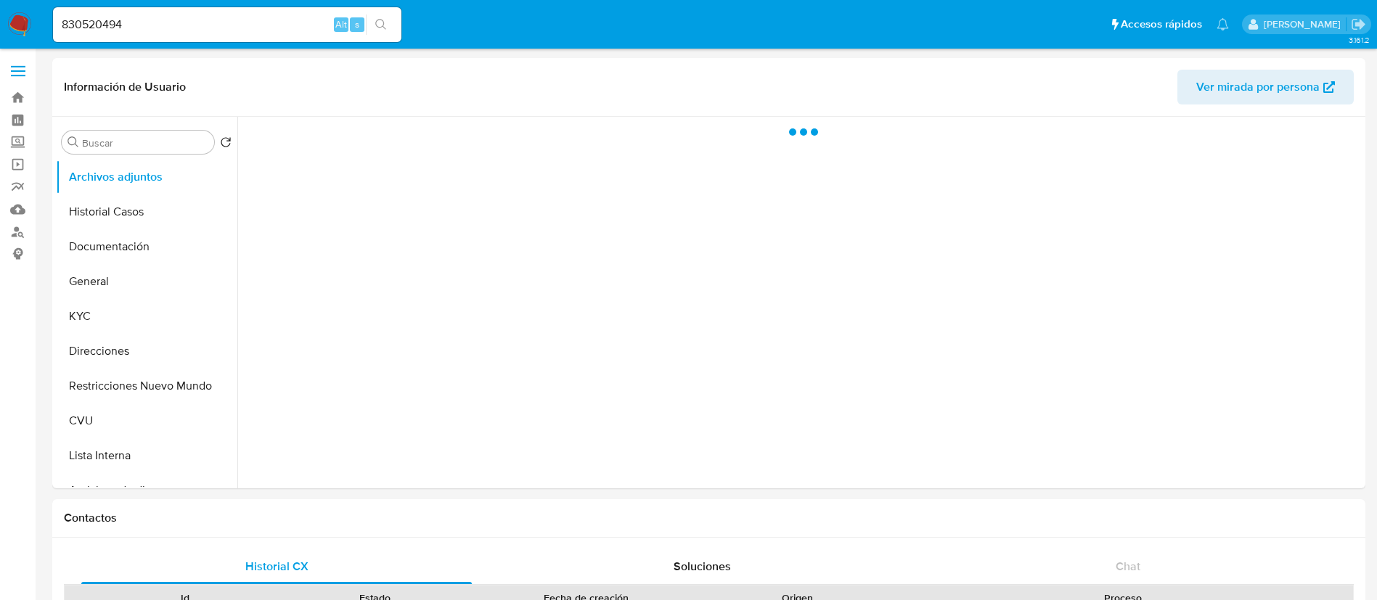
select select "10"
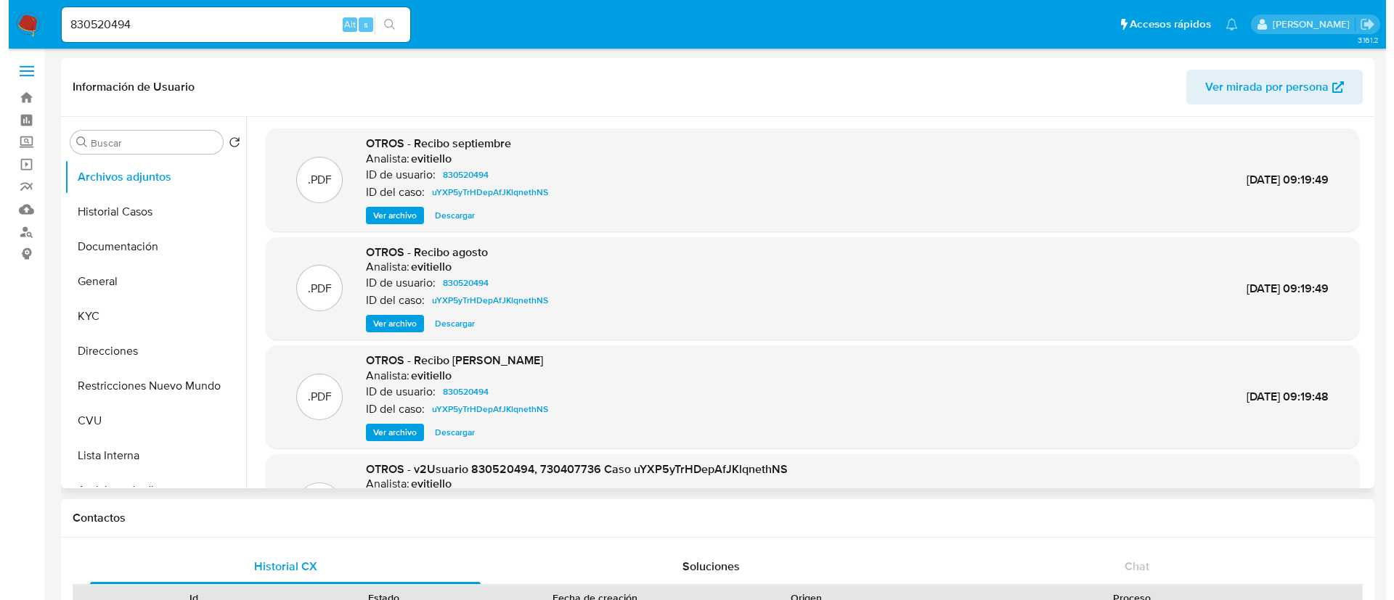
scroll to position [109, 0]
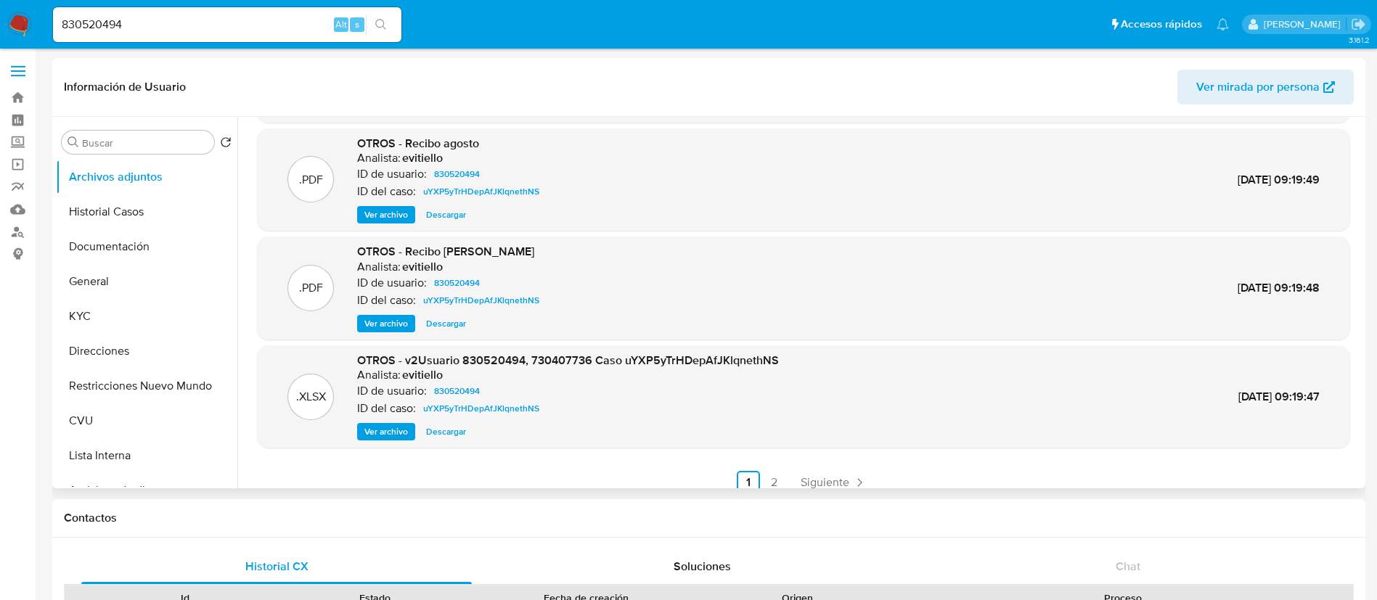
click at [385, 430] on span "Ver archivo" at bounding box center [386, 432] width 44 height 15
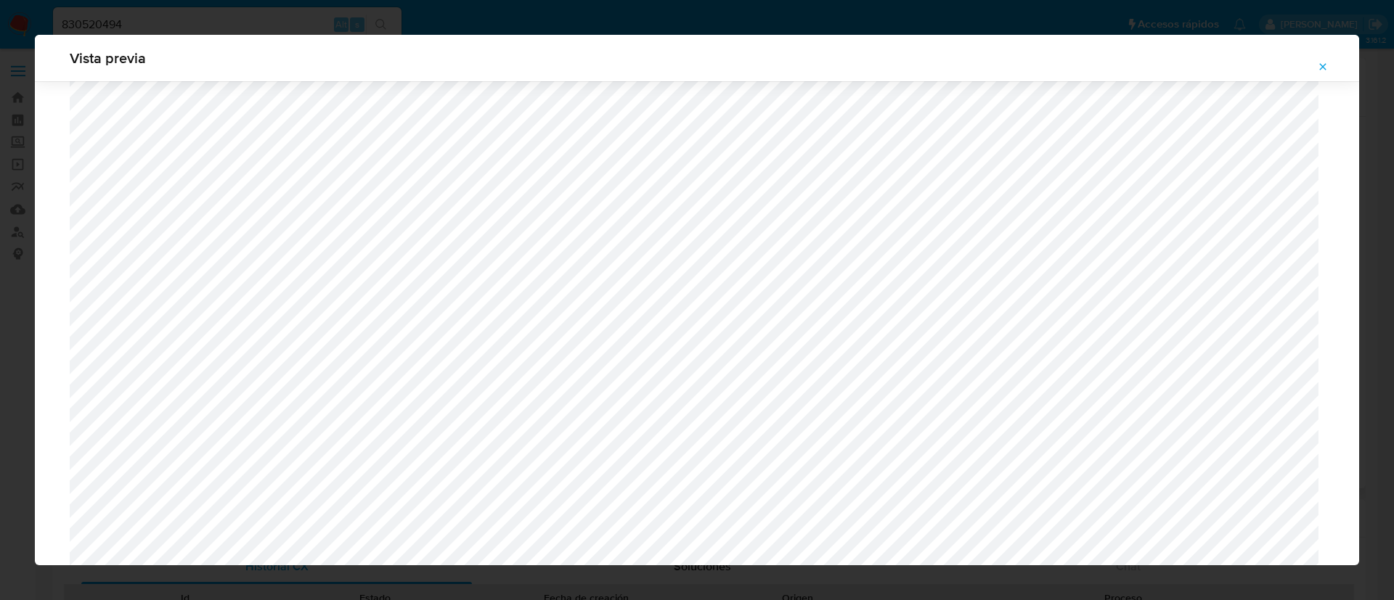
scroll to position [1060, 0]
click at [317, 23] on div "Vista previa" at bounding box center [697, 300] width 1394 height 600
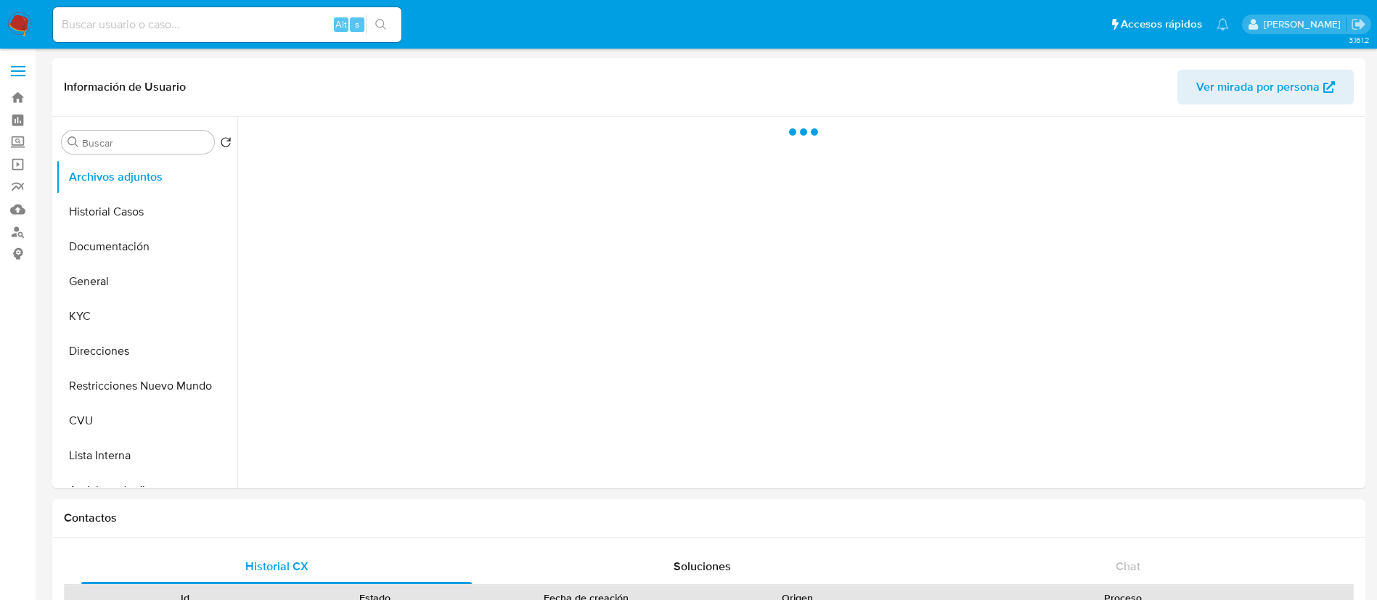
select select "10"
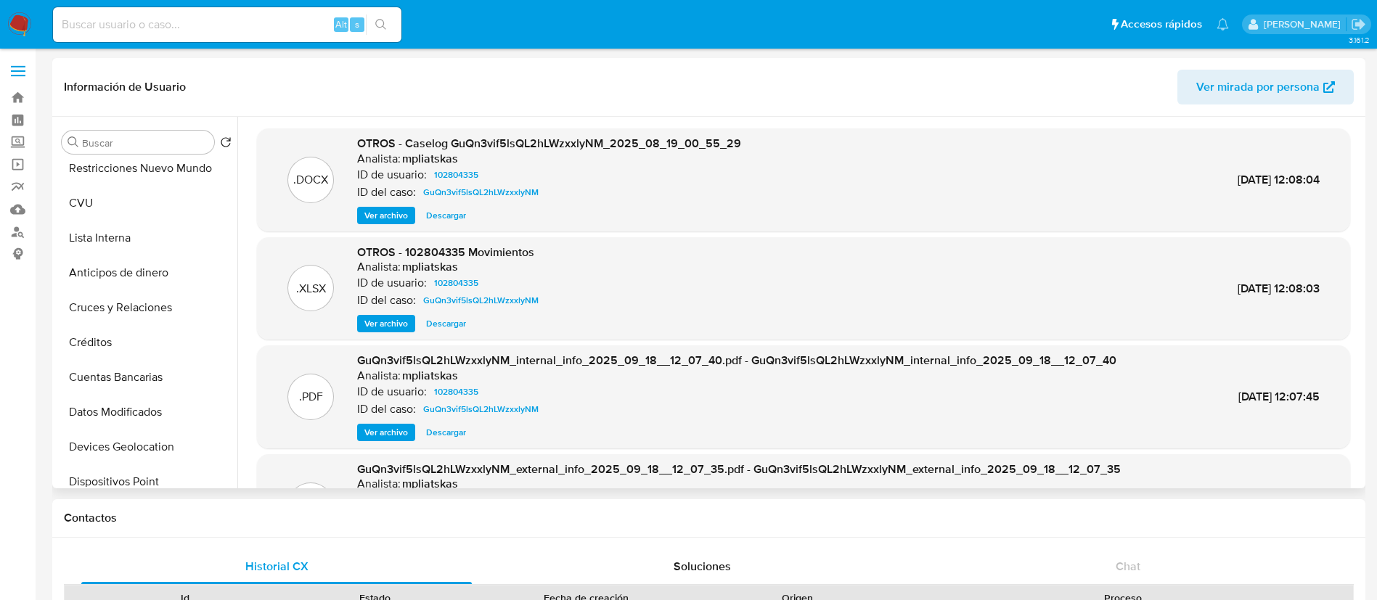
click at [391, 208] on span "Ver archivo" at bounding box center [386, 215] width 44 height 15
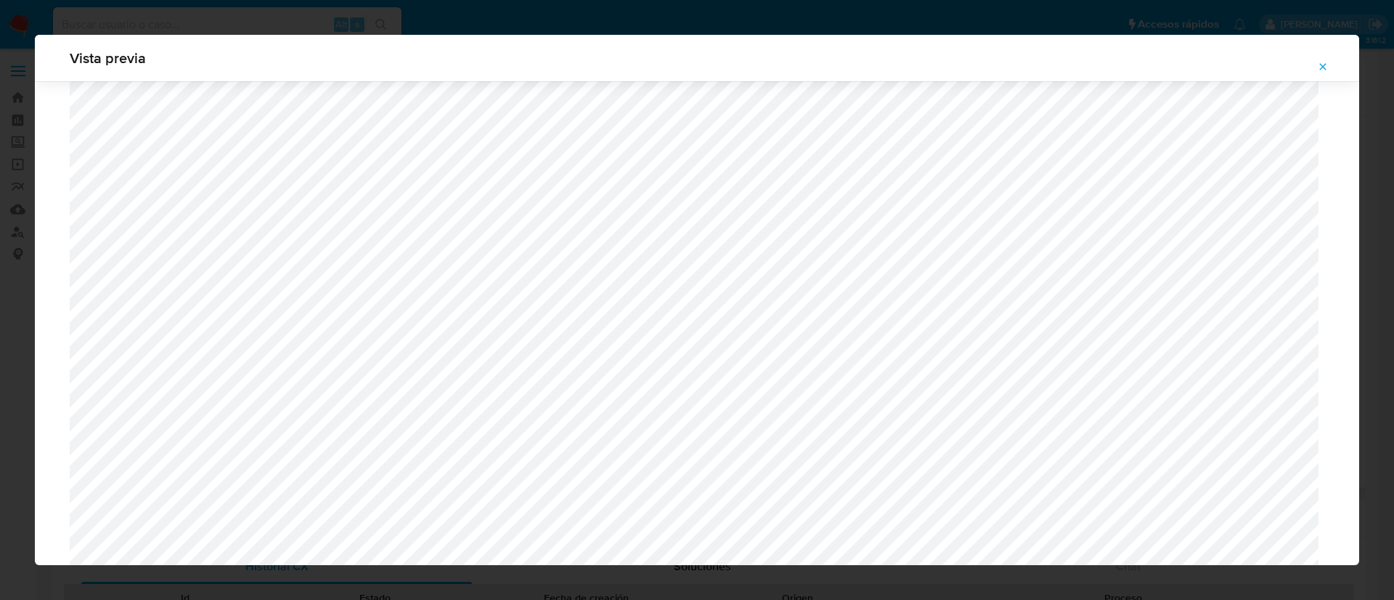
scroll to position [842, 0]
click at [1318, 68] on icon "Attachment preview" at bounding box center [1323, 67] width 12 height 12
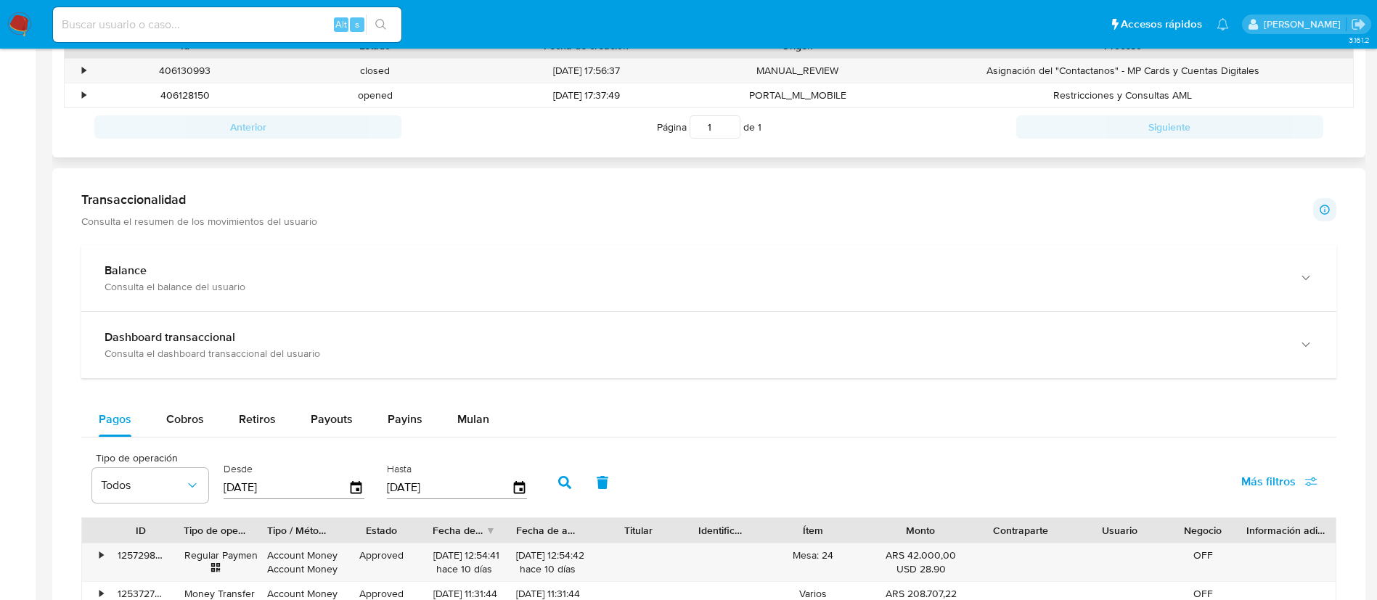
scroll to position [544, 0]
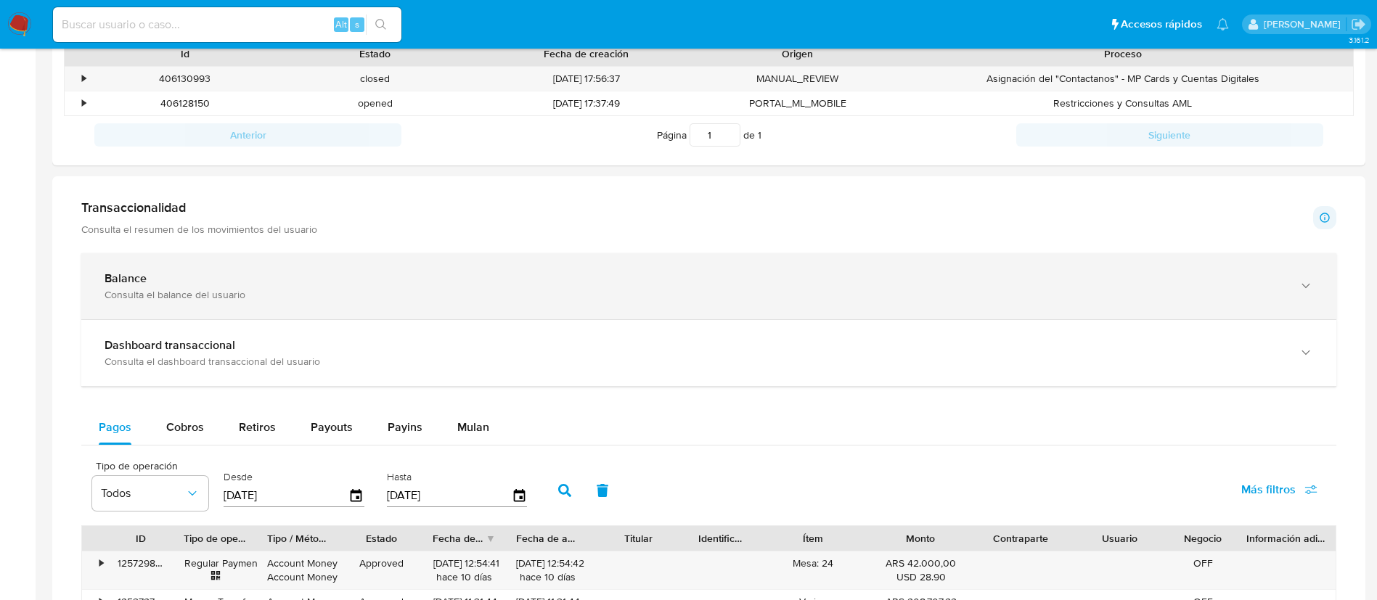
click at [536, 274] on div "Balance" at bounding box center [695, 279] width 1180 height 15
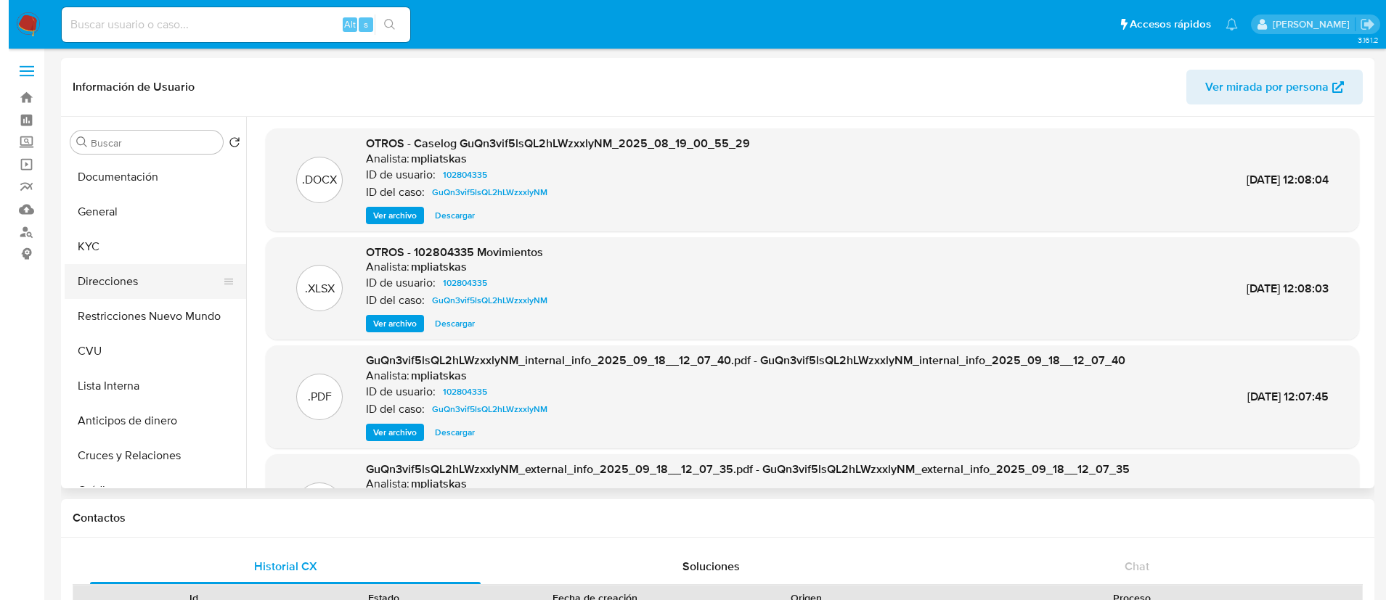
scroll to position [0, 0]
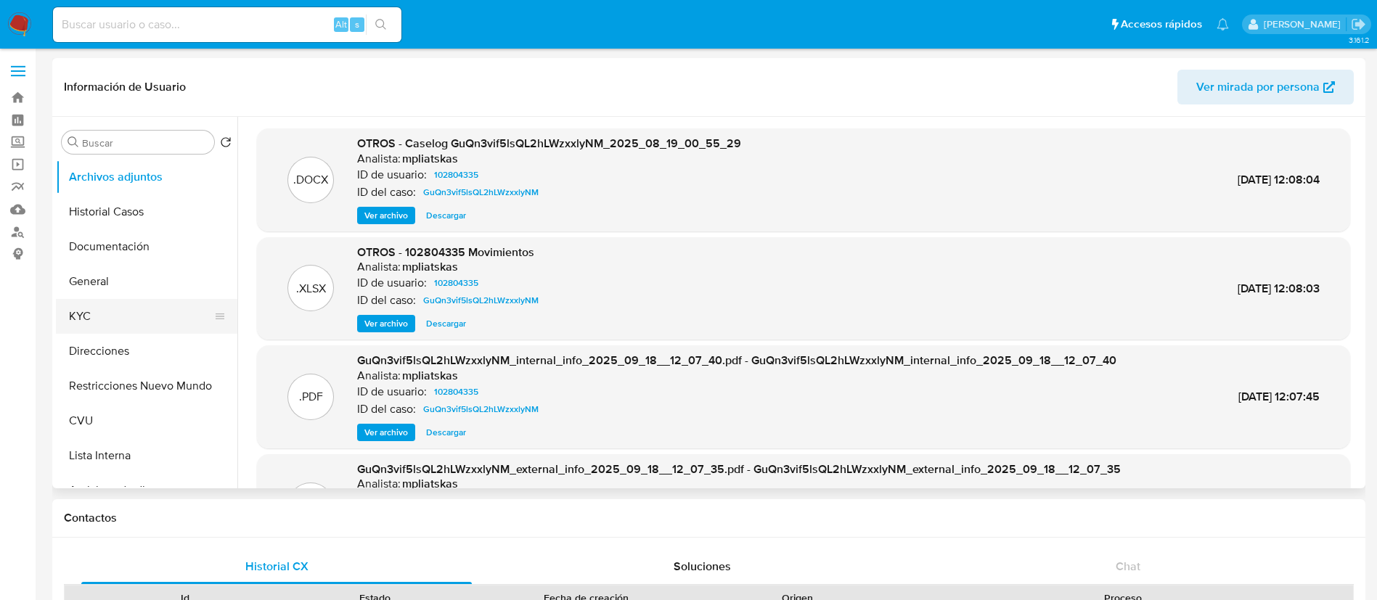
click at [98, 300] on button "KYC" at bounding box center [141, 316] width 170 height 35
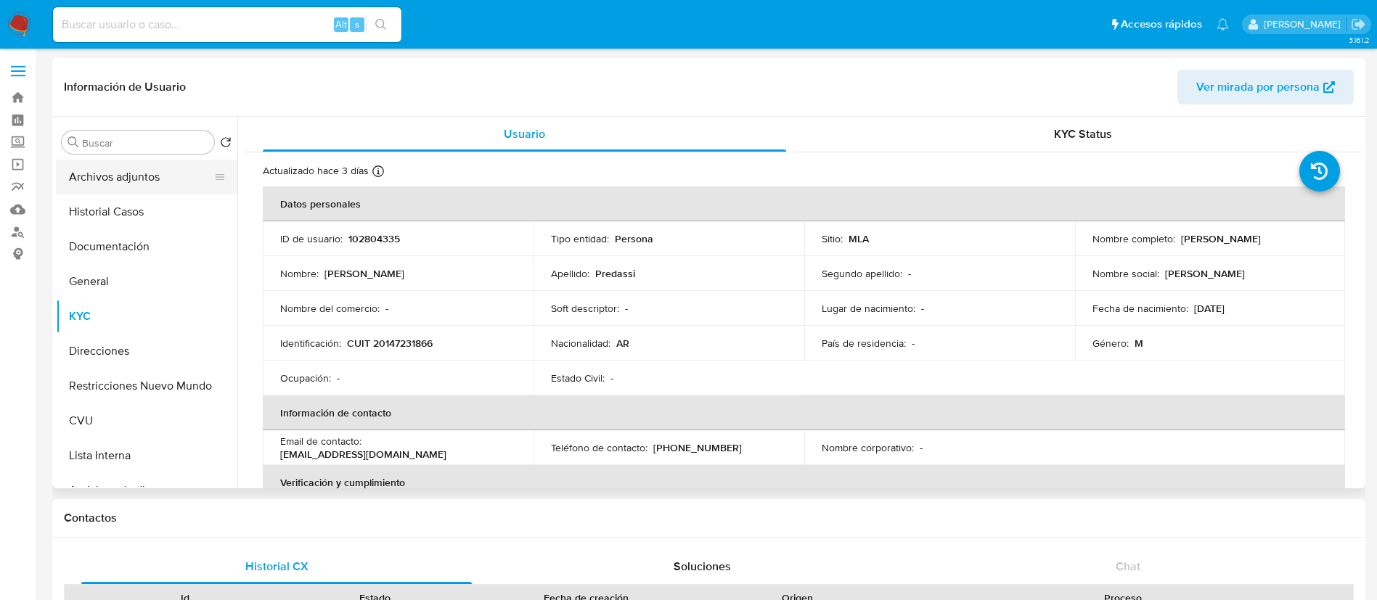
click at [137, 176] on button "Archivos adjuntos" at bounding box center [141, 177] width 170 height 35
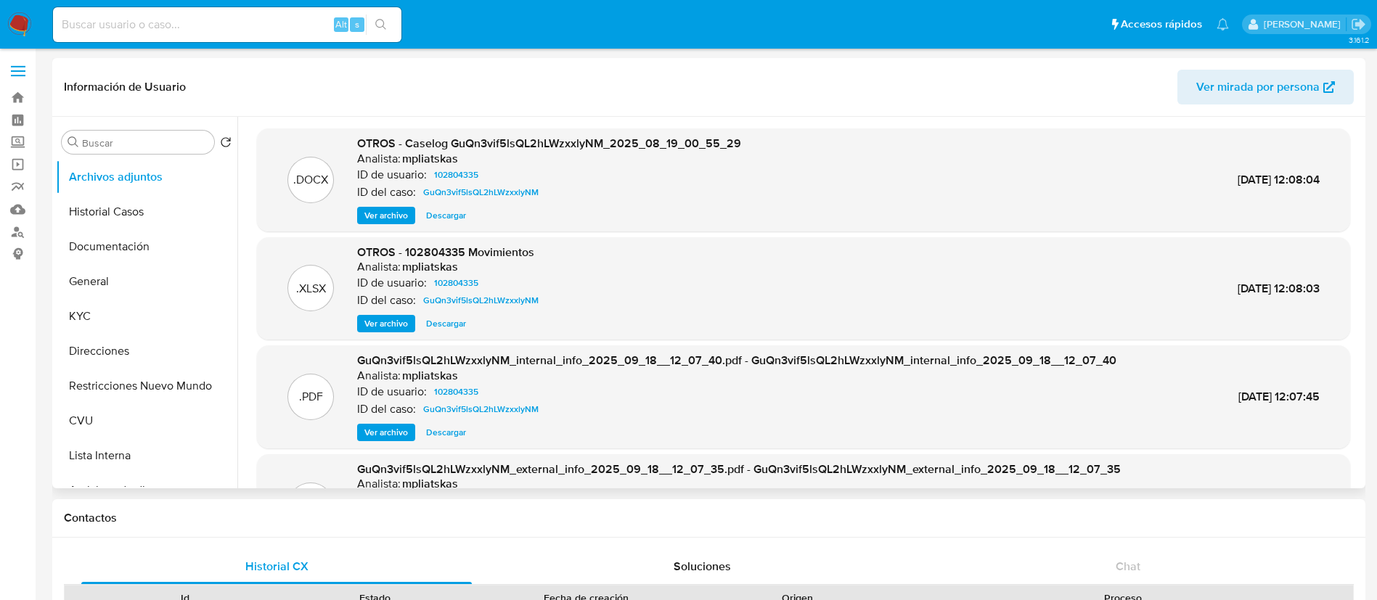
click at [379, 213] on span "Ver archivo" at bounding box center [386, 215] width 44 height 15
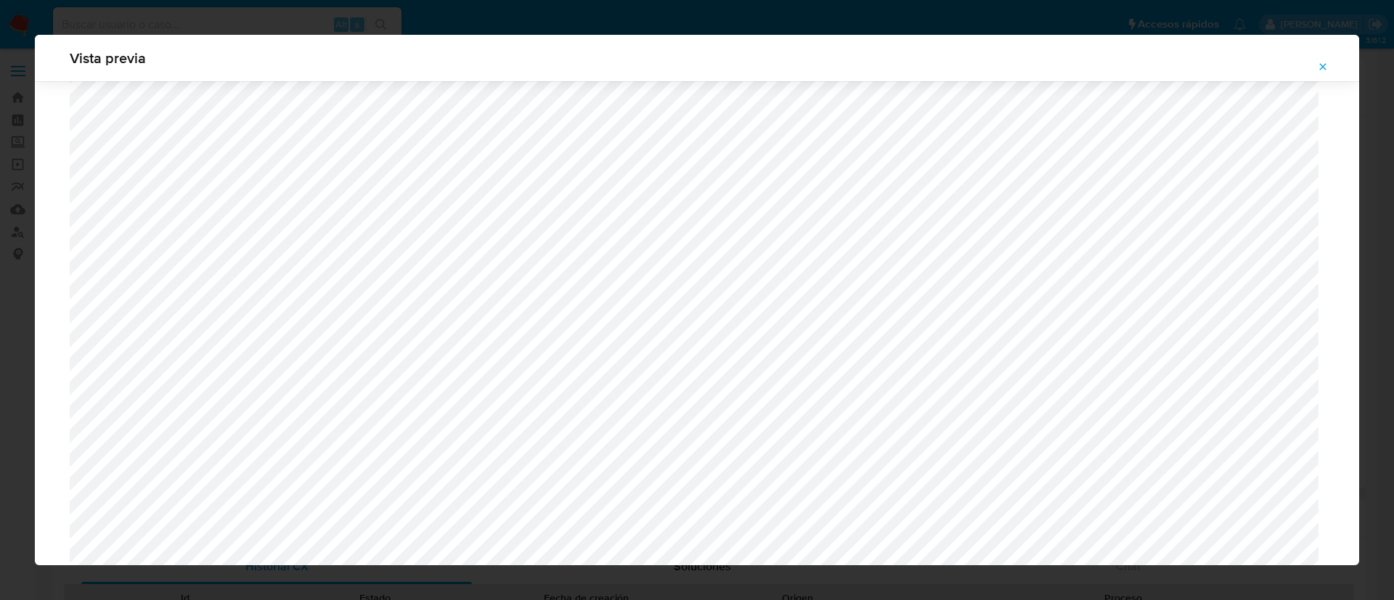
scroll to position [1060, 0]
click at [1319, 74] on span "Attachment preview" at bounding box center [1323, 67] width 12 height 20
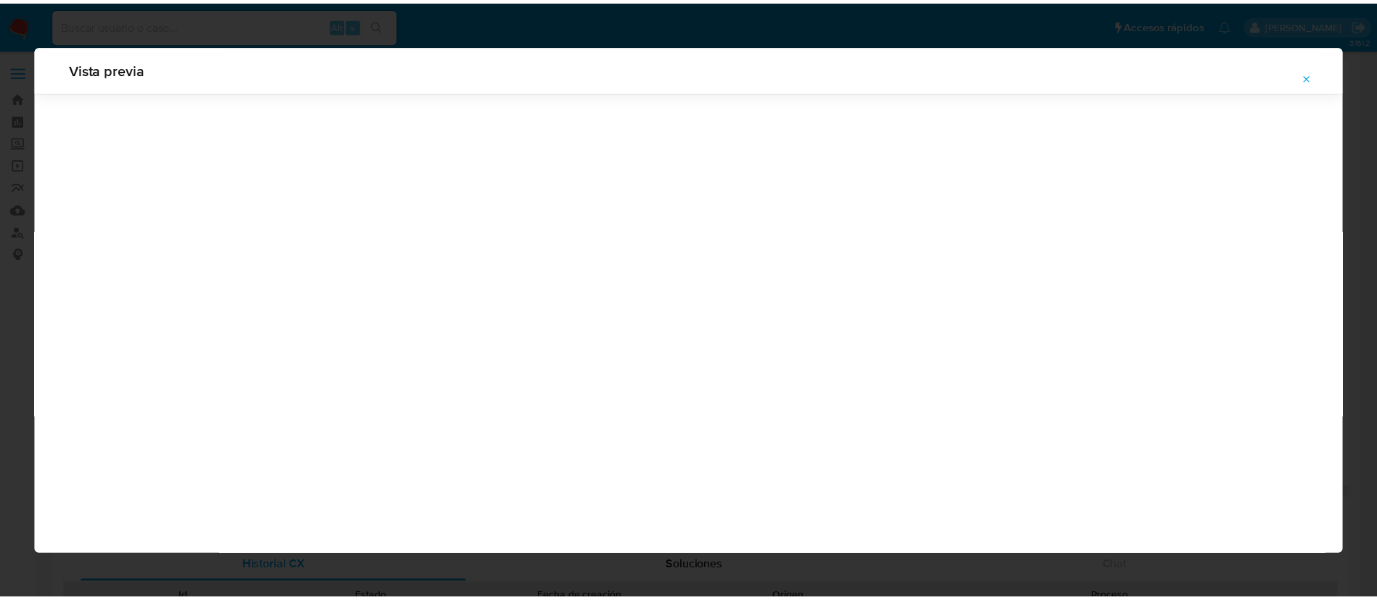
scroll to position [0, 0]
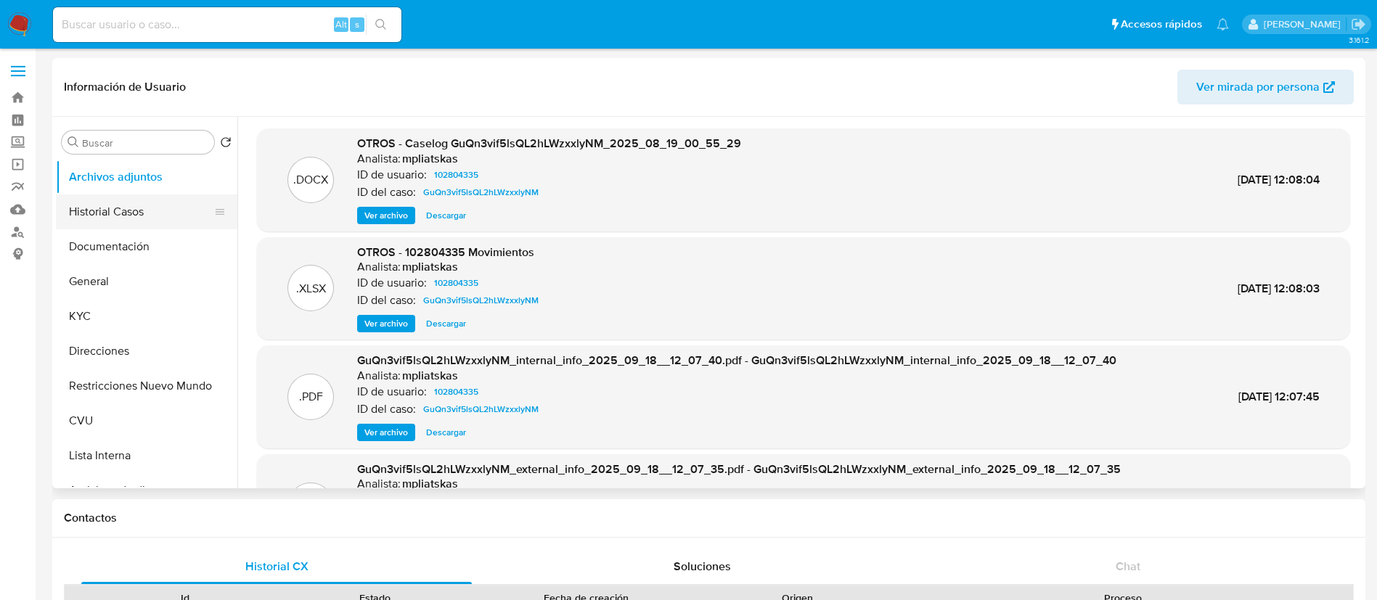
click at [105, 212] on button "Historial Casos" at bounding box center [141, 212] width 170 height 35
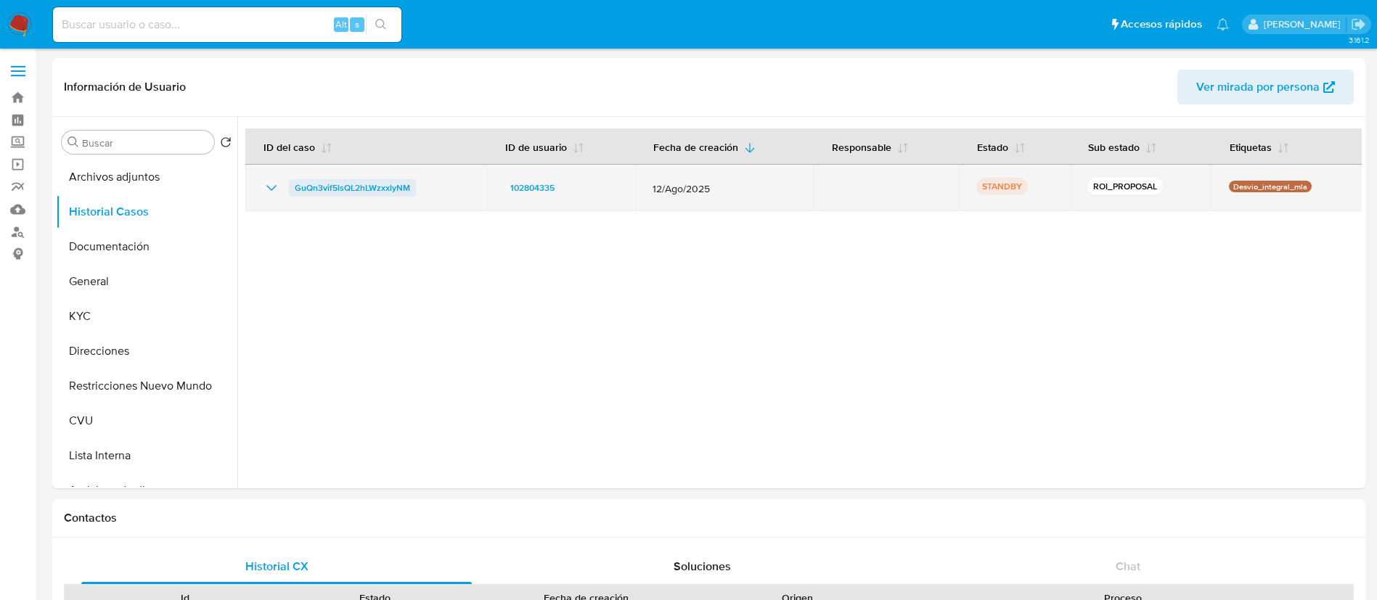
click at [322, 187] on span "GuQn3vif5lsQL2hLWzxxlyNM" at bounding box center [352, 187] width 115 height 17
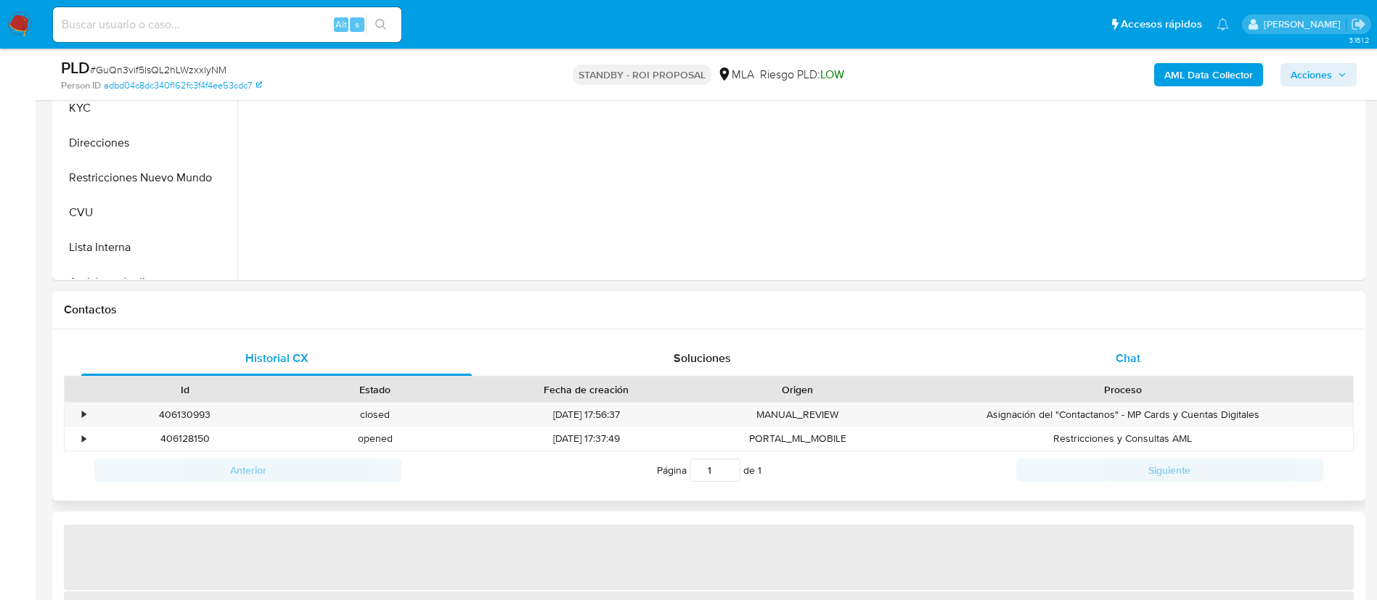
scroll to position [544, 0]
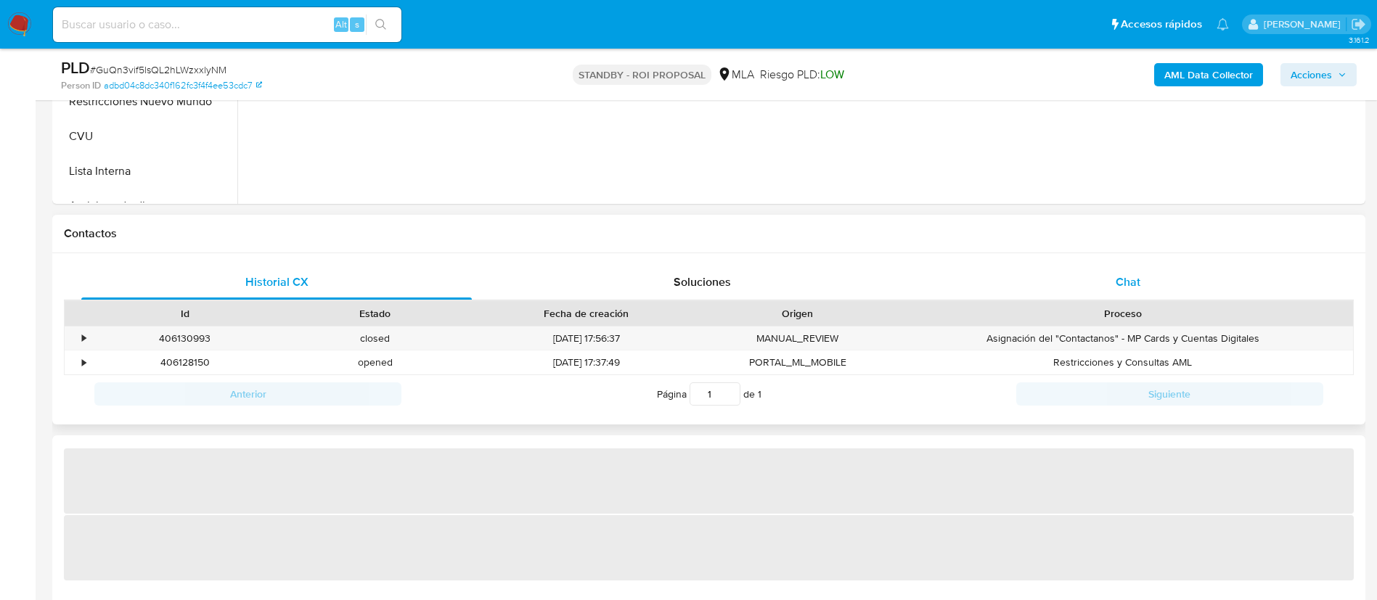
select select "10"
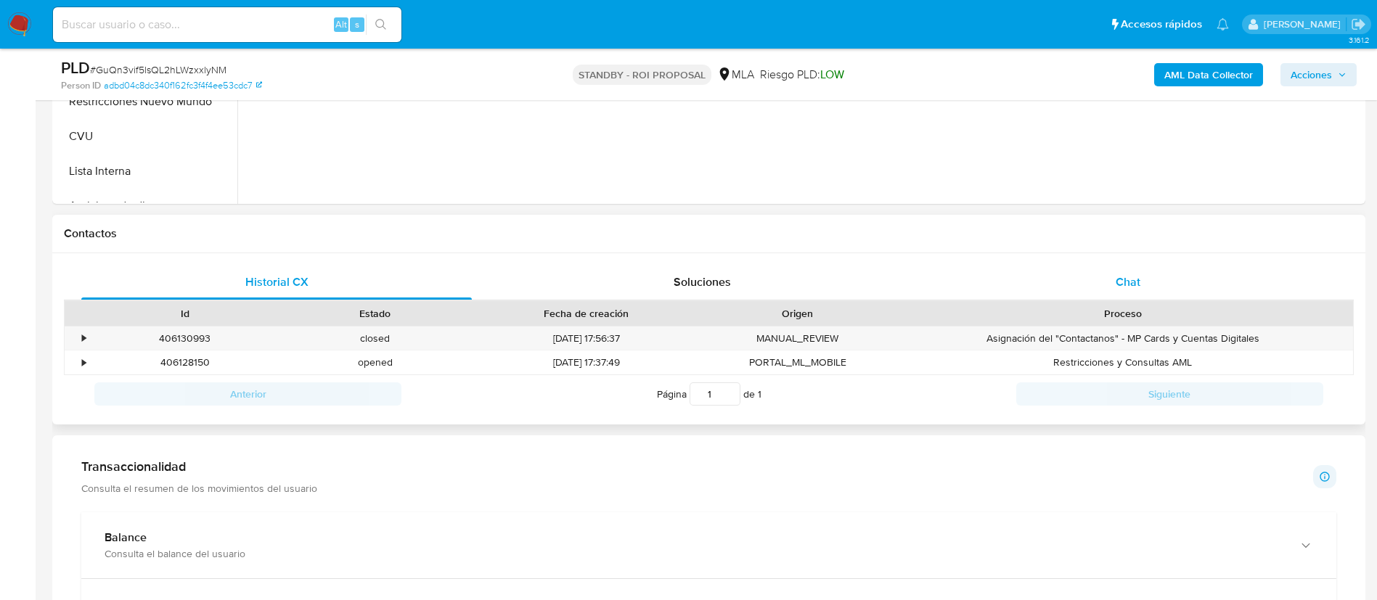
click at [1069, 287] on div "Chat" at bounding box center [1128, 282] width 391 height 35
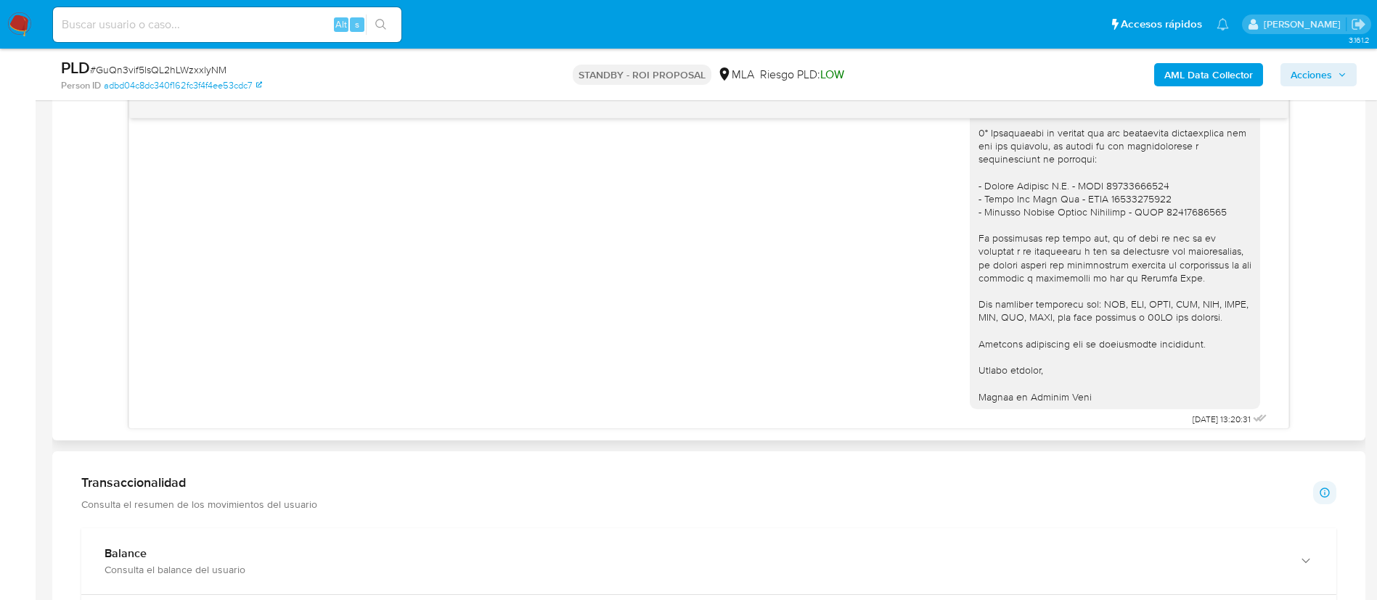
scroll to position [2211, 0]
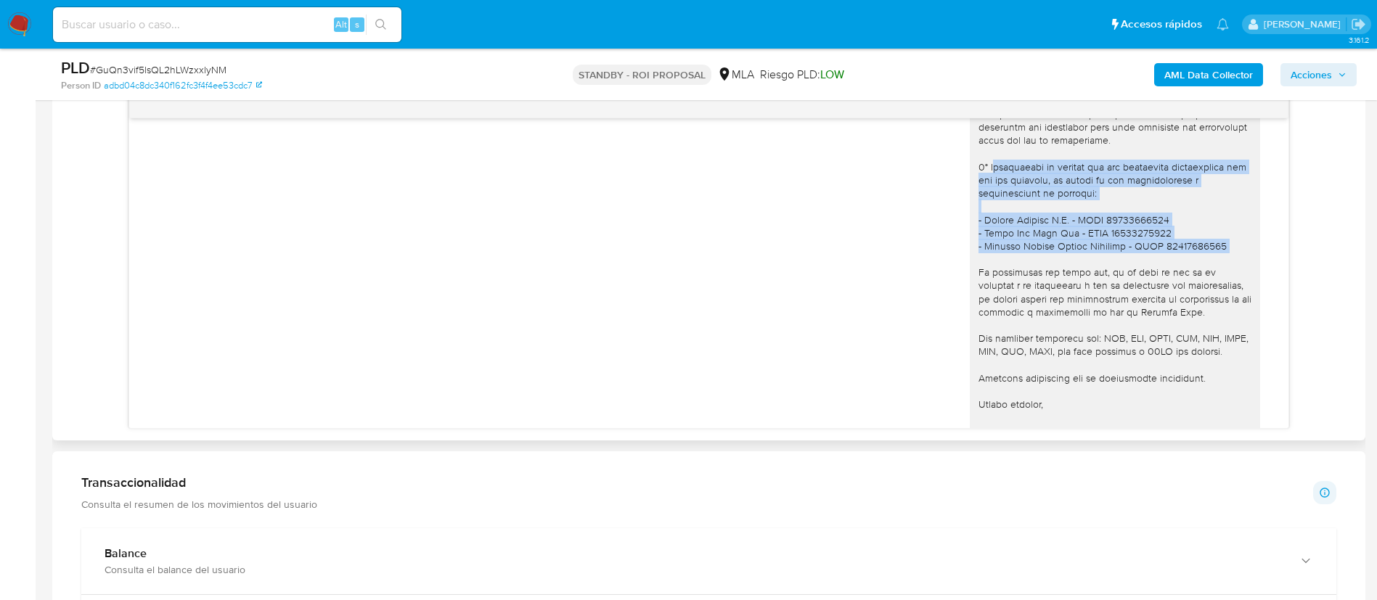
drag, startPoint x: 1204, startPoint y: 303, endPoint x: 973, endPoint y: 219, distance: 245.7
click at [979, 219] on div "[PERSON_NAME]. En función de las operaciones registradas en tu cuenta [PERSON_N…" at bounding box center [1115, 107] width 273 height 660
copy div "Proporciona el vínculo con las siguientes contrapartes con las que operaste, el…"
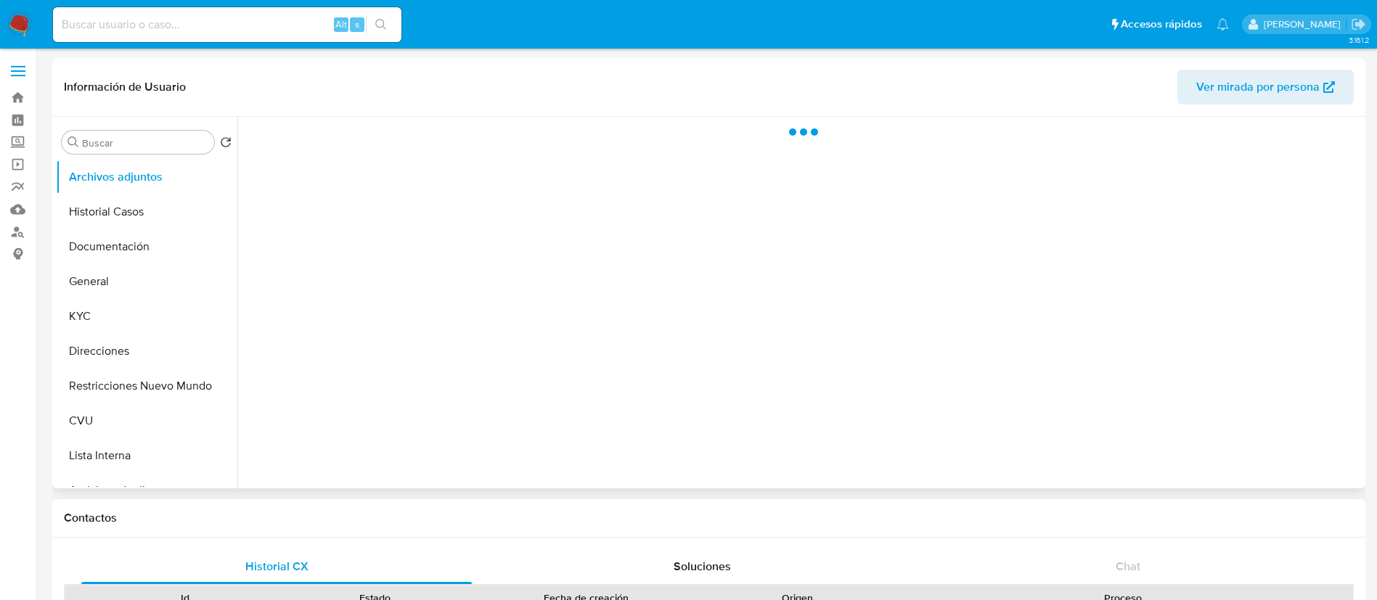
select select "10"
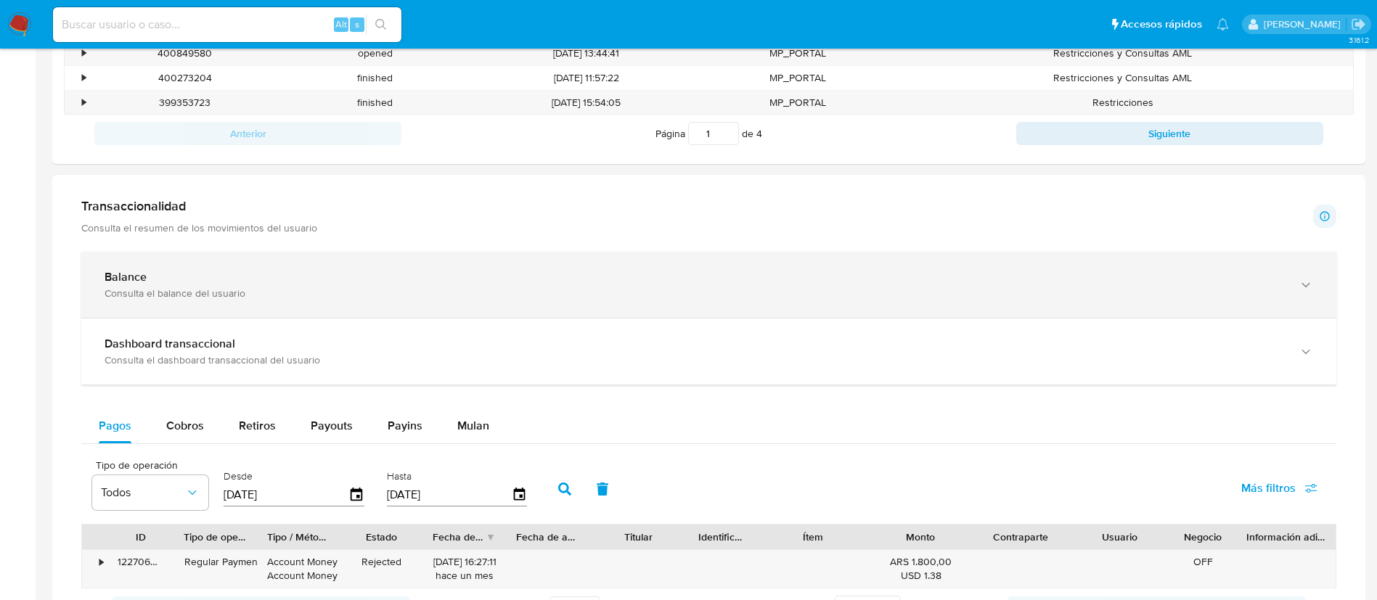
scroll to position [653, 0]
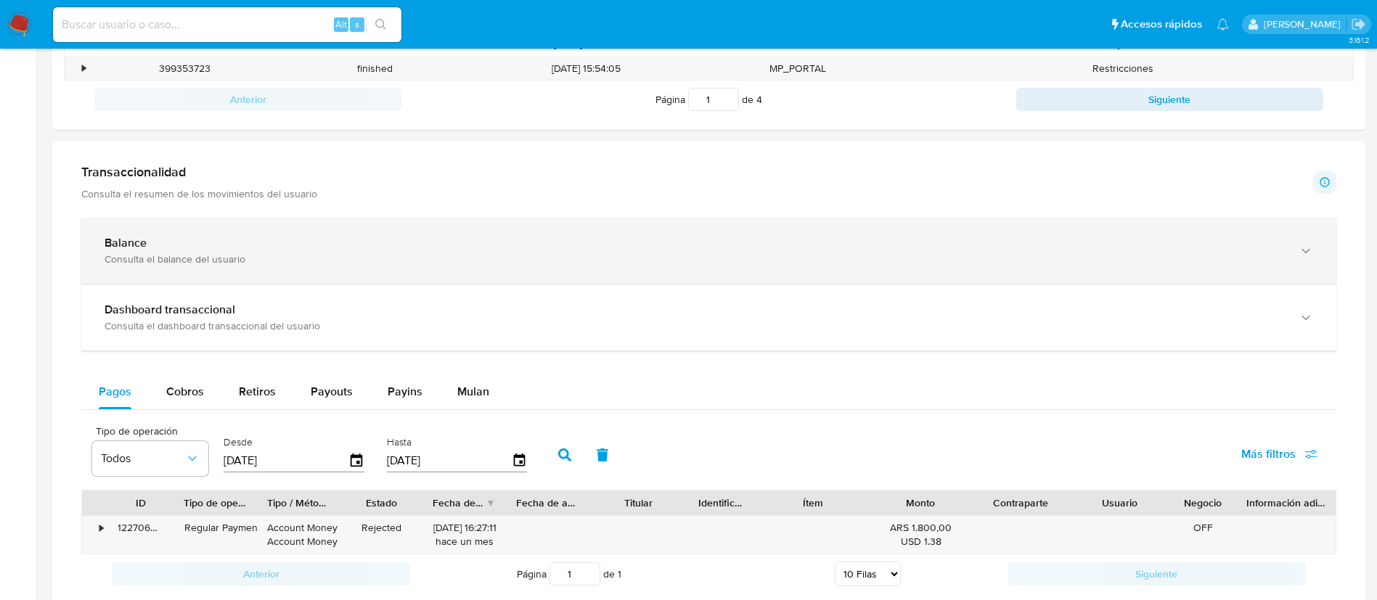
click at [624, 241] on div "Balance" at bounding box center [695, 243] width 1180 height 15
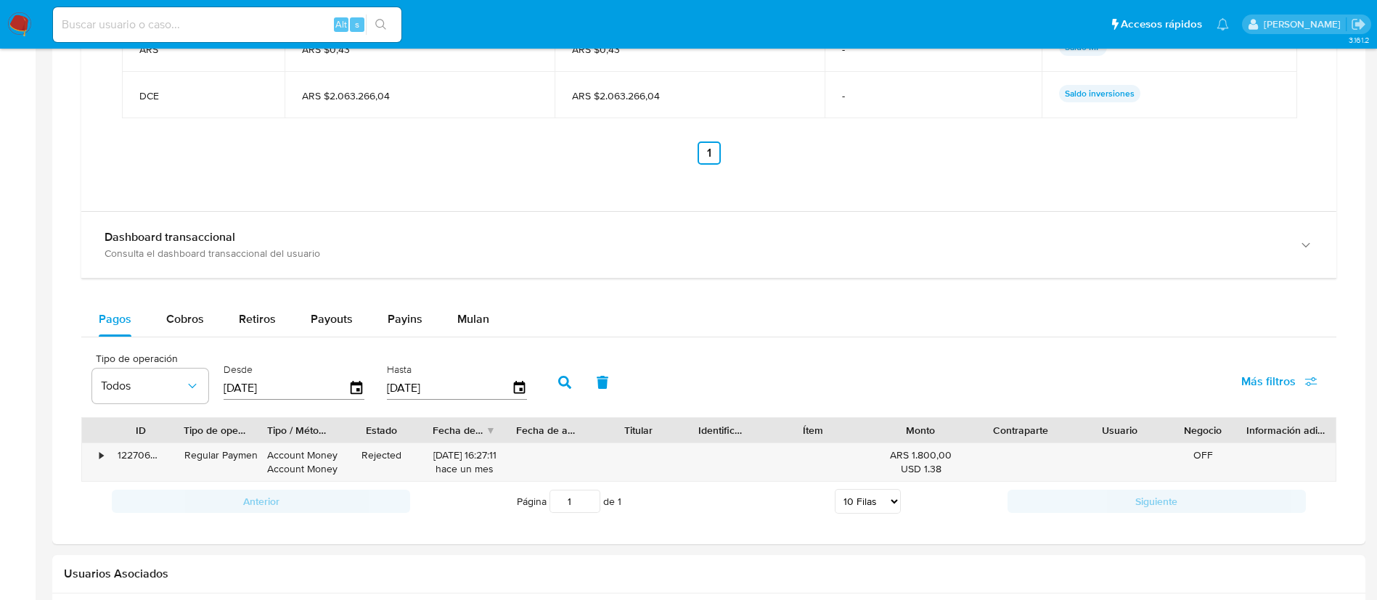
scroll to position [1307, 0]
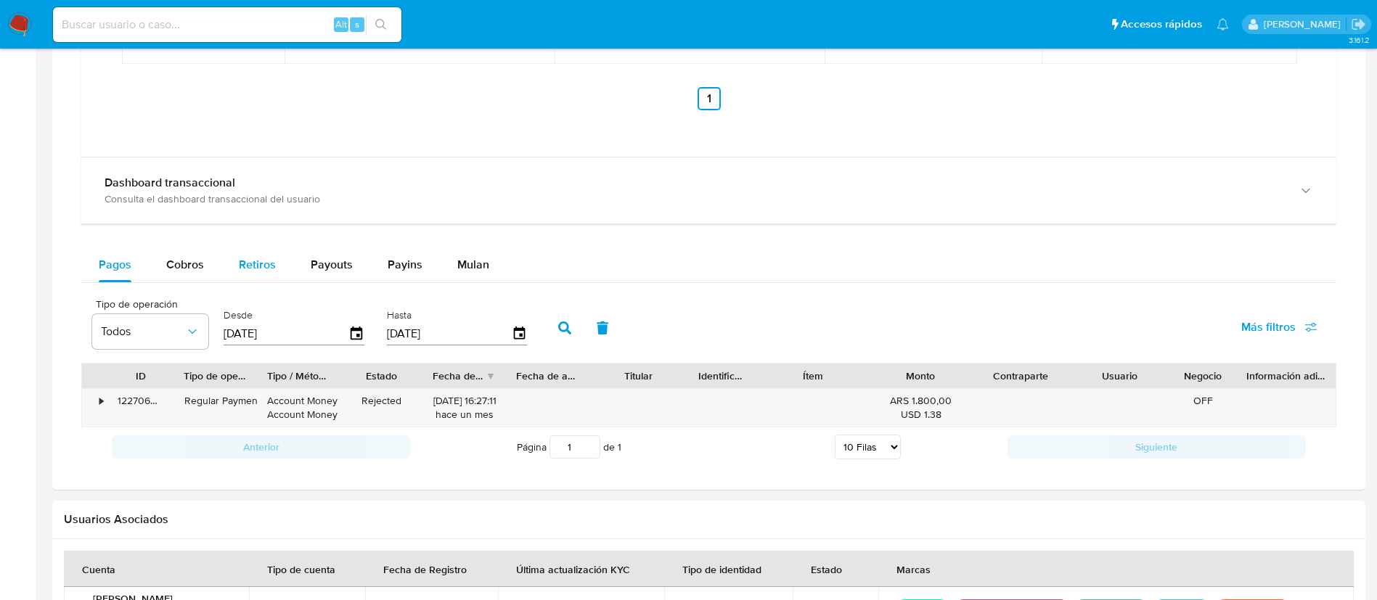
click at [282, 274] on button "Retiros" at bounding box center [257, 265] width 72 height 35
select select "10"
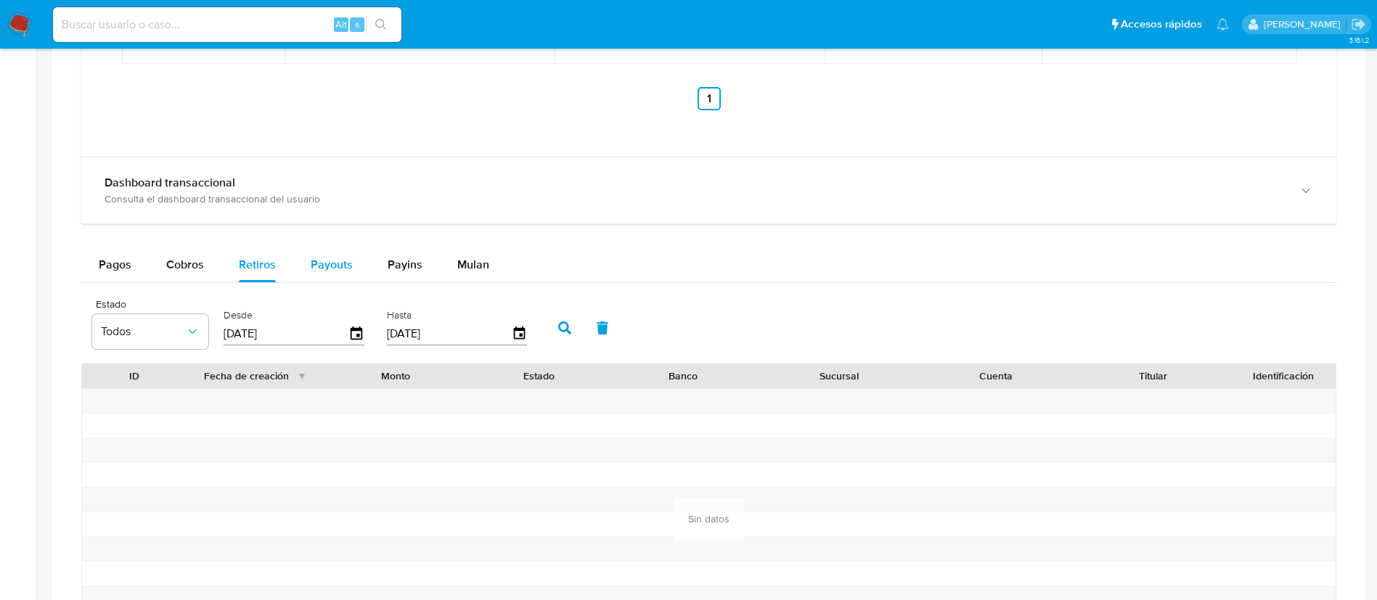
click at [319, 270] on span "Payouts" at bounding box center [332, 264] width 42 height 17
select select "10"
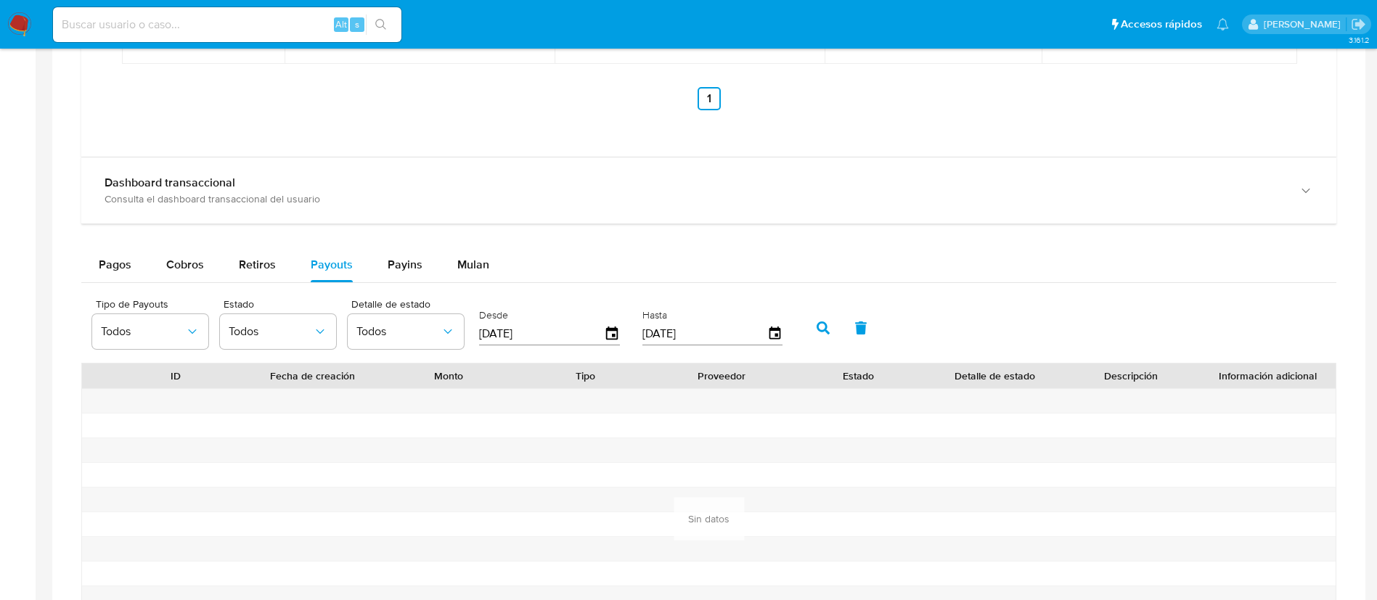
click at [242, 37] on div "Alt s" at bounding box center [227, 24] width 348 height 35
paste input "344335521"
click at [243, 25] on input at bounding box center [227, 24] width 348 height 19
type input "344335521"
drag, startPoint x: 397, startPoint y: 3, endPoint x: 380, endPoint y: 27, distance: 29.2
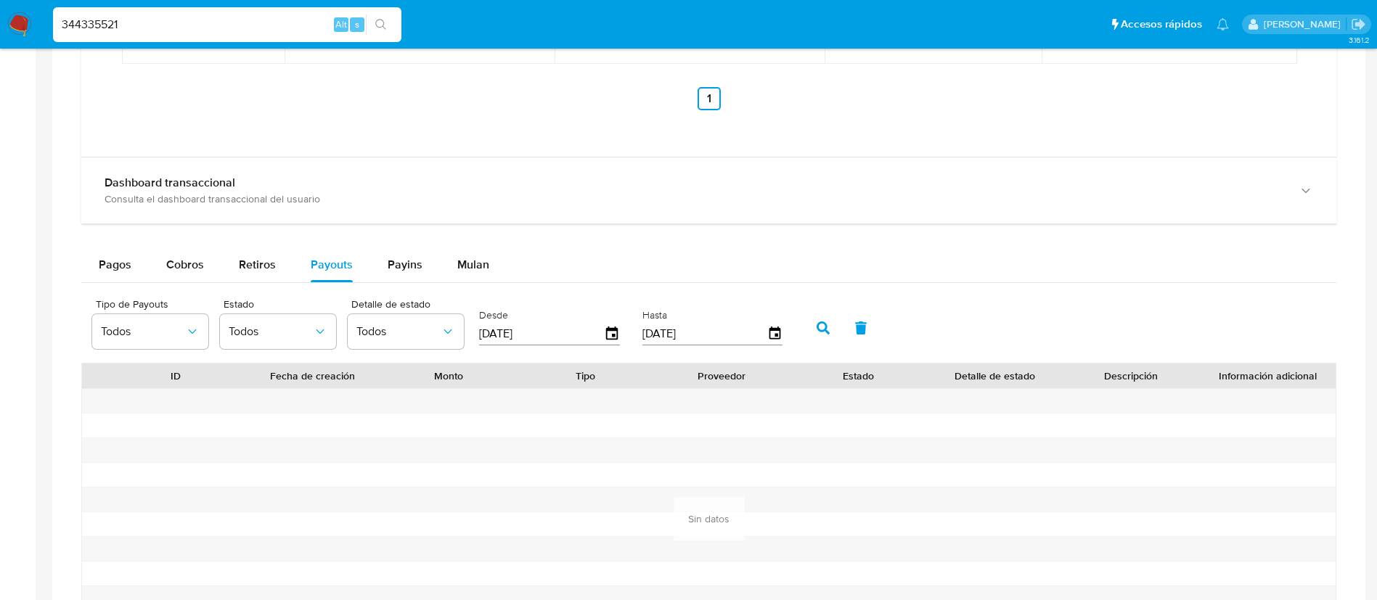
click at [391, 12] on nav "Pausado Ver notificaciones 344335521 Alt s Accesos rápidos Presiona las siguien…" at bounding box center [688, 24] width 1377 height 49
click at [380, 27] on icon "search-icon" at bounding box center [380, 24] width 11 height 11
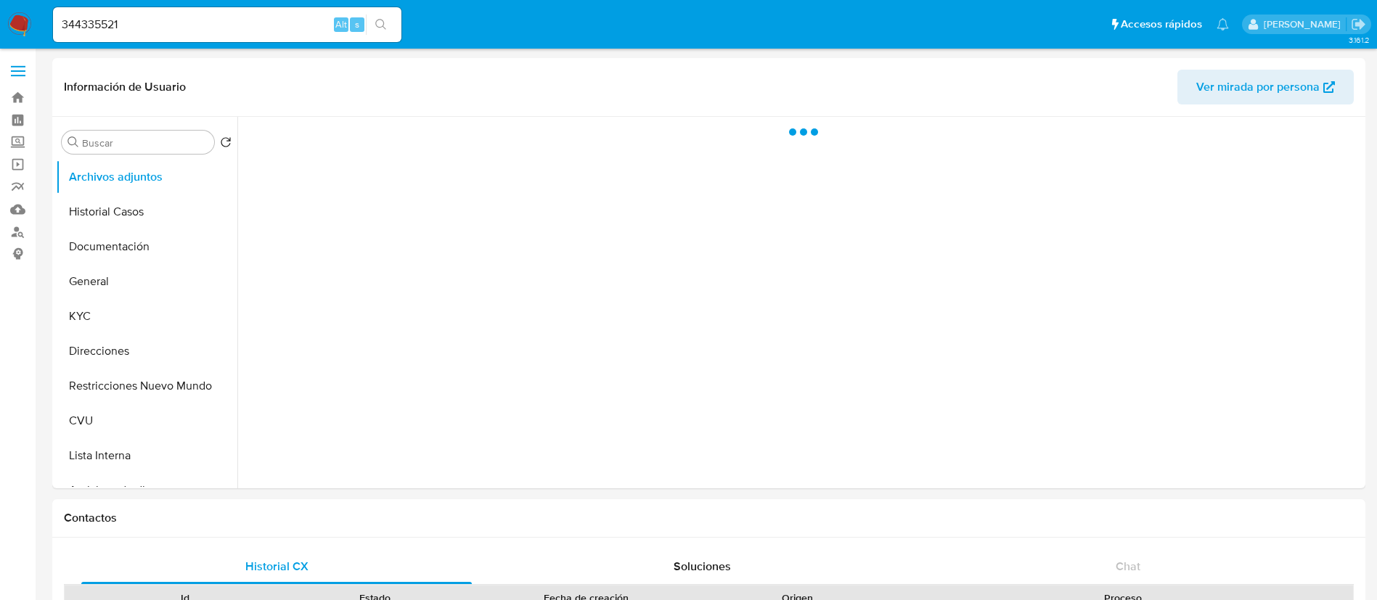
select select "10"
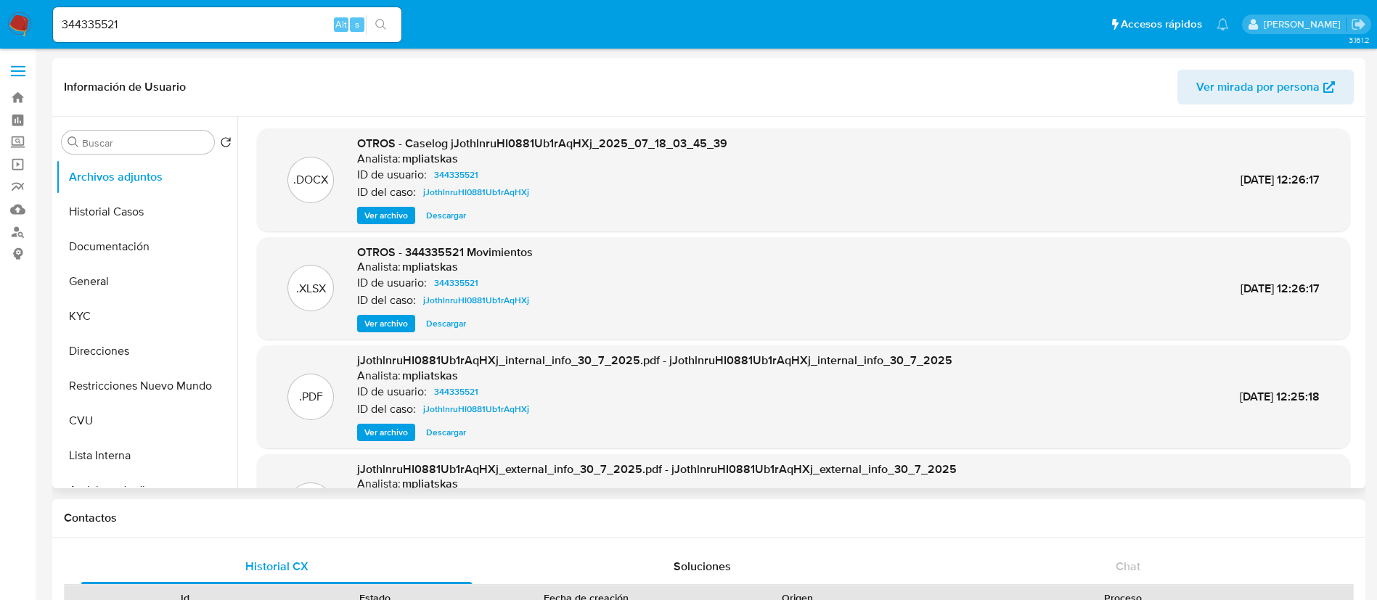
click at [404, 217] on span "Ver archivo" at bounding box center [386, 215] width 44 height 15
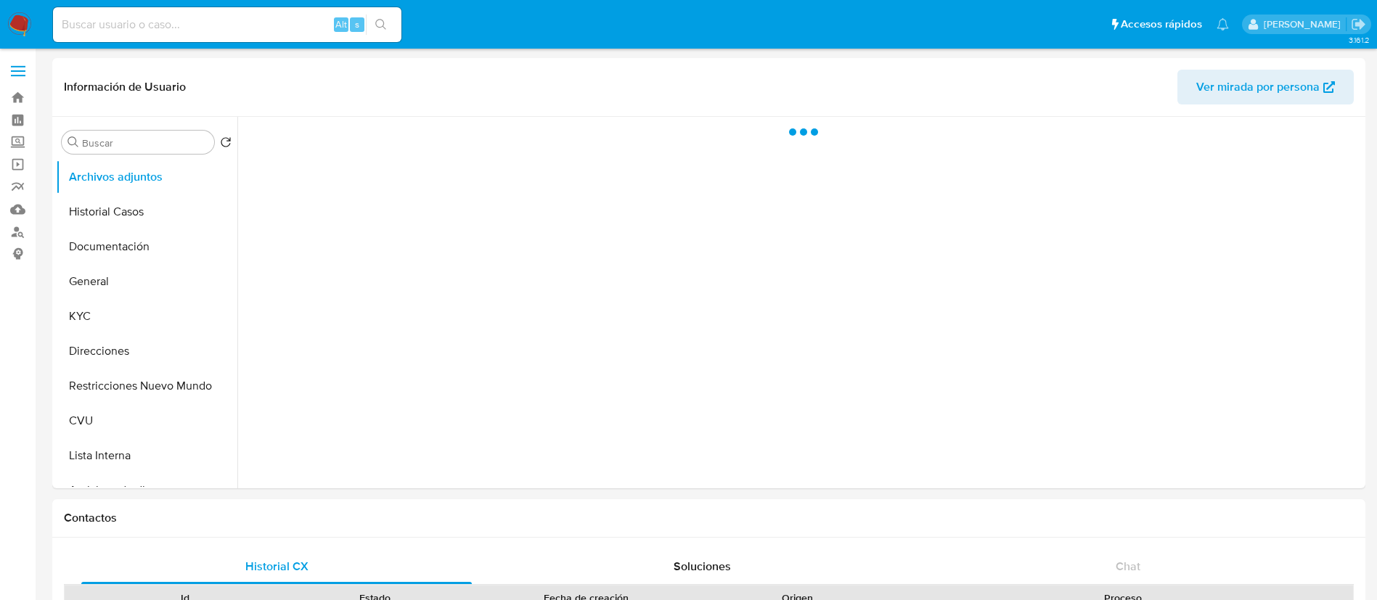
select select "10"
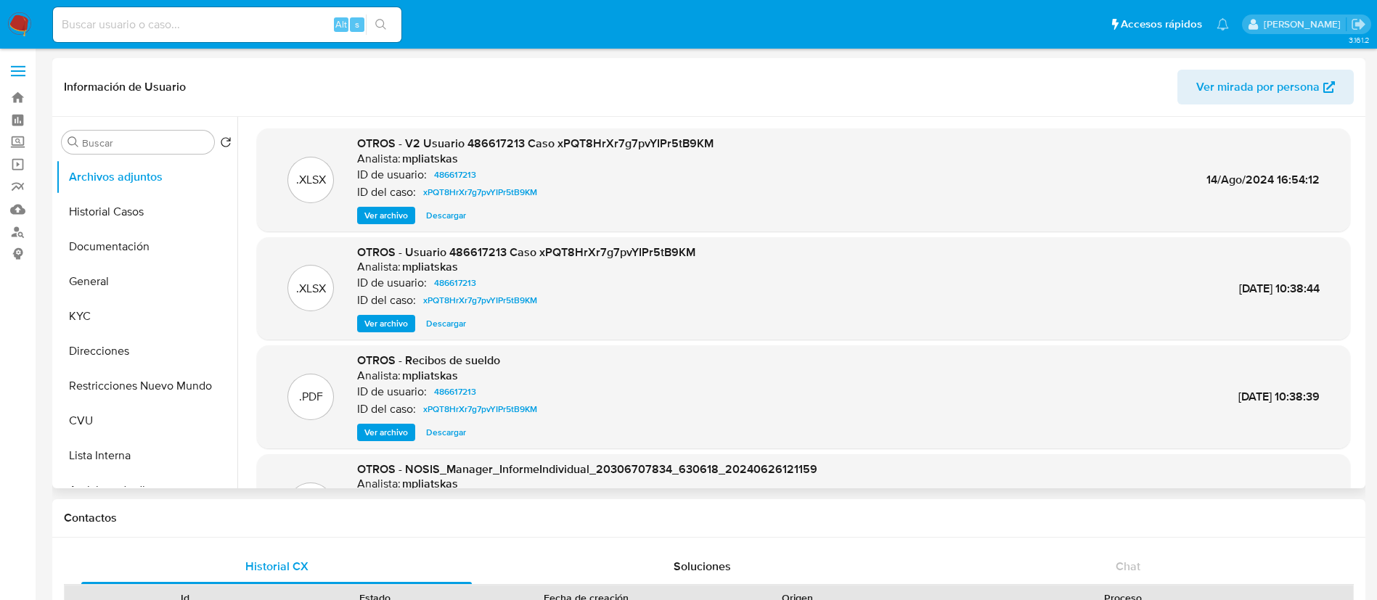
click at [389, 217] on span "Ver archivo" at bounding box center [386, 215] width 44 height 15
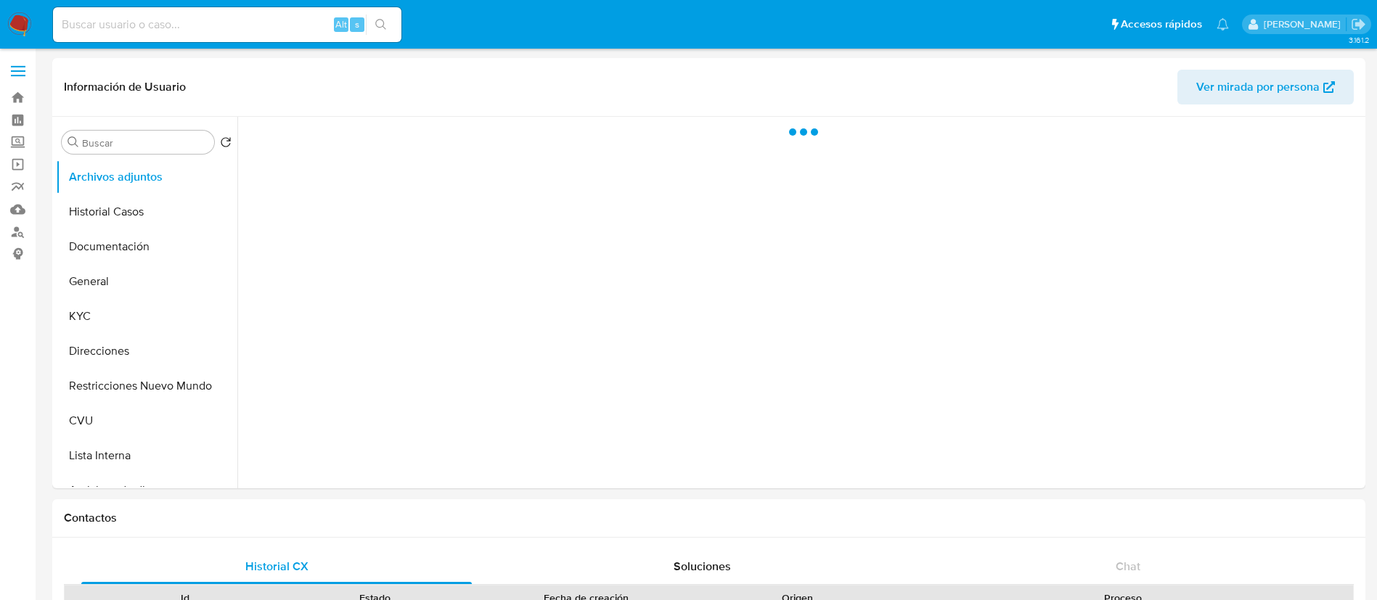
select select "10"
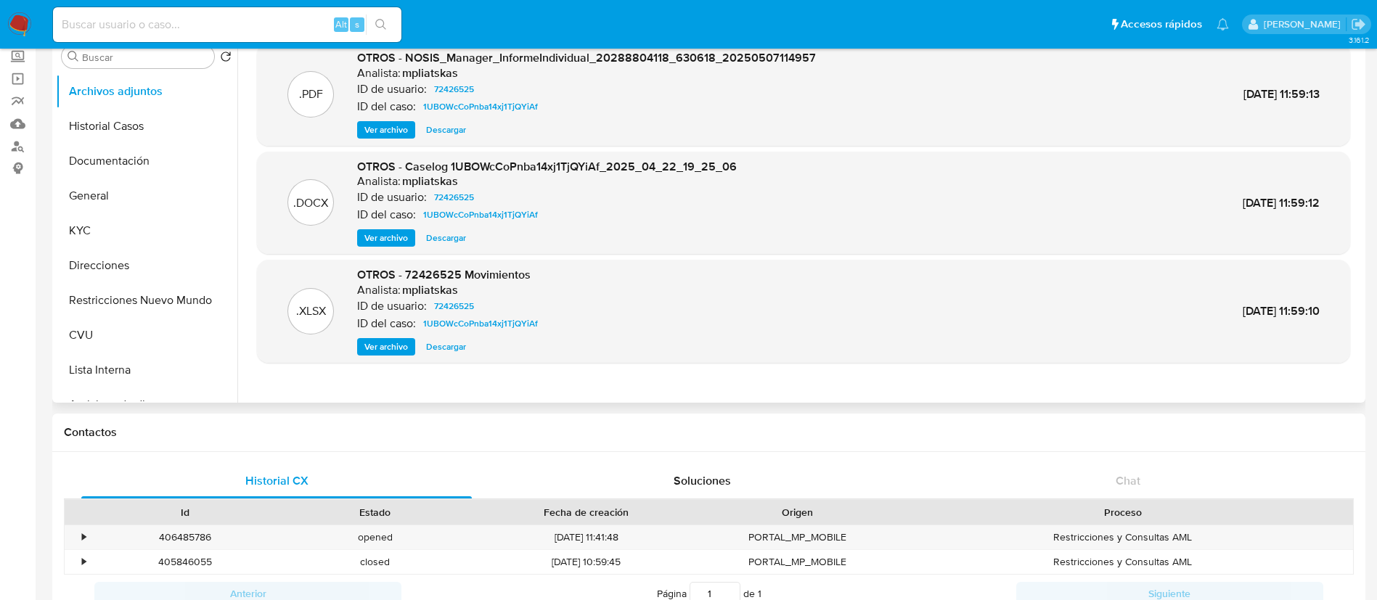
scroll to position [218, 0]
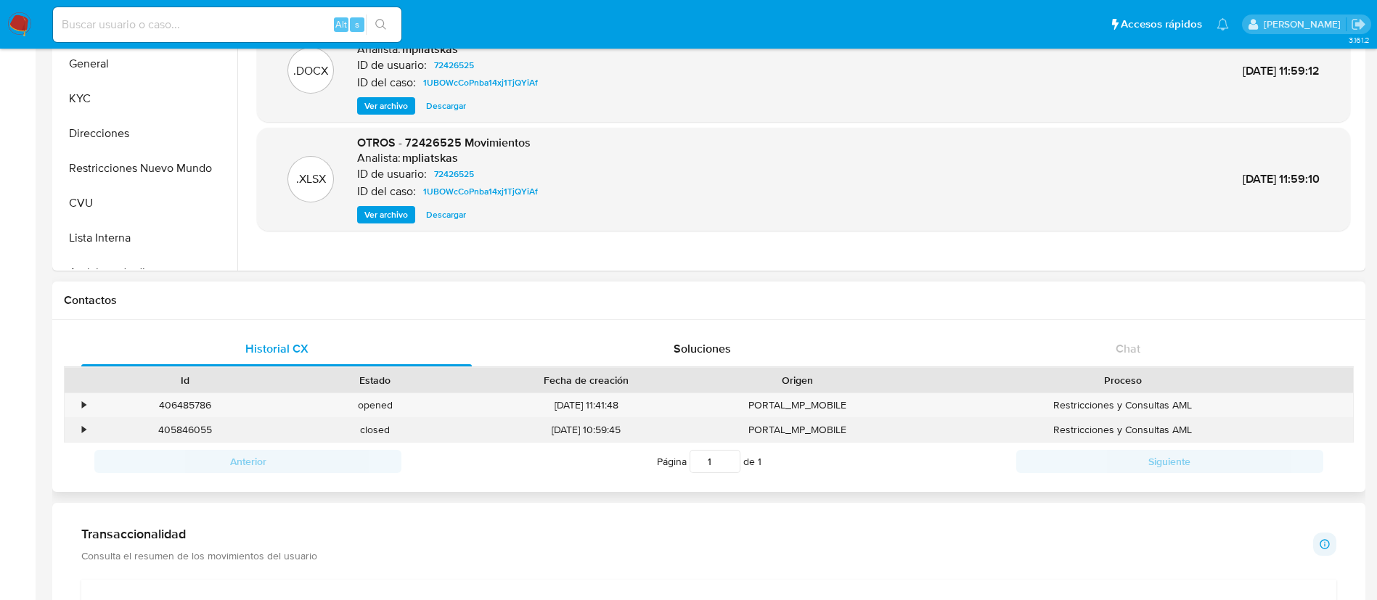
click at [200, 428] on div "405846055" at bounding box center [185, 430] width 190 height 24
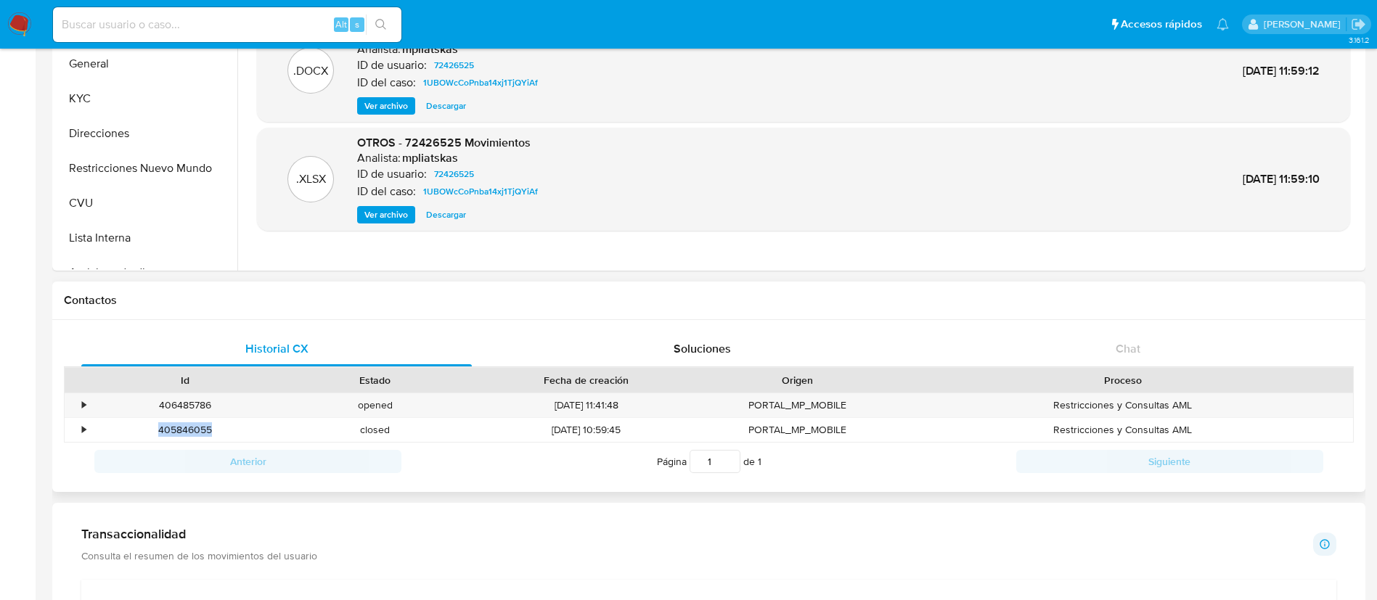
drag, startPoint x: 201, startPoint y: 428, endPoint x: 226, endPoint y: 392, distance: 43.9
click at [200, 427] on div "405846055" at bounding box center [185, 430] width 190 height 24
copy div "405846055"
click at [218, 20] on input at bounding box center [227, 24] width 348 height 19
paste input "195520415"
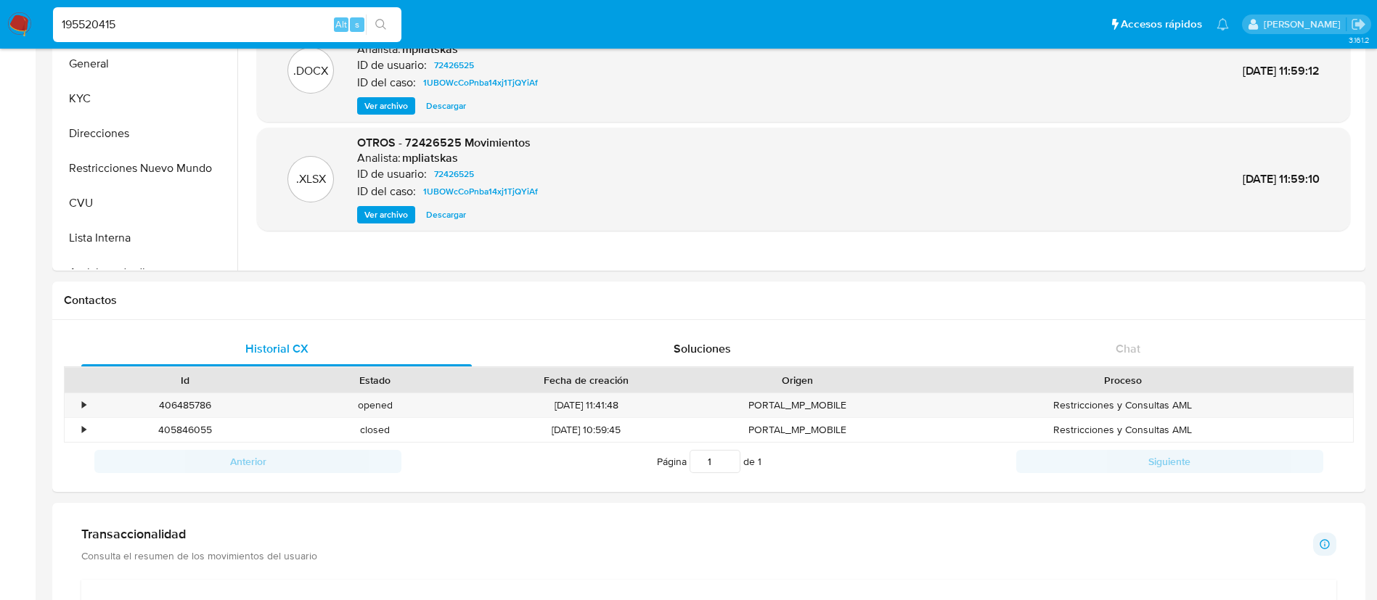
type input "195520415"
click at [372, 23] on button "search-icon" at bounding box center [381, 25] width 30 height 20
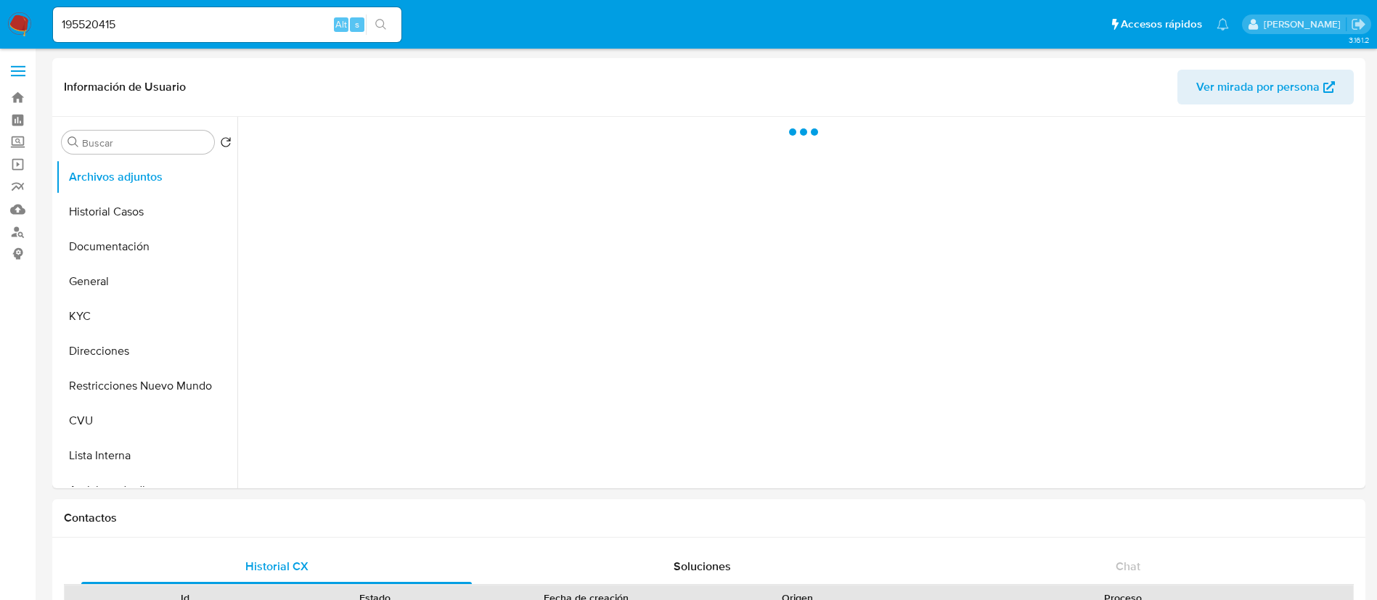
select select "10"
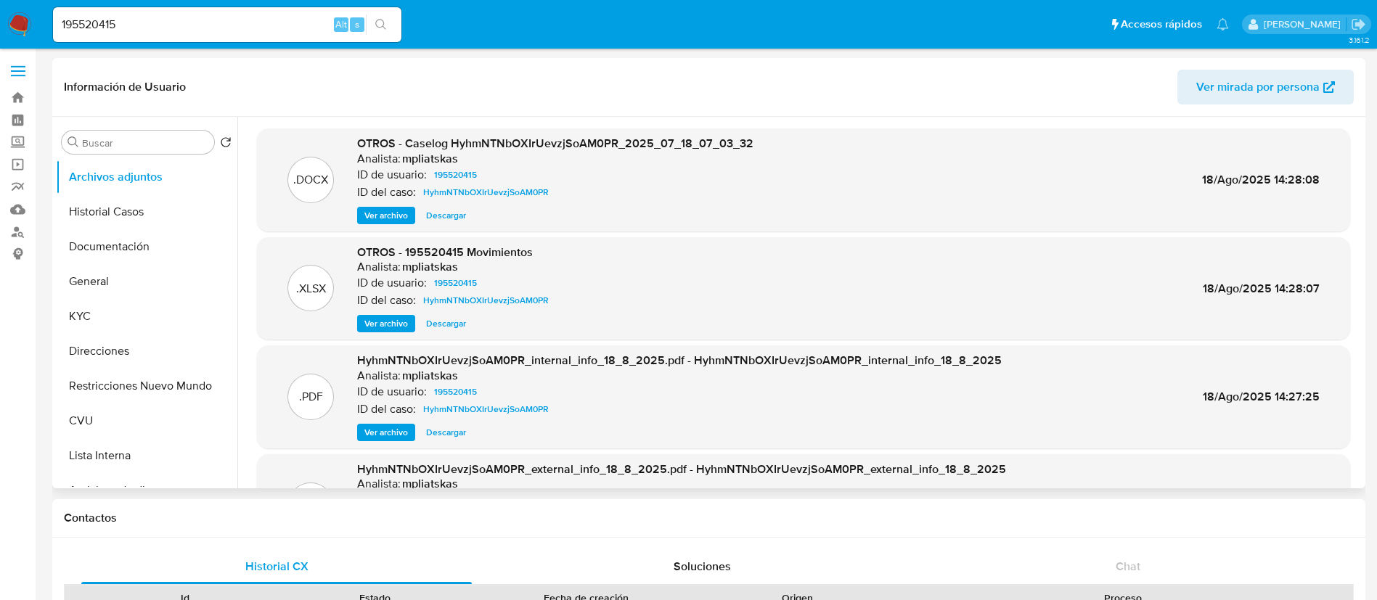
click at [374, 221] on span "Ver archivo" at bounding box center [386, 215] width 44 height 15
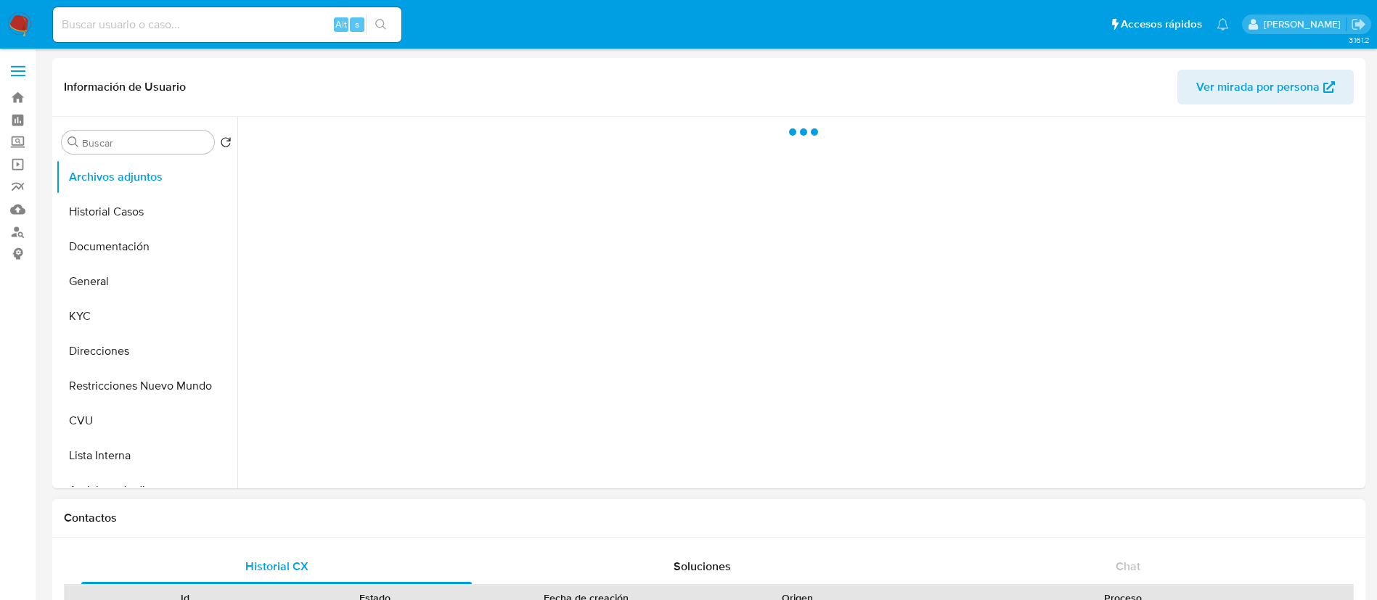
select select "10"
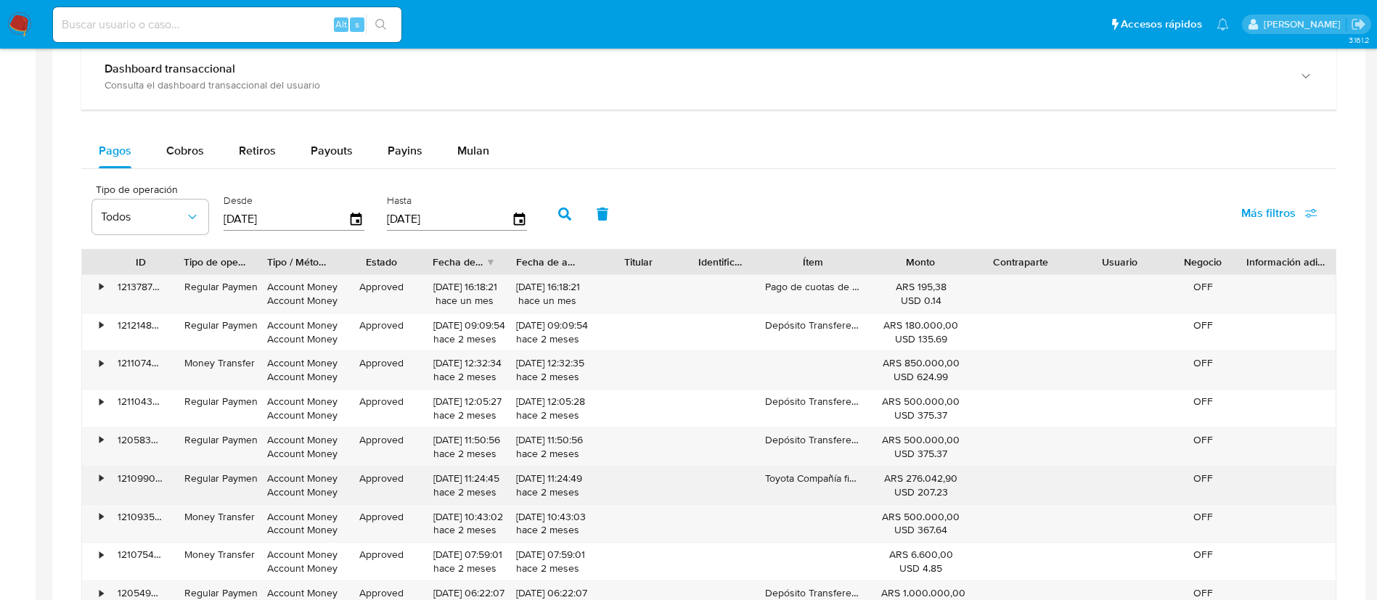
scroll to position [762, 0]
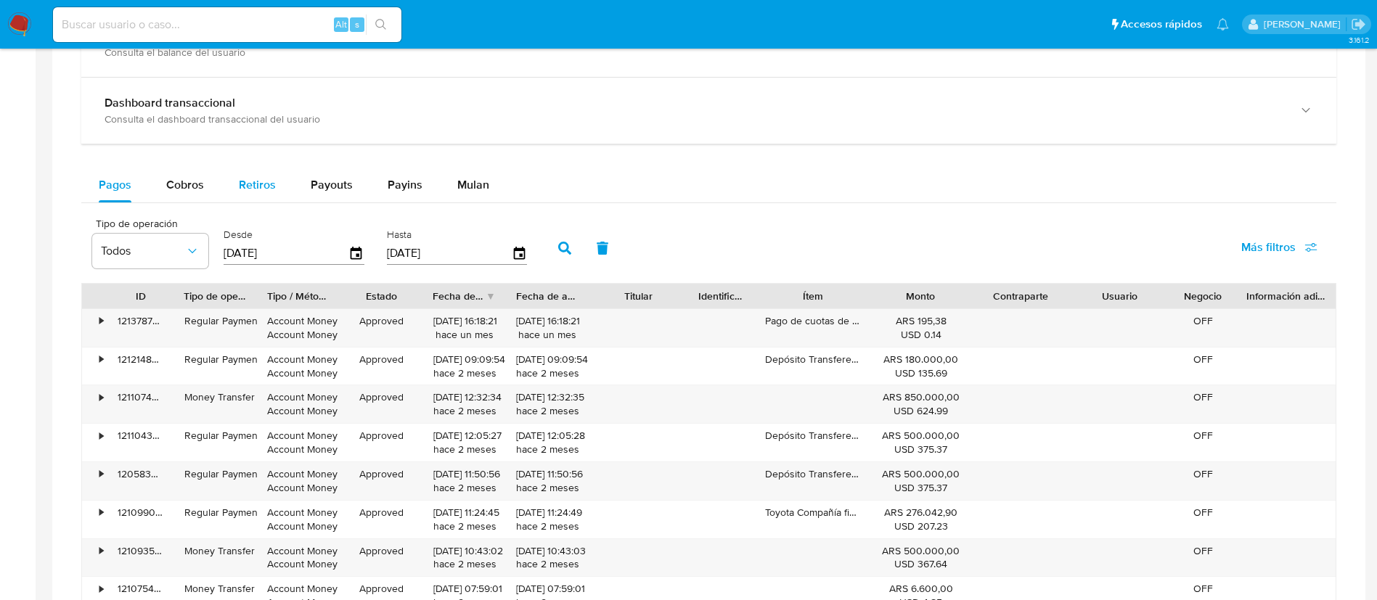
click at [280, 187] on button "Retiros" at bounding box center [257, 185] width 72 height 35
select select "10"
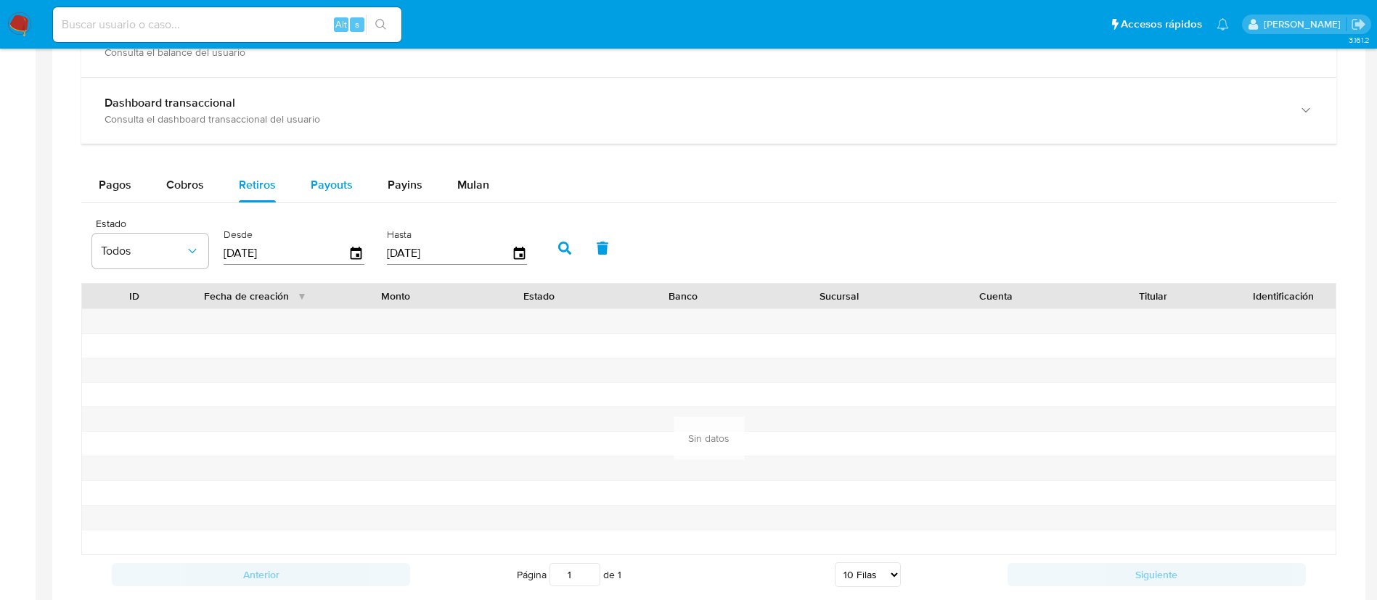
click at [314, 185] on span "Payouts" at bounding box center [332, 184] width 42 height 17
select select "10"
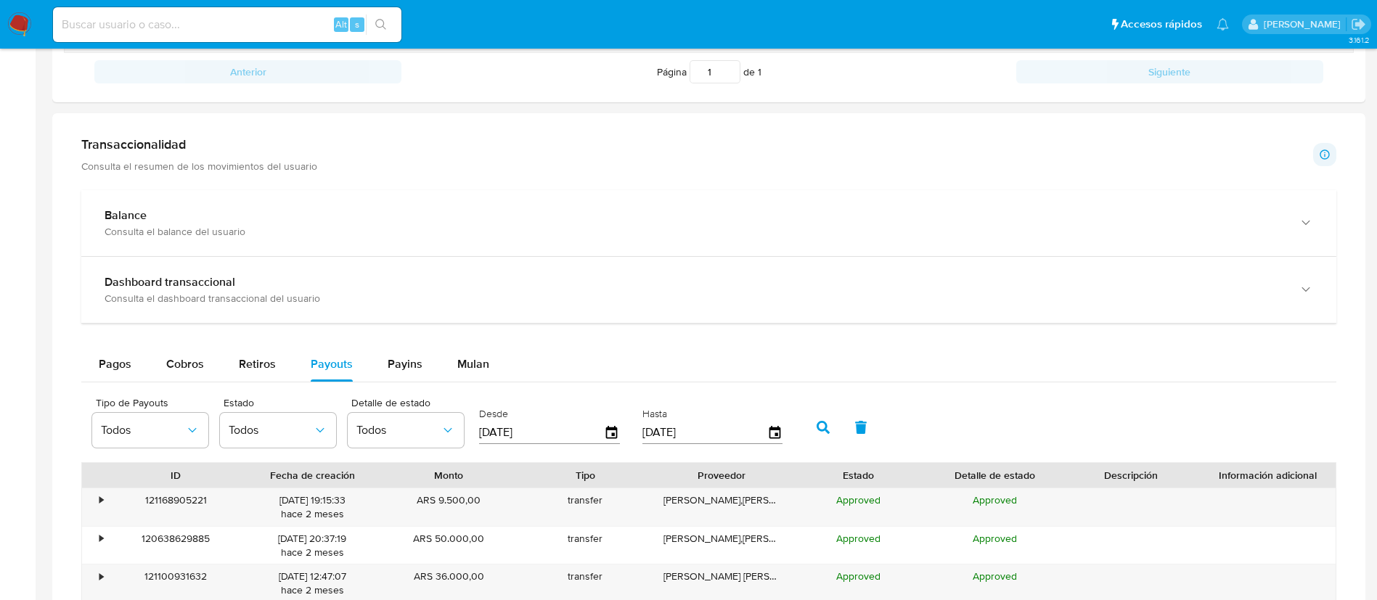
scroll to position [436, 0]
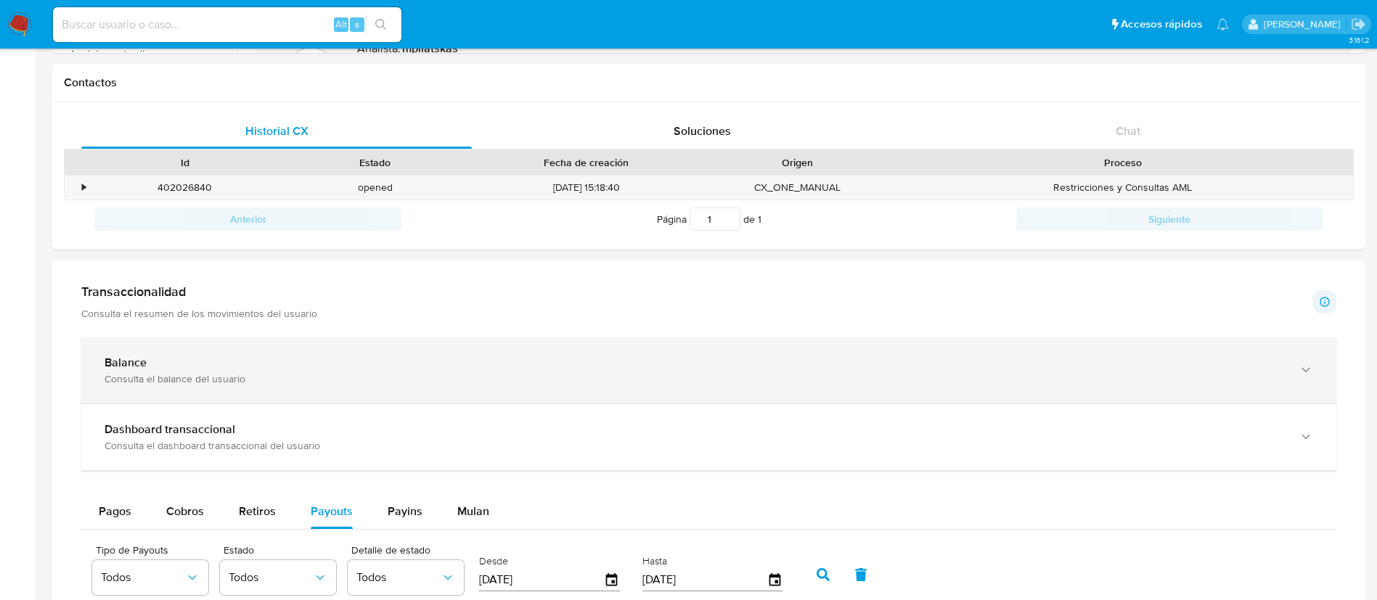
click at [361, 340] on div "Balance Consulta el balance del usuario" at bounding box center [708, 371] width 1255 height 66
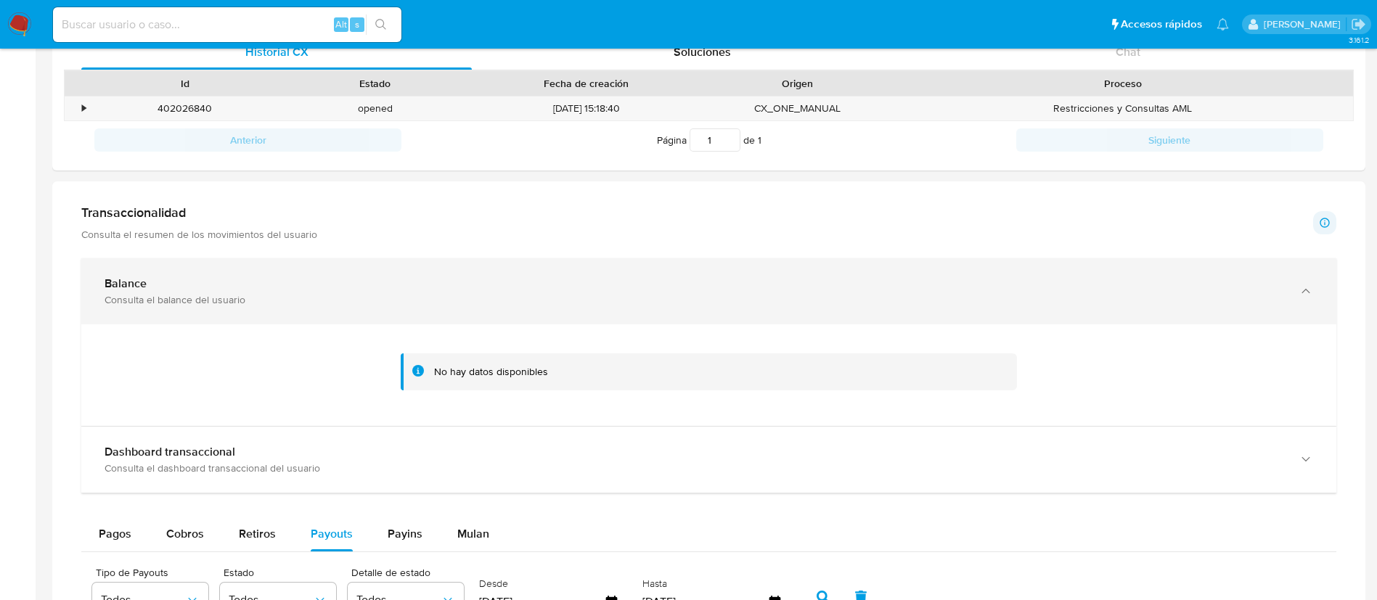
scroll to position [653, 0]
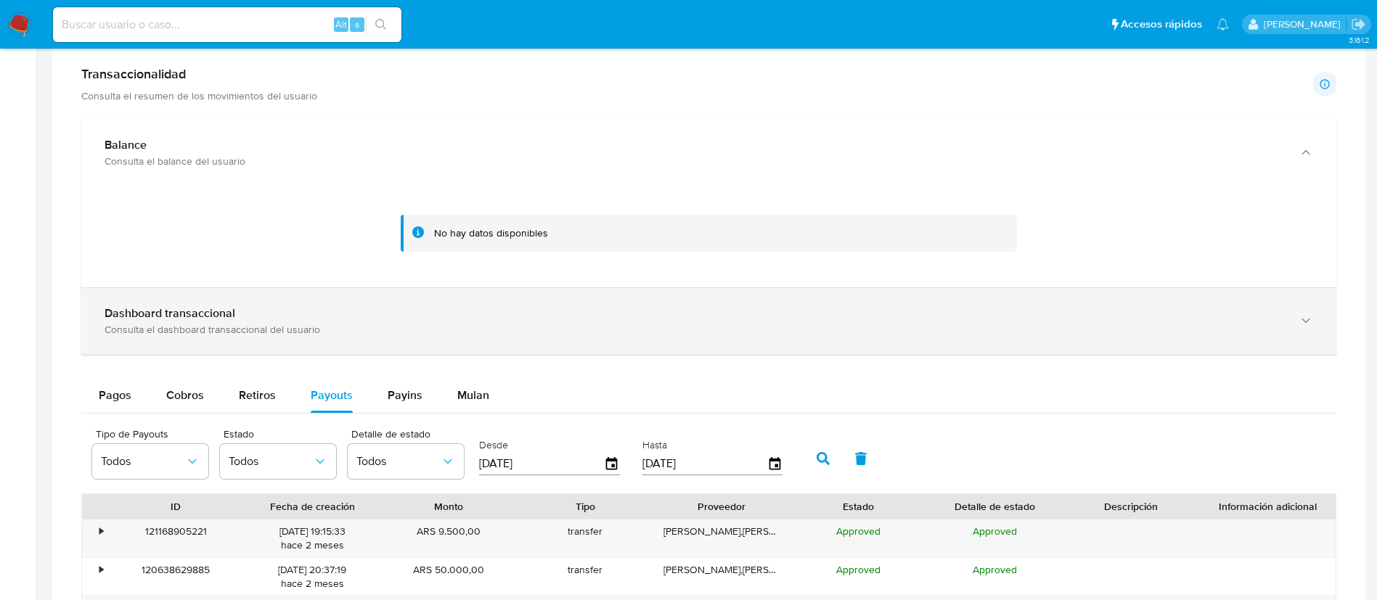
click at [361, 339] on div "Dashboard transaccional Consulta el dashboard transaccional del usuario" at bounding box center [708, 321] width 1255 height 66
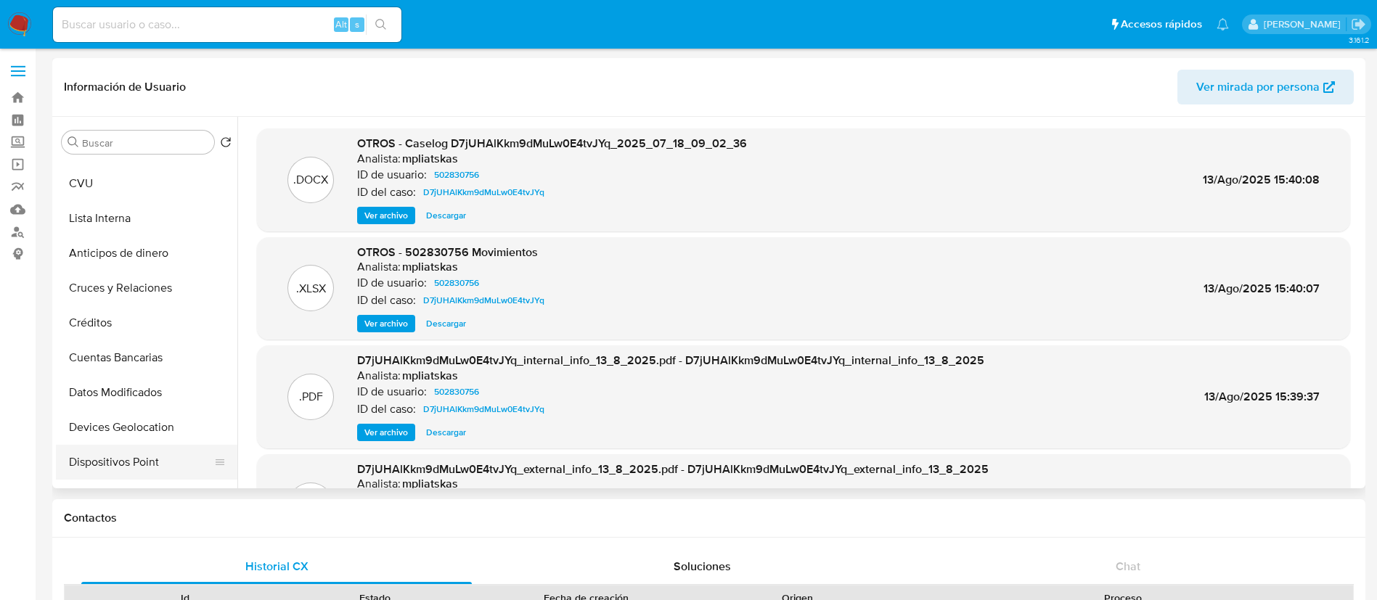
scroll to position [208, 0]
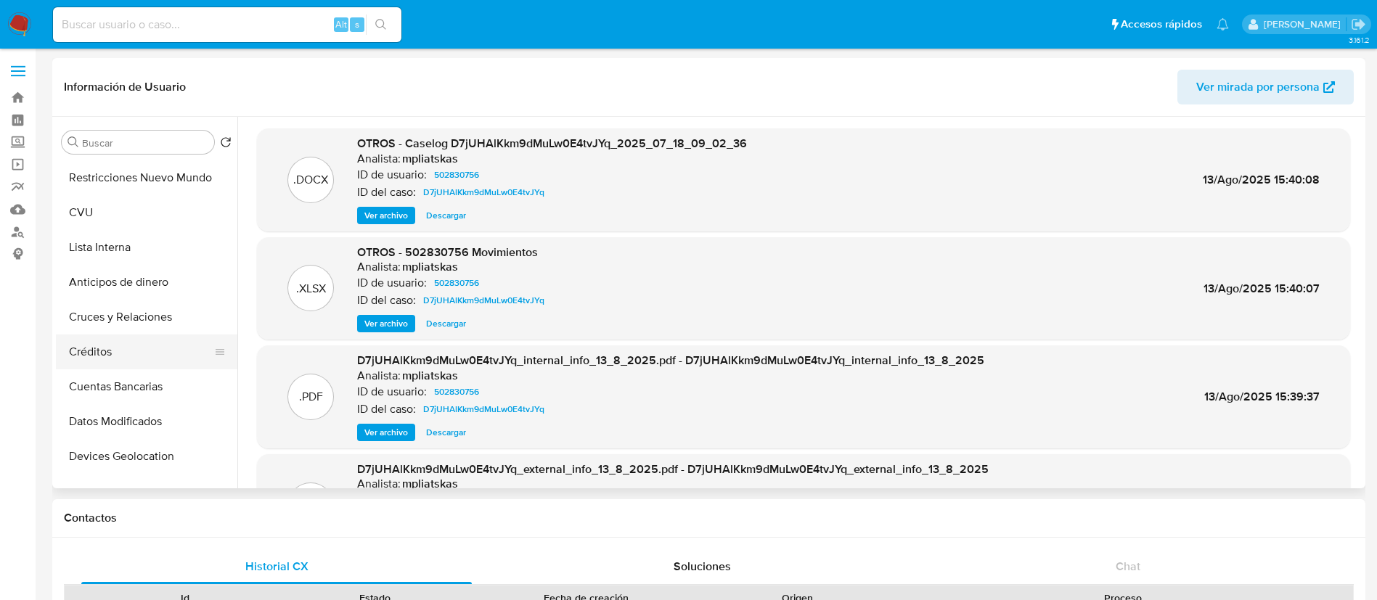
click at [140, 349] on button "Créditos" at bounding box center [141, 352] width 170 height 35
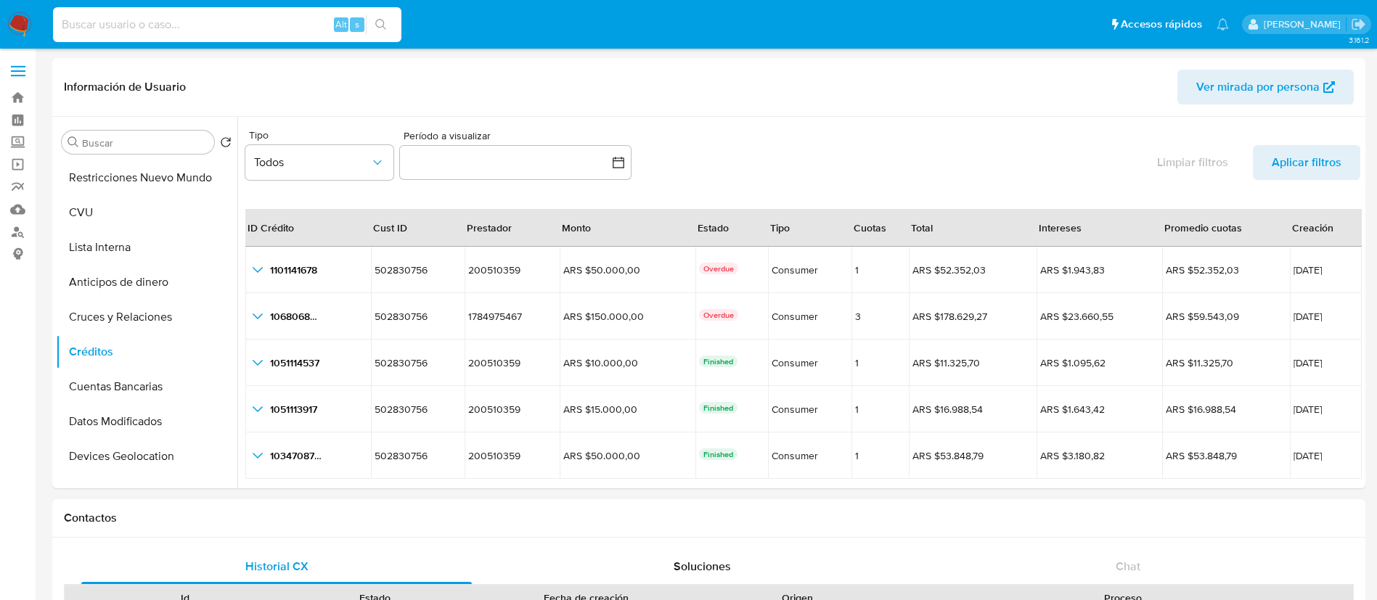
click at [181, 28] on input at bounding box center [227, 24] width 348 height 19
paste input "95558583"
type input "95558583"
click at [374, 17] on button "search-icon" at bounding box center [381, 25] width 30 height 20
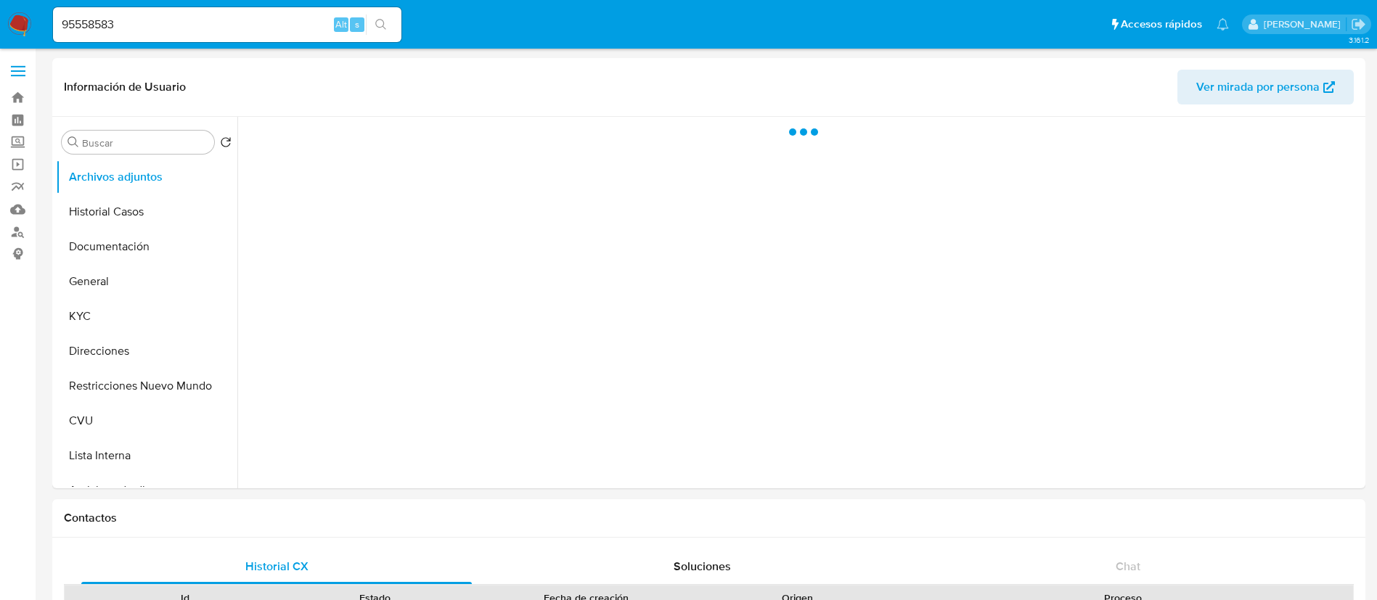
select select "10"
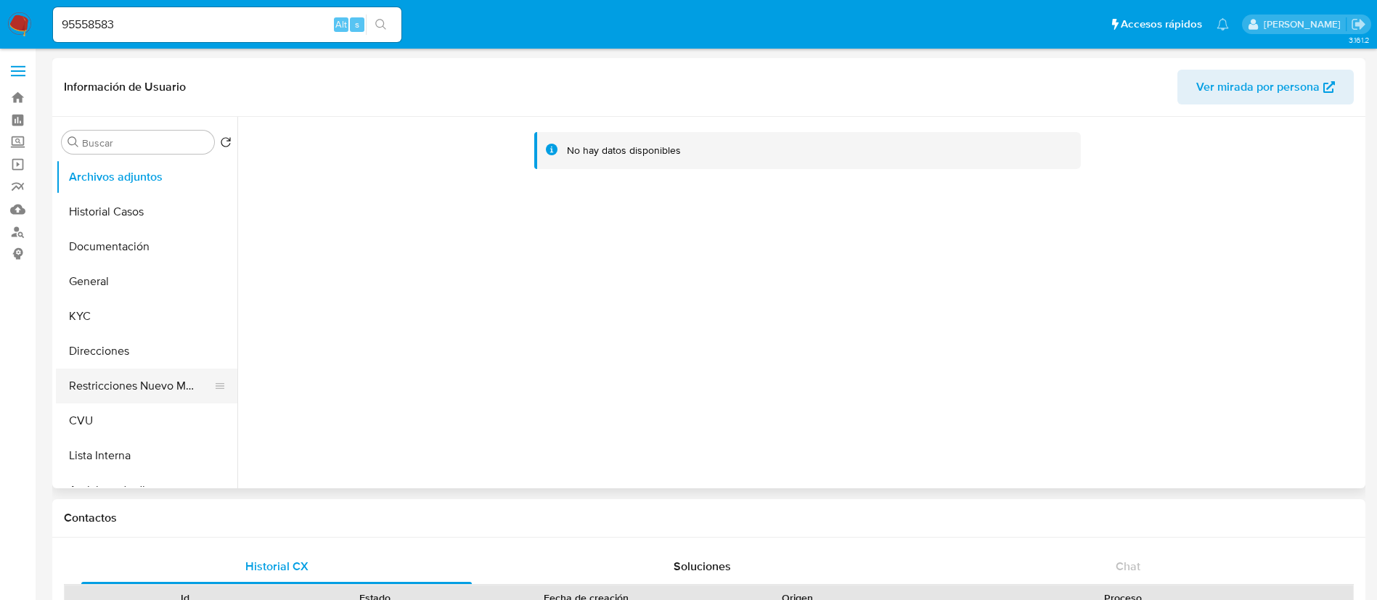
click at [122, 389] on button "Restricciones Nuevo Mundo" at bounding box center [141, 386] width 170 height 35
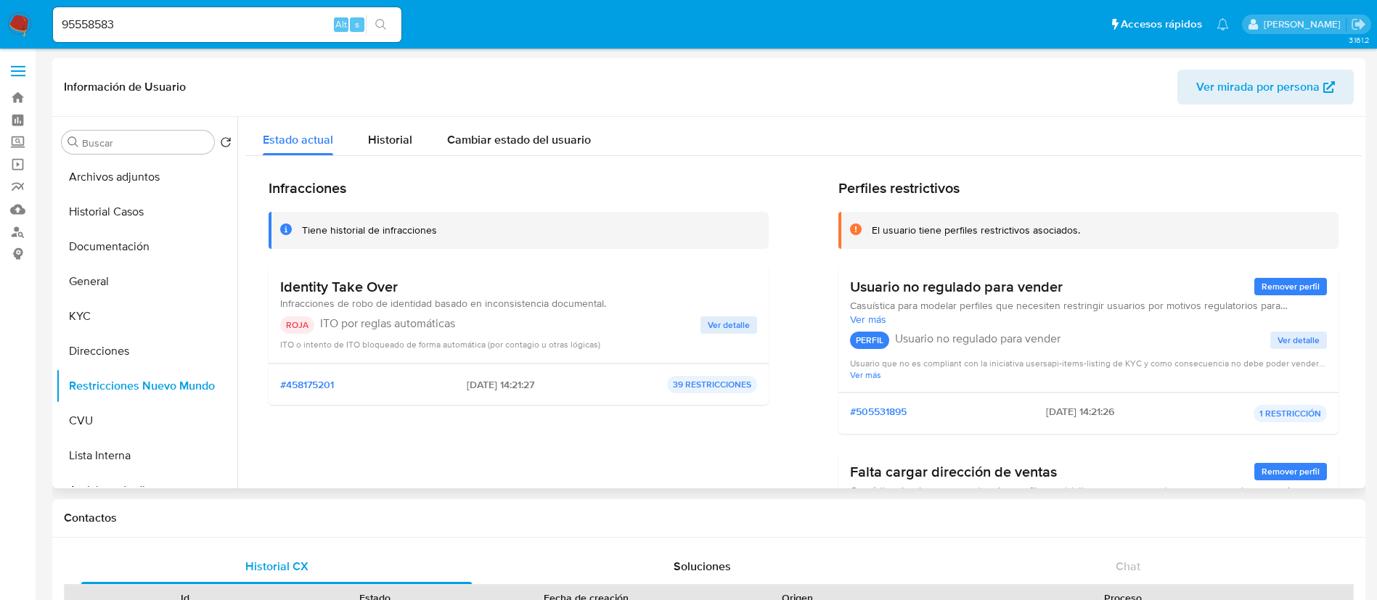
click at [292, 296] on span "Infracciones de robo de identidad basado en inconsistencia documental." at bounding box center [443, 303] width 326 height 15
click at [291, 284] on h3 "Identity Take Over" at bounding box center [443, 287] width 326 height 18
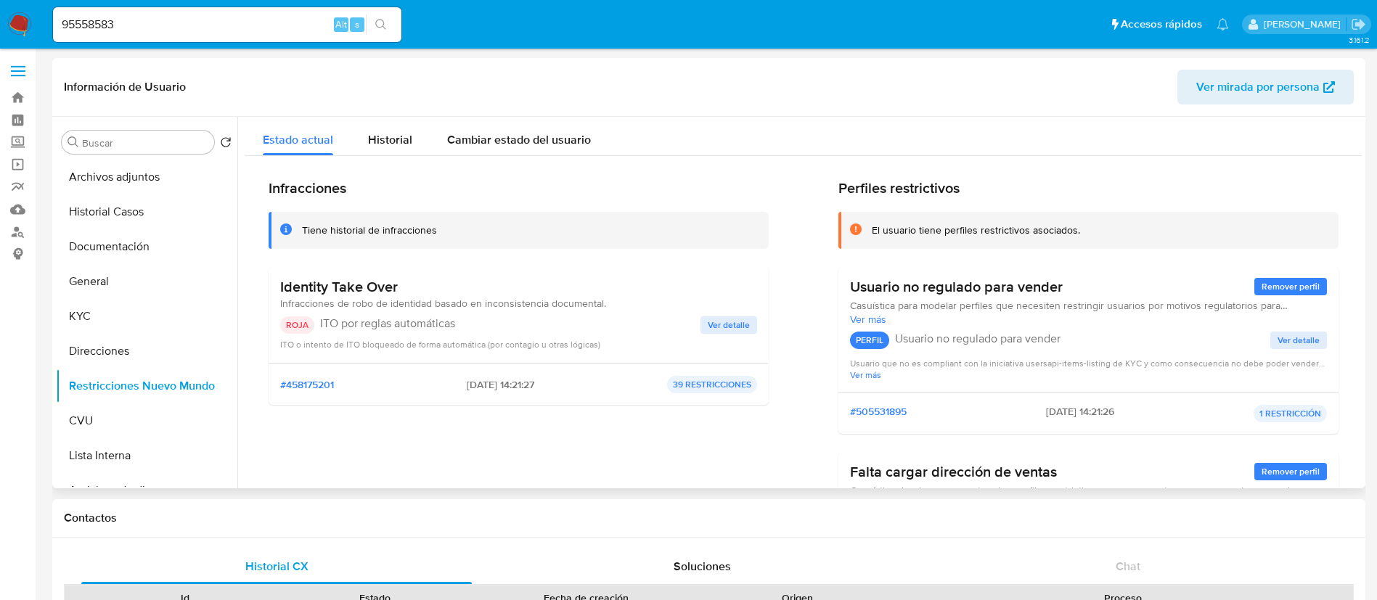
click at [291, 284] on h3 "Identity Take Over" at bounding box center [443, 287] width 326 height 18
click at [115, 251] on button "Documentación" at bounding box center [141, 246] width 170 height 35
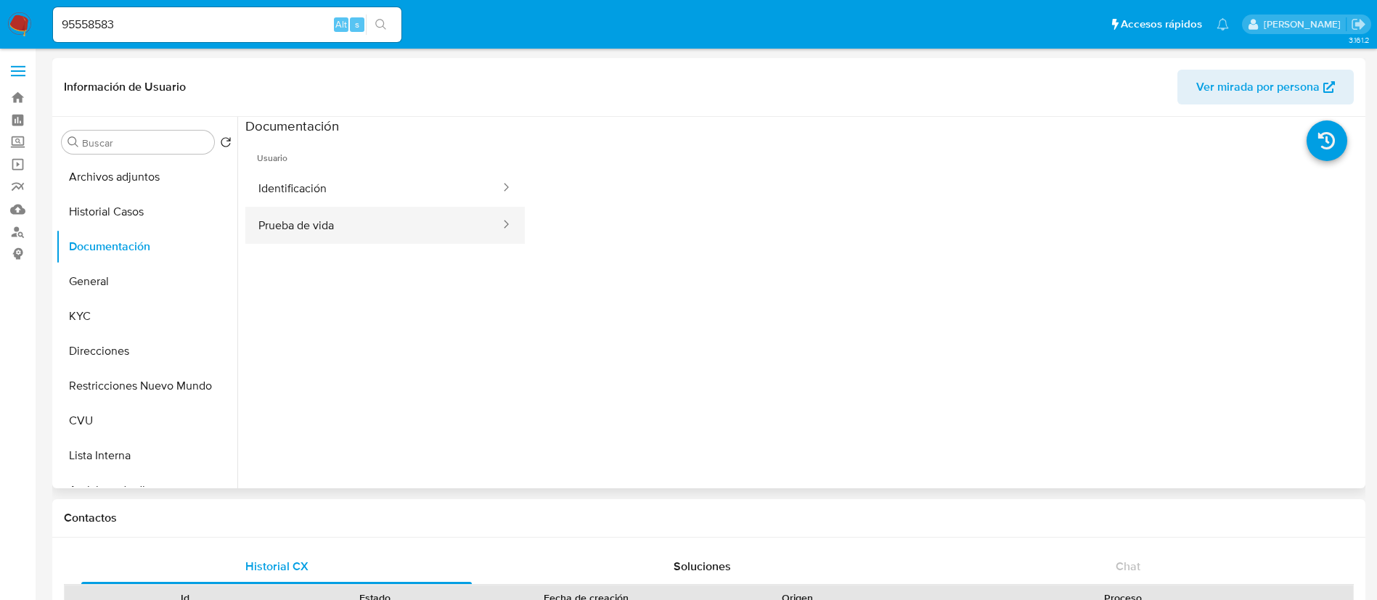
click at [375, 209] on button "Prueba de vida" at bounding box center [373, 225] width 256 height 37
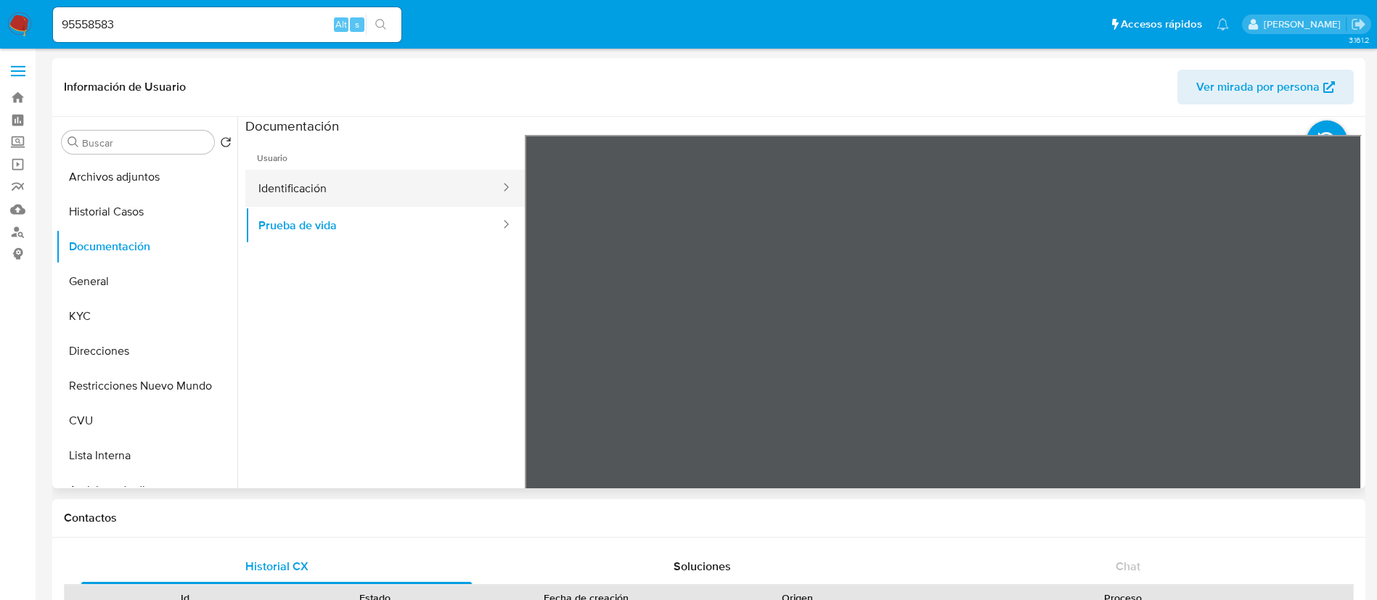
click at [375, 184] on button "Identificación" at bounding box center [373, 188] width 256 height 37
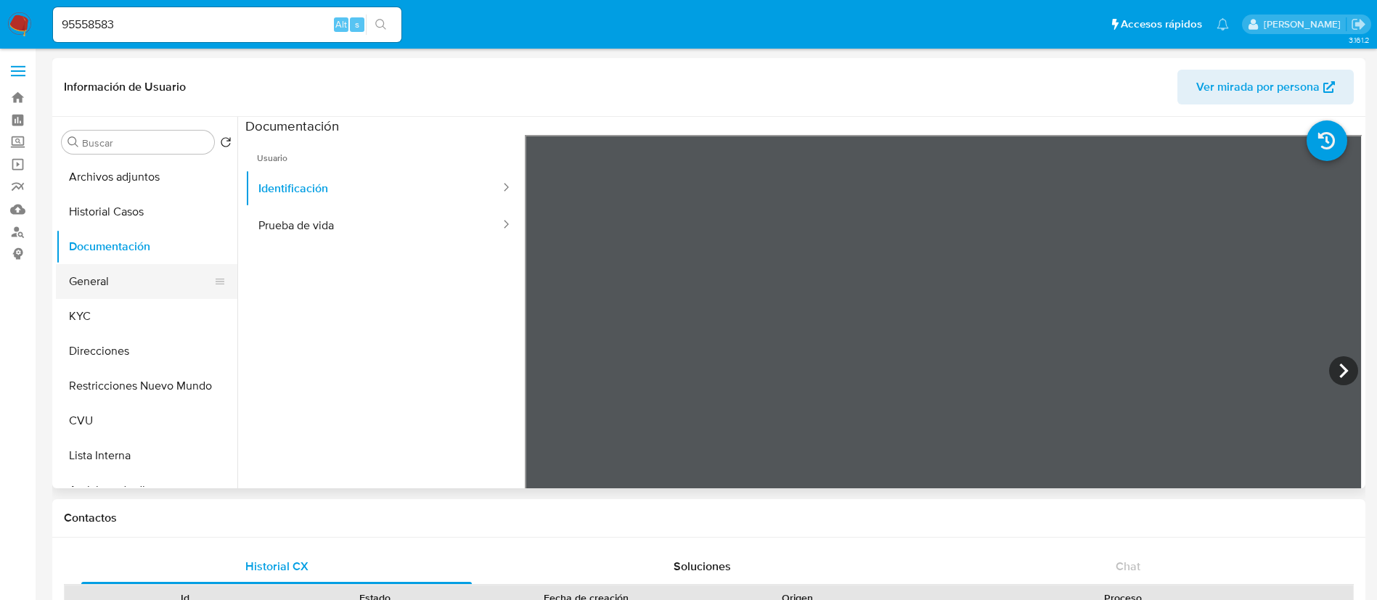
click at [114, 287] on button "General" at bounding box center [141, 281] width 170 height 35
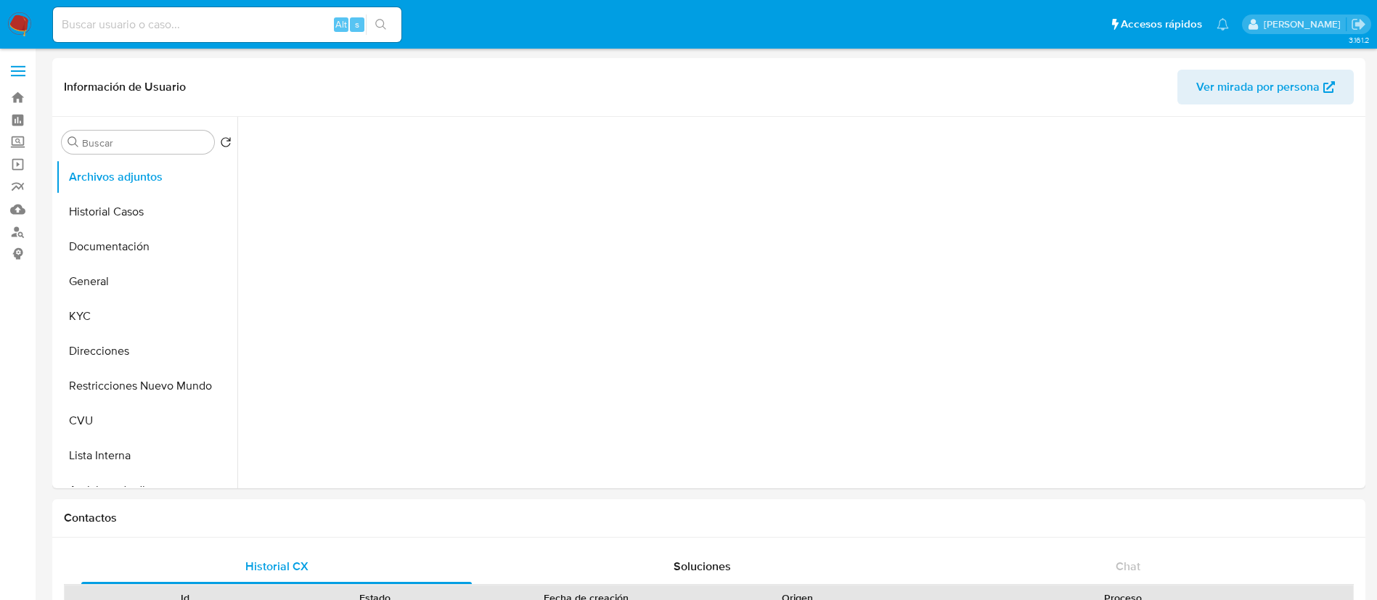
select select "10"
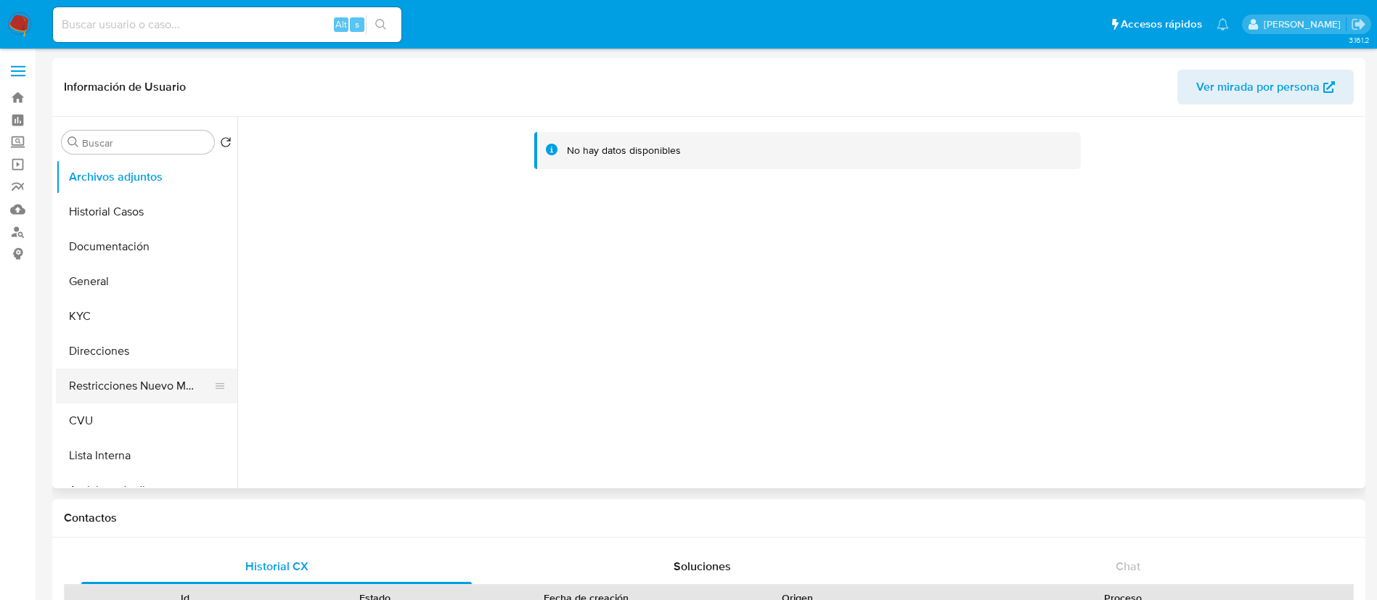
click at [90, 392] on button "Restricciones Nuevo Mundo" at bounding box center [141, 386] width 170 height 35
